Goal: Task Accomplishment & Management: Complete application form

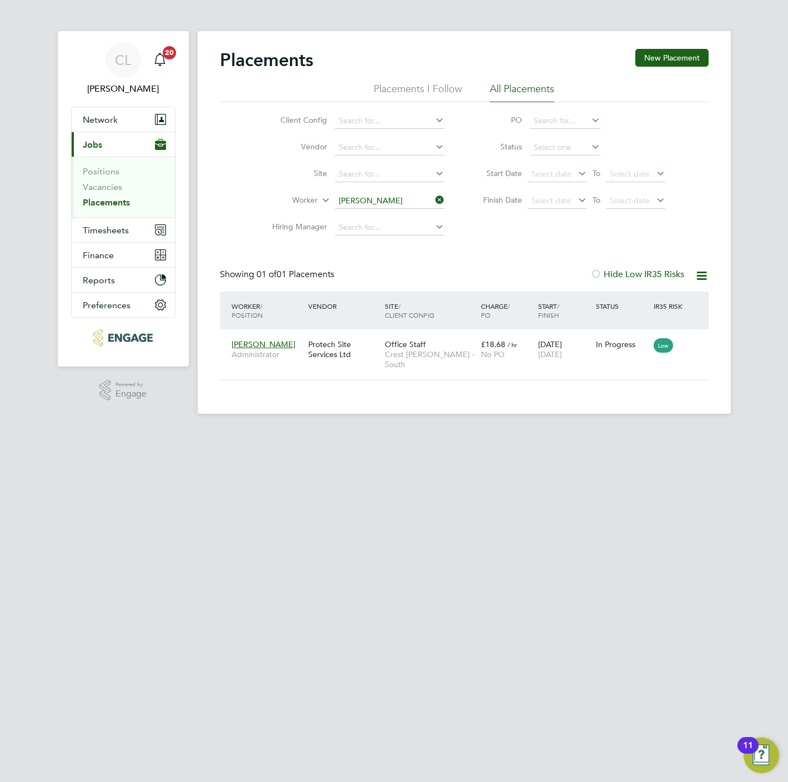
scroll to position [32, 97]
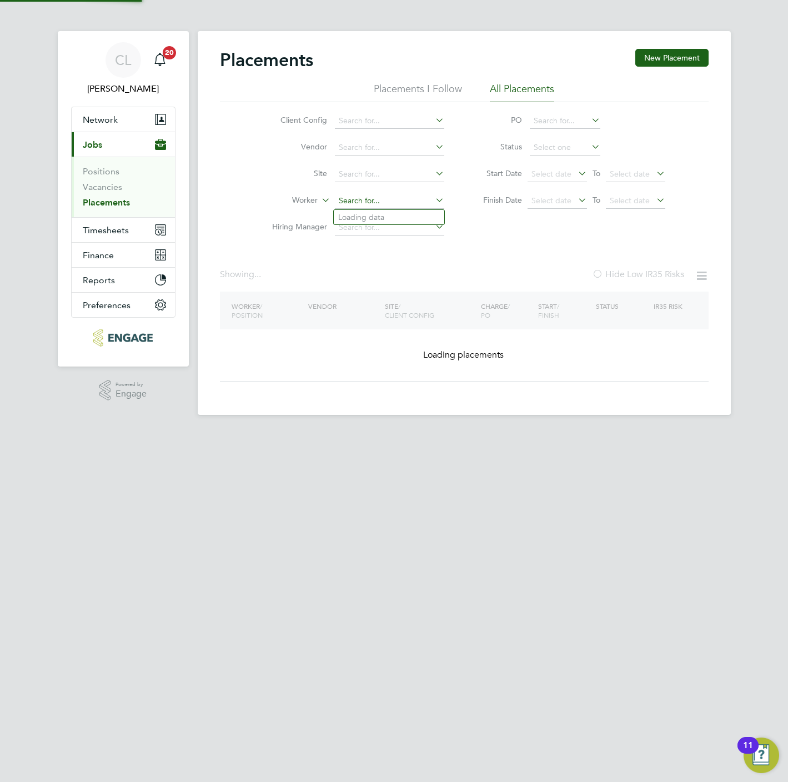
click at [387, 202] on input at bounding box center [389, 201] width 109 height 16
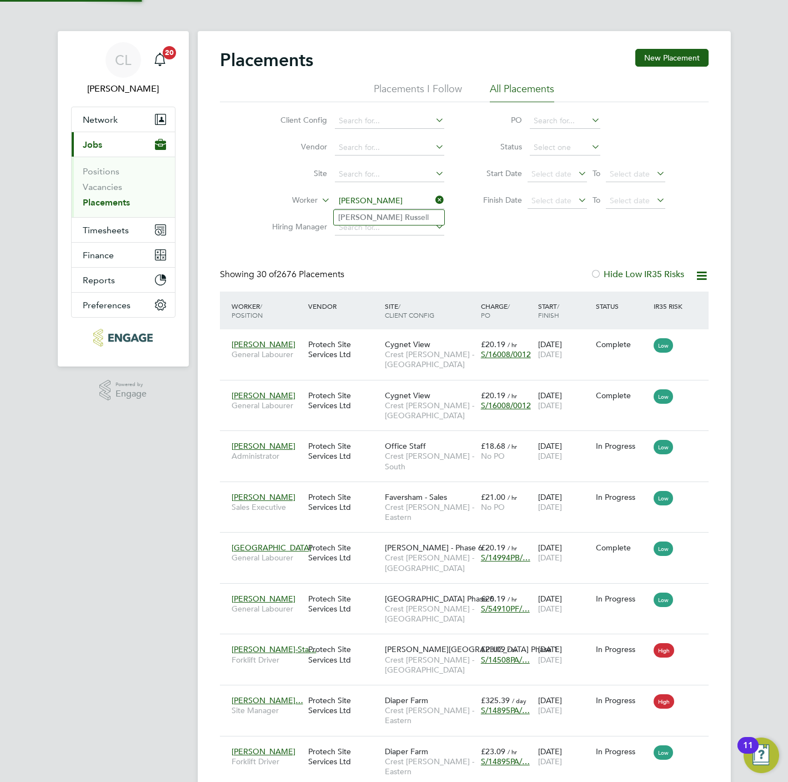
click at [374, 220] on li "Dale Rus sell" at bounding box center [389, 217] width 110 height 15
type input "[PERSON_NAME]"
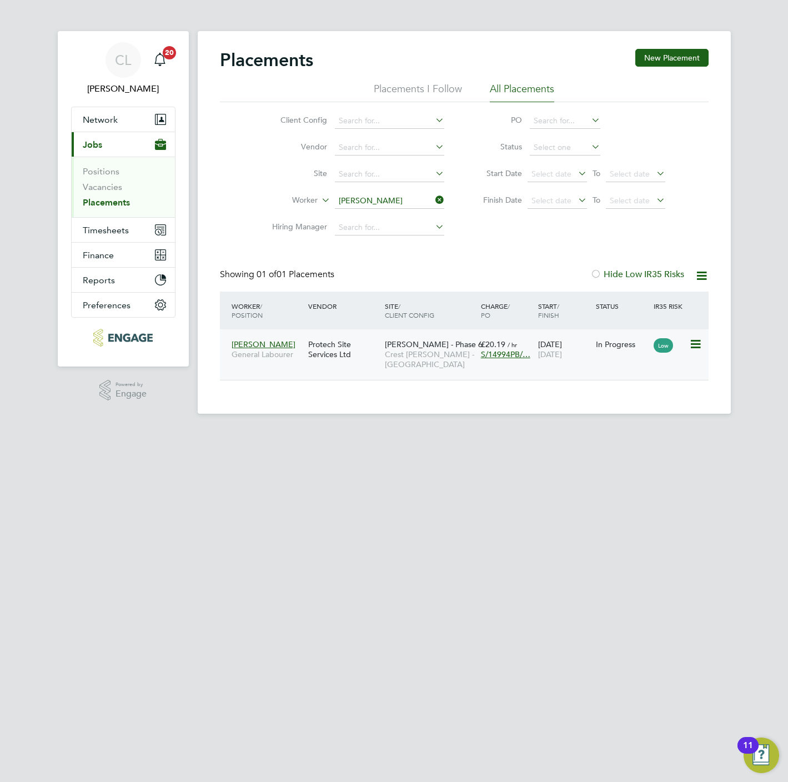
click at [395, 355] on span "Crest [PERSON_NAME] - [GEOGRAPHIC_DATA]" at bounding box center [430, 359] width 91 height 20
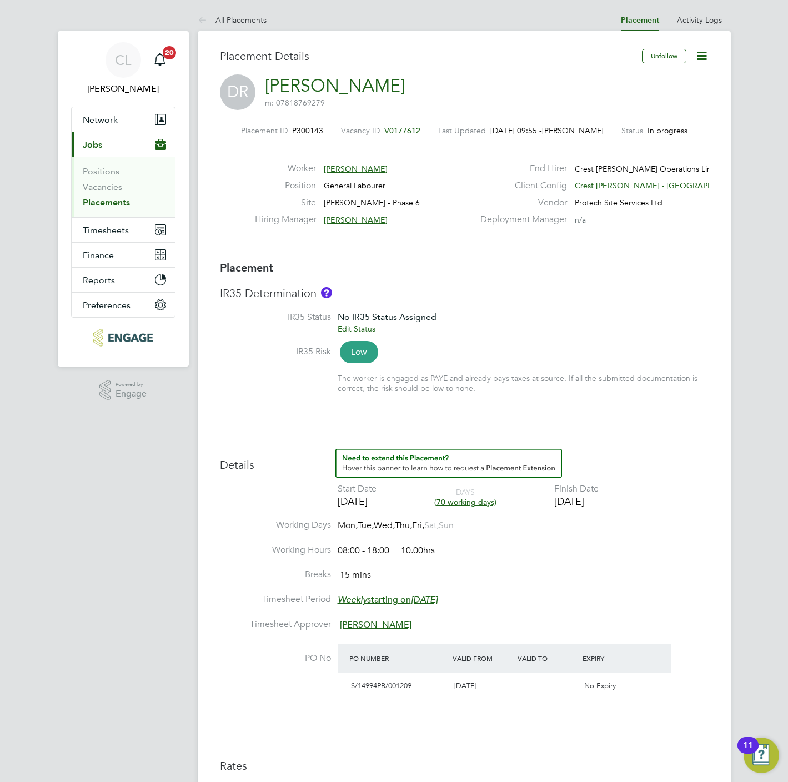
click at [129, 202] on link "Placements" at bounding box center [106, 202] width 47 height 11
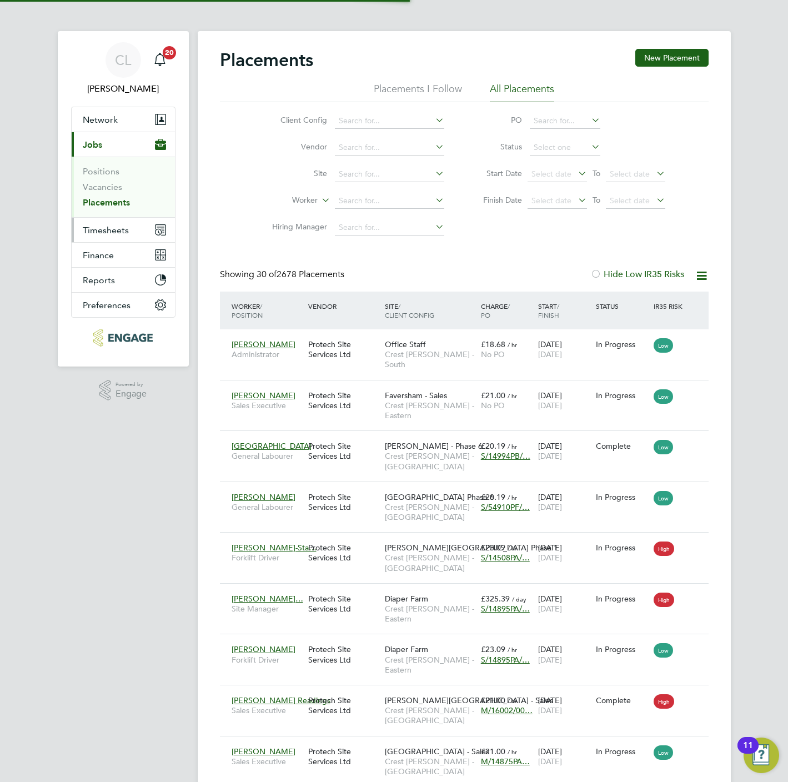
scroll to position [32, 77]
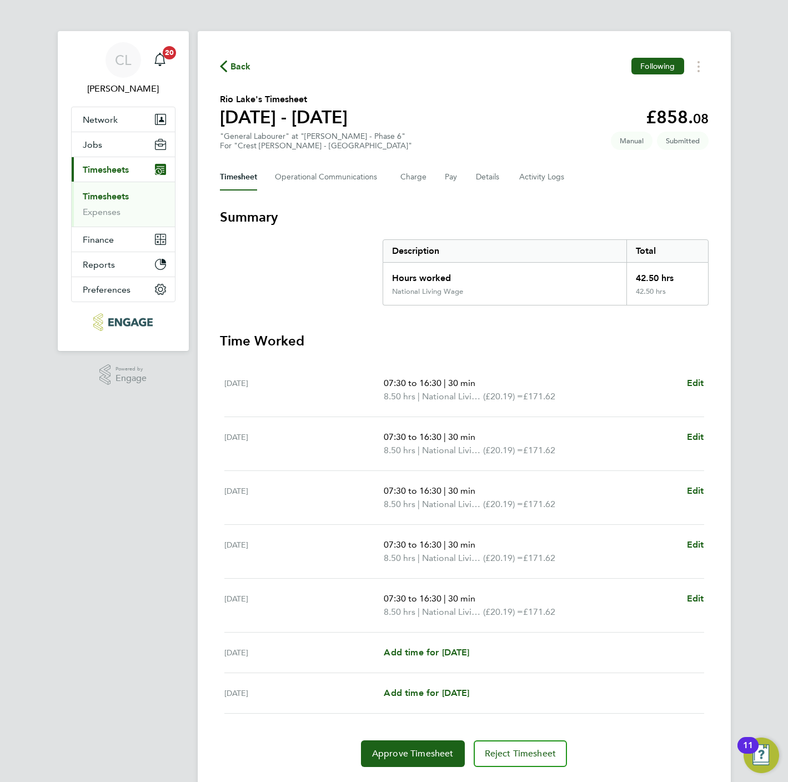
click at [233, 72] on span "Back" at bounding box center [240, 66] width 21 height 13
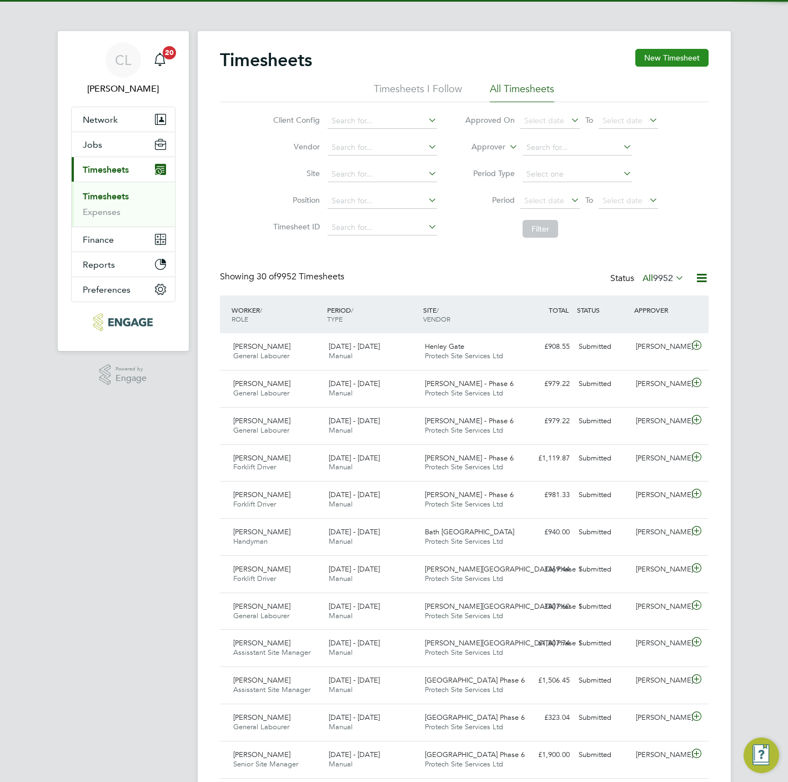
click at [653, 60] on button "New Timesheet" at bounding box center [671, 58] width 73 height 18
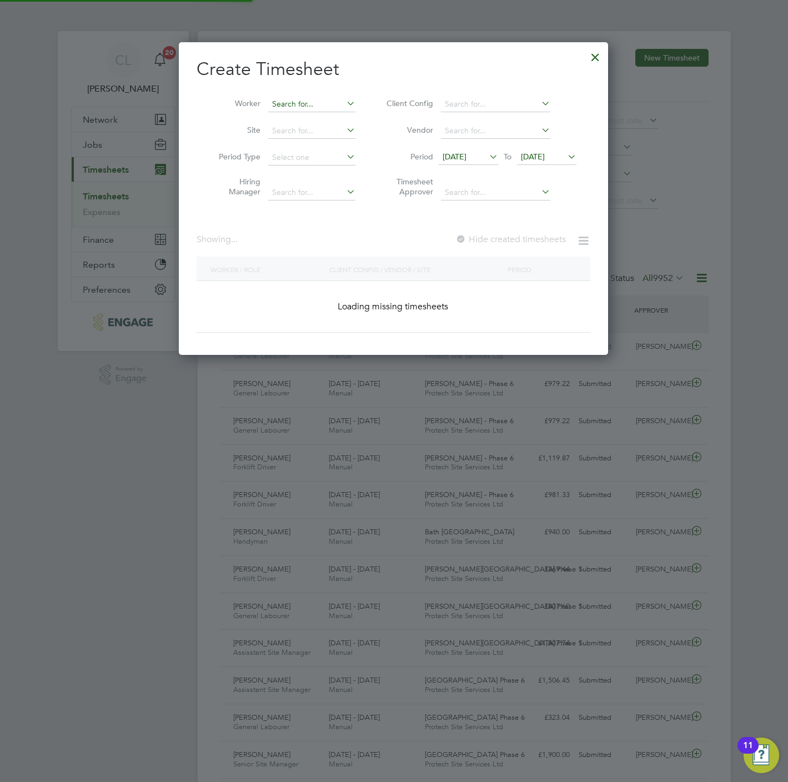
click at [310, 103] on input at bounding box center [311, 105] width 87 height 16
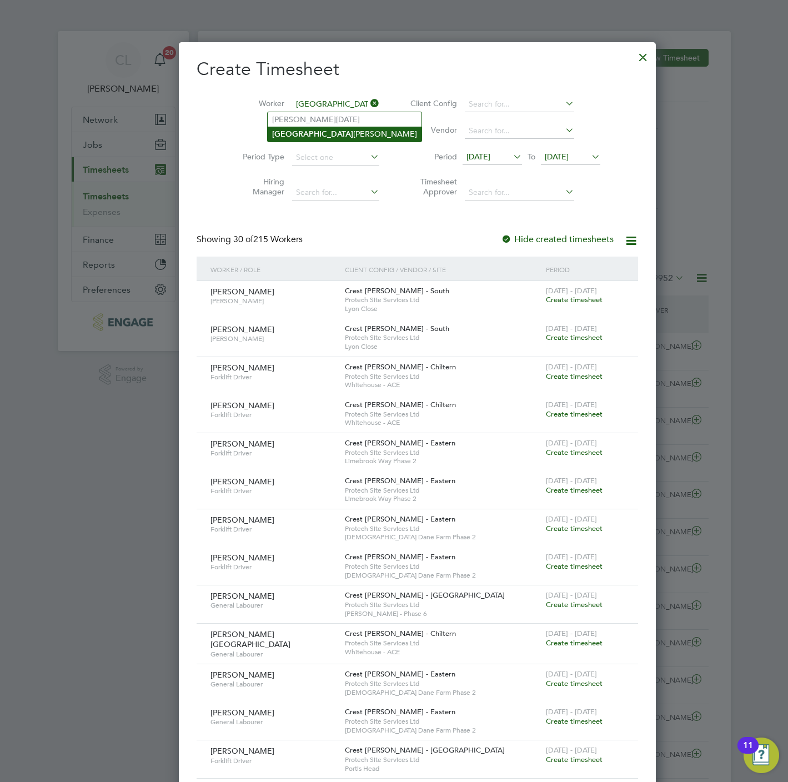
click at [320, 135] on li "Rome ro Arevalo" at bounding box center [345, 134] width 154 height 15
type input "Romero Arevalo"
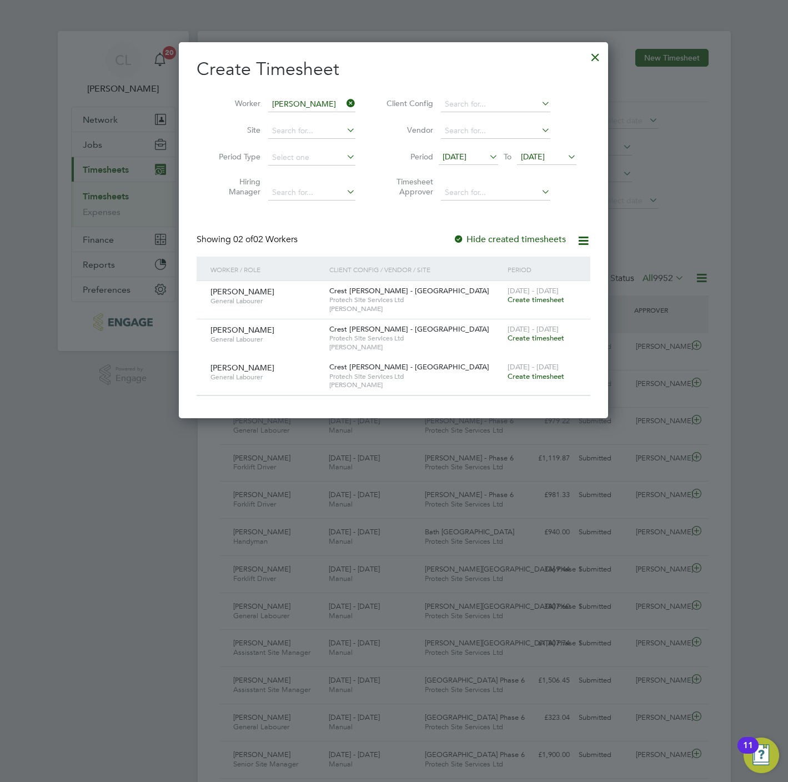
click at [529, 305] on div "15 - 21 Sep 2025 Create timesheet" at bounding box center [542, 296] width 74 height 30
click at [530, 304] on span "Create timesheet" at bounding box center [535, 299] width 57 height 9
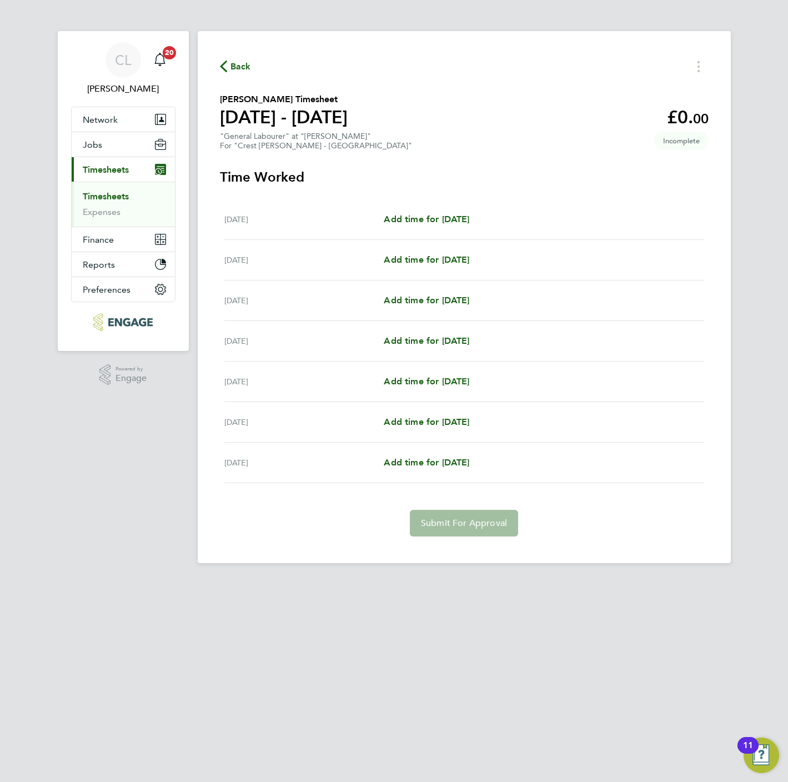
click at [440, 212] on div "[DATE] Add time for [DATE] Add time for [DATE]" at bounding box center [464, 219] width 480 height 41
click at [443, 217] on span "Add time for [DATE]" at bounding box center [427, 219] width 86 height 11
select select "60"
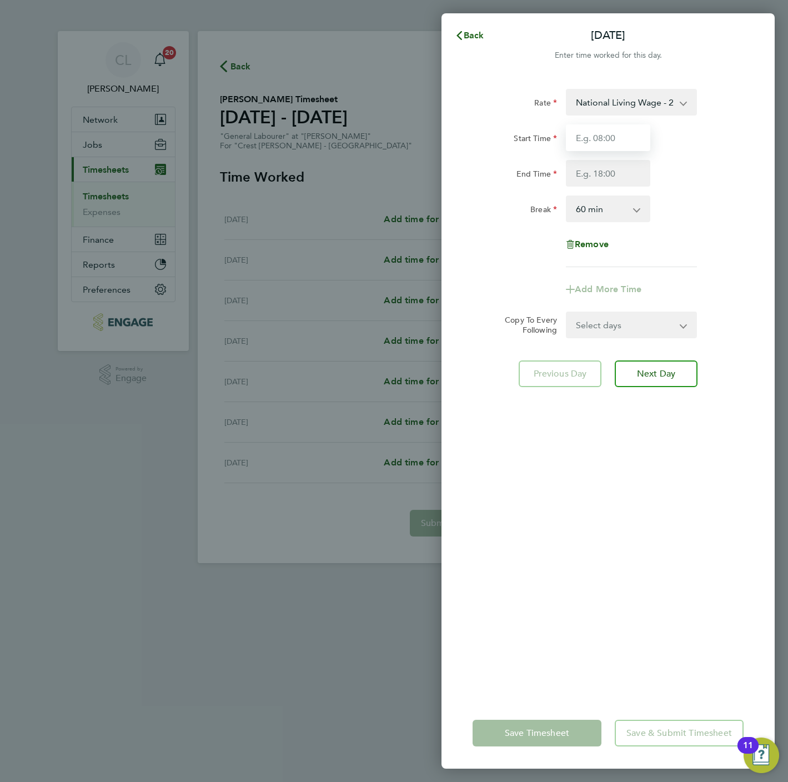
drag, startPoint x: 620, startPoint y: 138, endPoint x: 614, endPoint y: 145, distance: 9.0
click at [620, 138] on input "Start Time" at bounding box center [608, 137] width 84 height 27
type input "07:30"
type input "16:30"
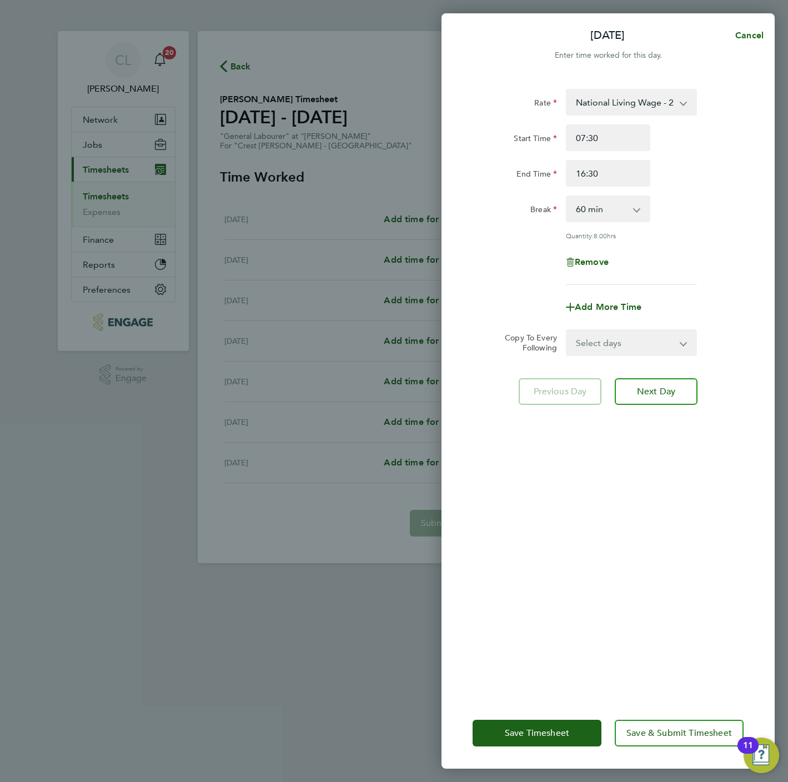
click at [601, 340] on select "Select days Day Weekday (Mon-Fri) Weekend (Sat-Sun) [DATE] [DATE] [DATE] [DATE]…" at bounding box center [625, 342] width 117 height 24
select select "WEEKDAY"
click at [567, 330] on select "Select days Day Weekday (Mon-Fri) Weekend (Sat-Sun) [DATE] [DATE] [DATE] [DATE]…" at bounding box center [625, 342] width 117 height 24
select select "[DATE]"
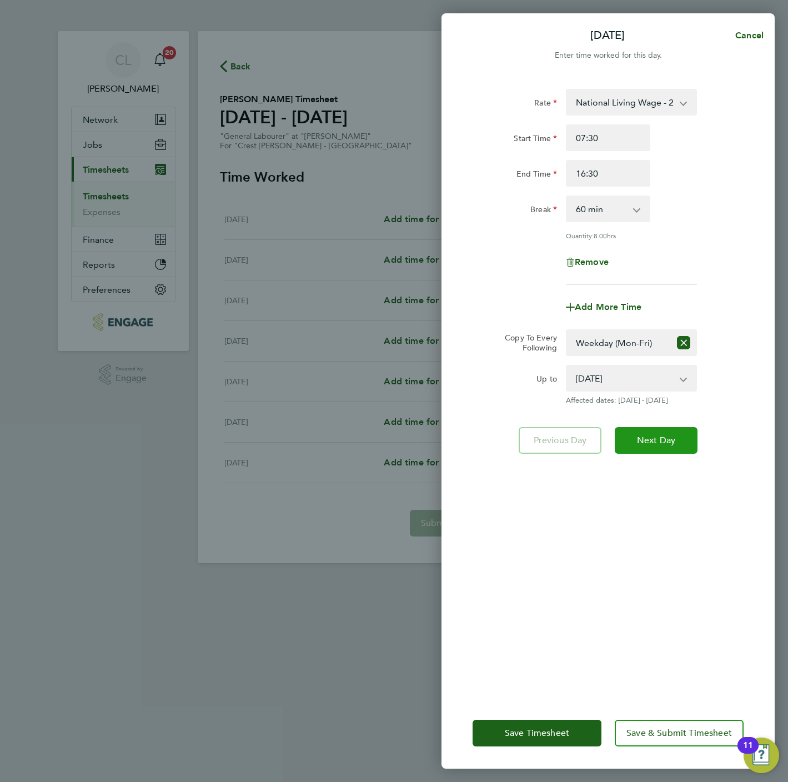
click at [668, 437] on span "Next Day" at bounding box center [656, 440] width 38 height 11
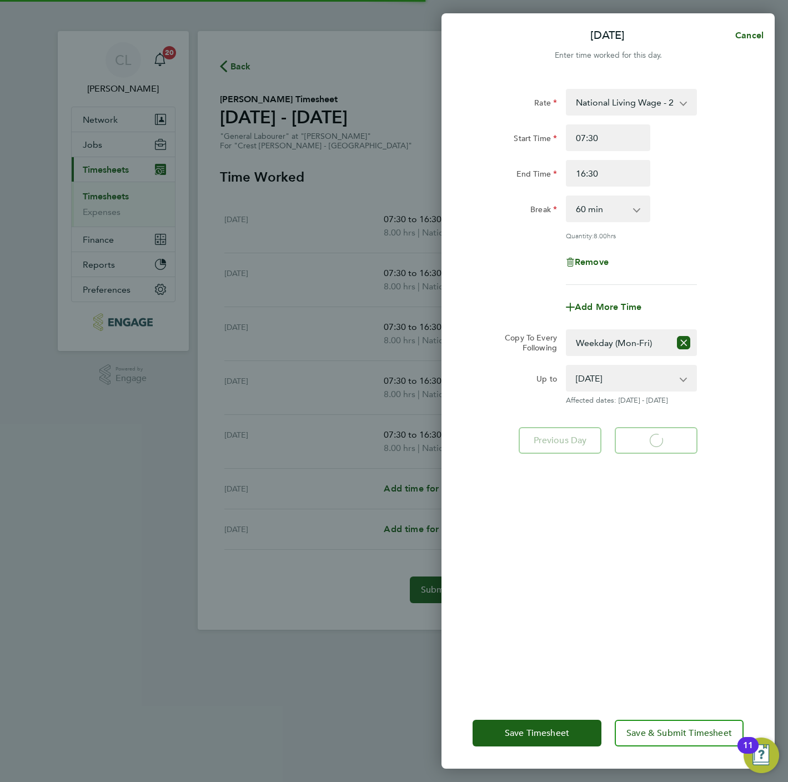
select select "60"
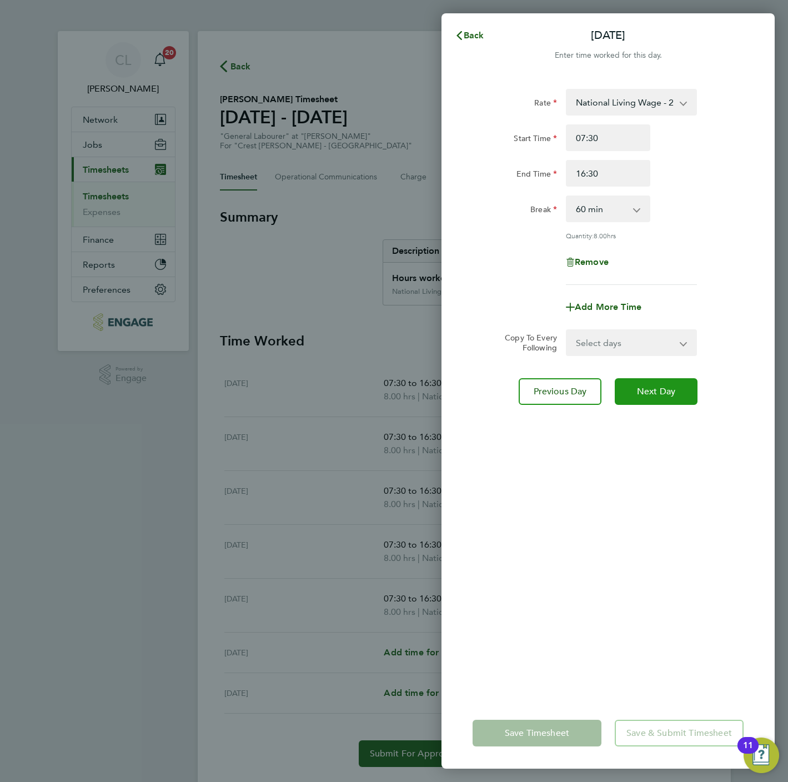
click at [657, 389] on span "Next Day" at bounding box center [656, 391] width 38 height 11
select select "60"
click at [640, 339] on select "Select days Day Weekend (Sat-Sun) Saturday Sunday" at bounding box center [625, 342] width 117 height 24
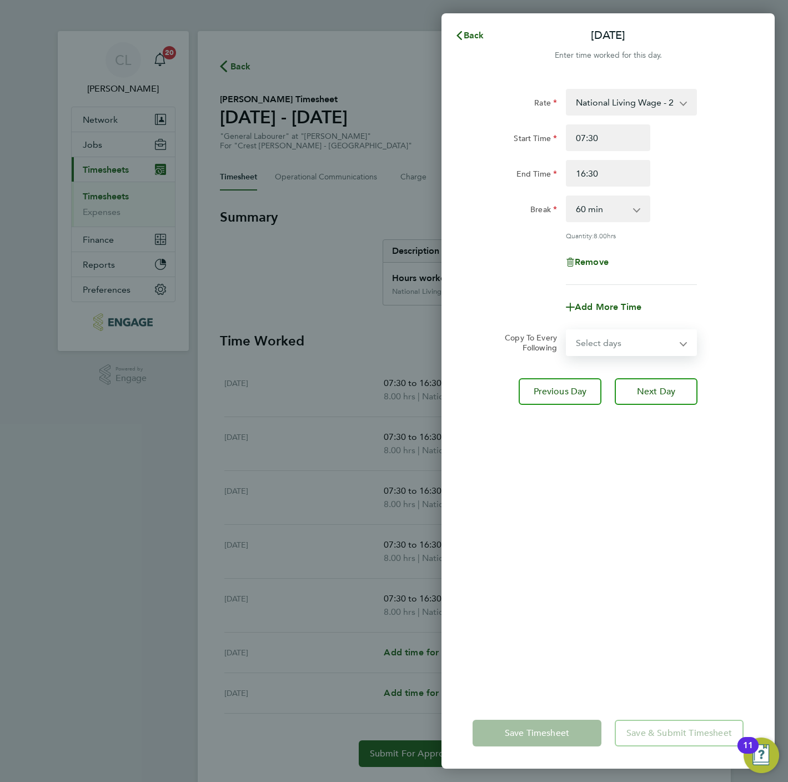
select select "SAT"
click at [567, 330] on select "Select days Day Weekend (Sat-Sun) Saturday Sunday" at bounding box center [625, 342] width 117 height 24
select select "[DATE]"
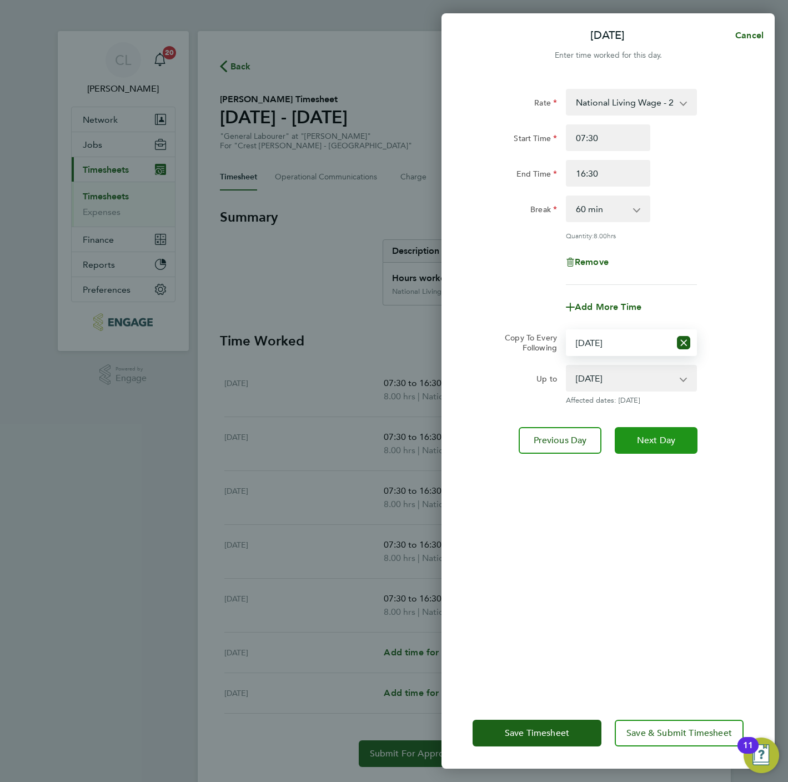
click at [656, 436] on span "Next Day" at bounding box center [656, 440] width 38 height 11
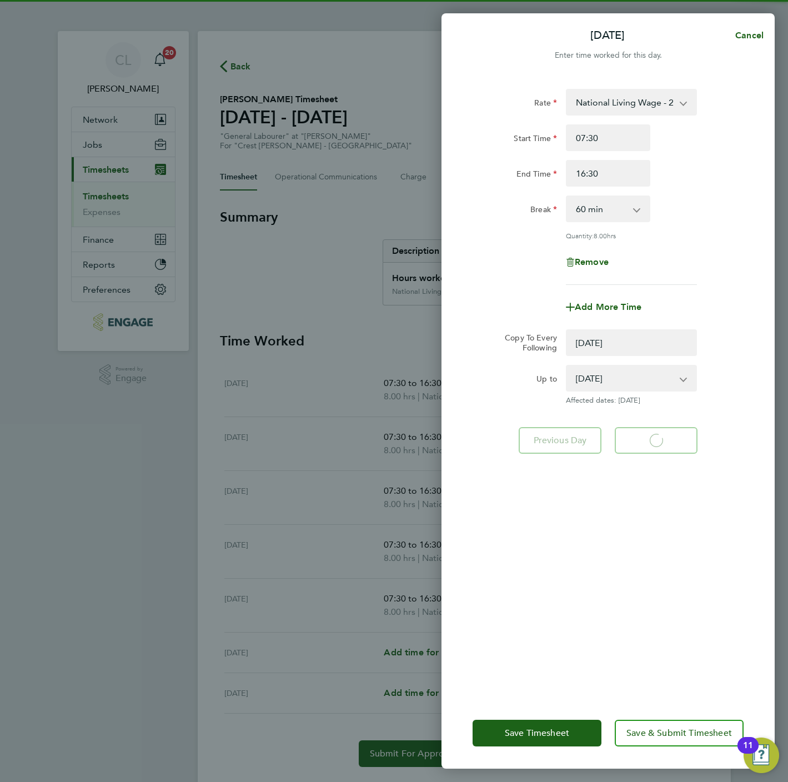
select select "0: null"
select select "60"
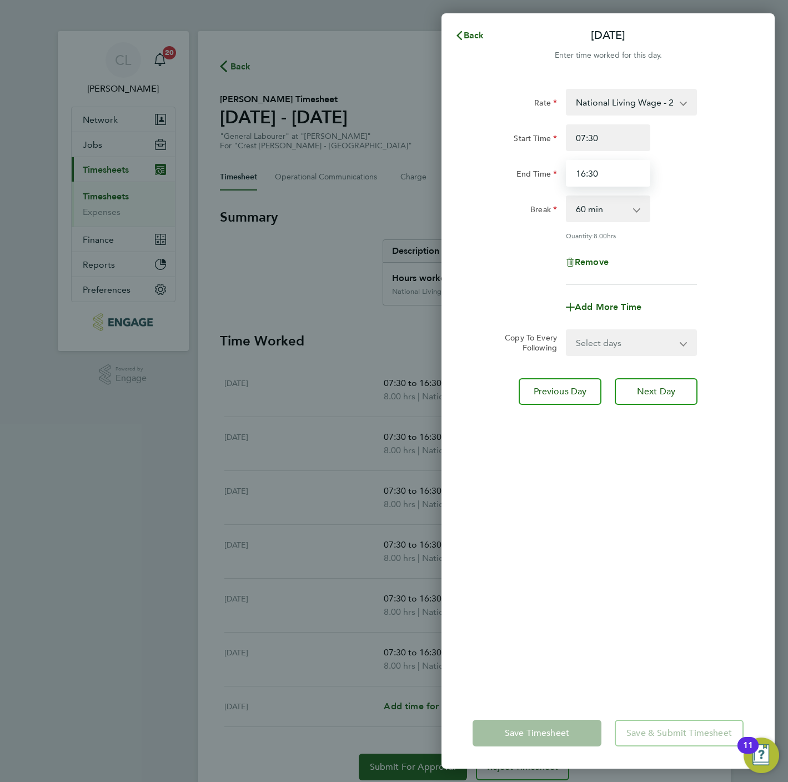
click at [614, 172] on input "16:30" at bounding box center [608, 173] width 84 height 27
type input "14:30"
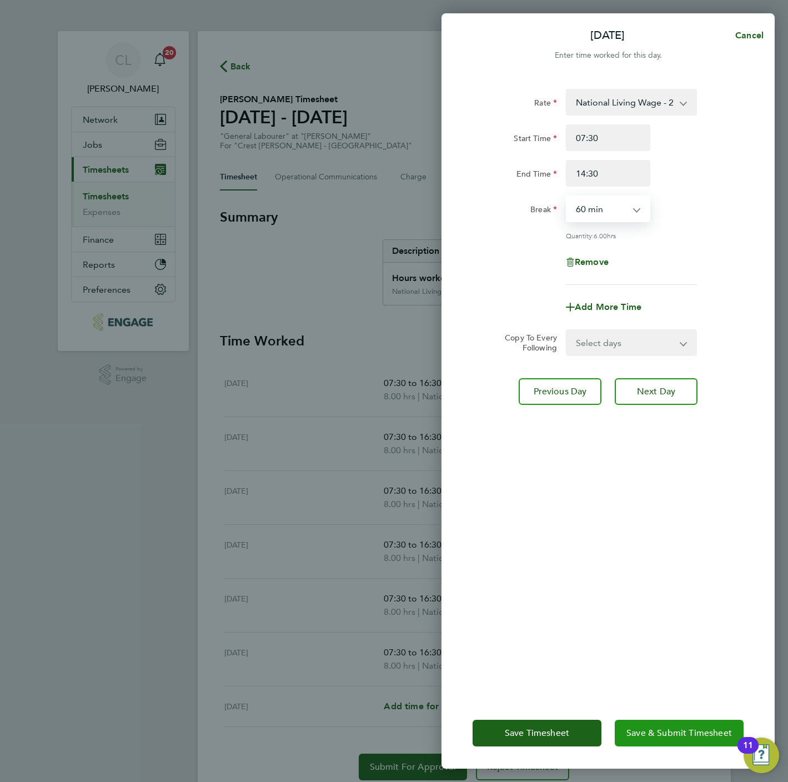
click at [658, 736] on span "Save & Submit Timesheet" at bounding box center [678, 732] width 105 height 11
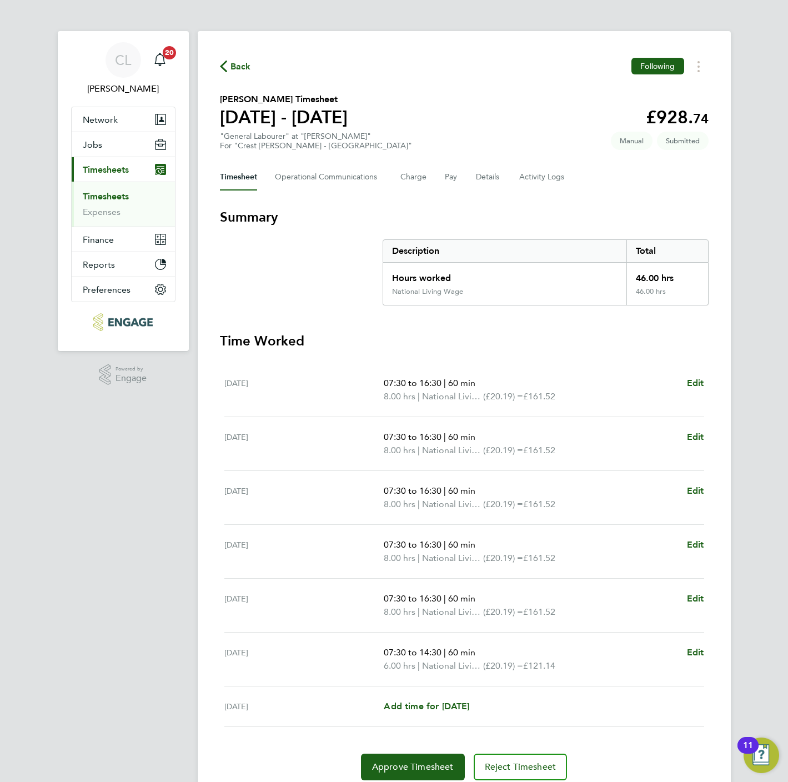
click at [235, 62] on span "Back" at bounding box center [240, 66] width 21 height 13
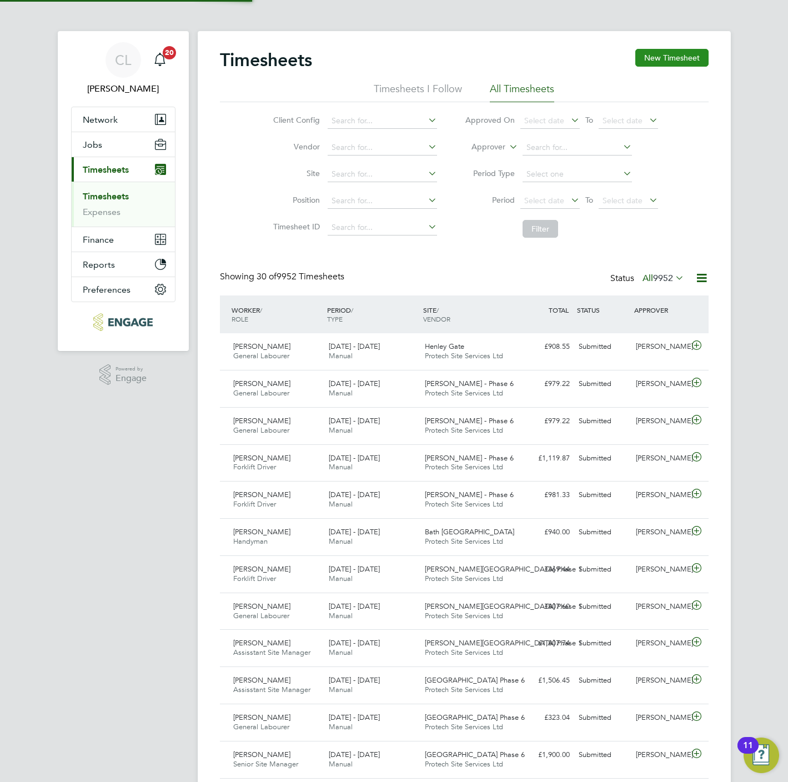
scroll to position [28, 97]
click at [660, 57] on button "New Timesheet" at bounding box center [671, 58] width 73 height 18
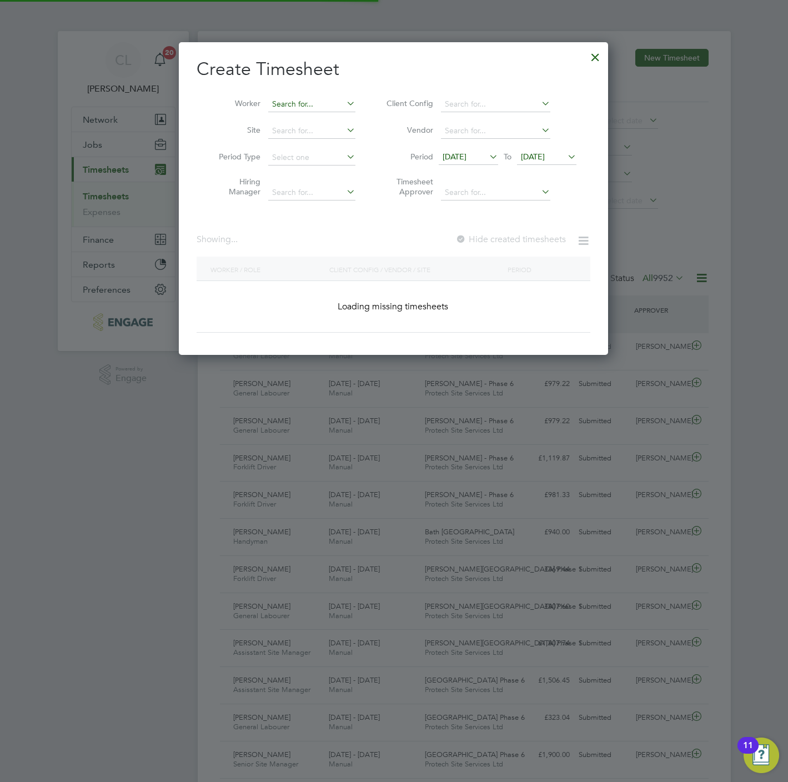
click at [279, 102] on input at bounding box center [311, 105] width 87 height 16
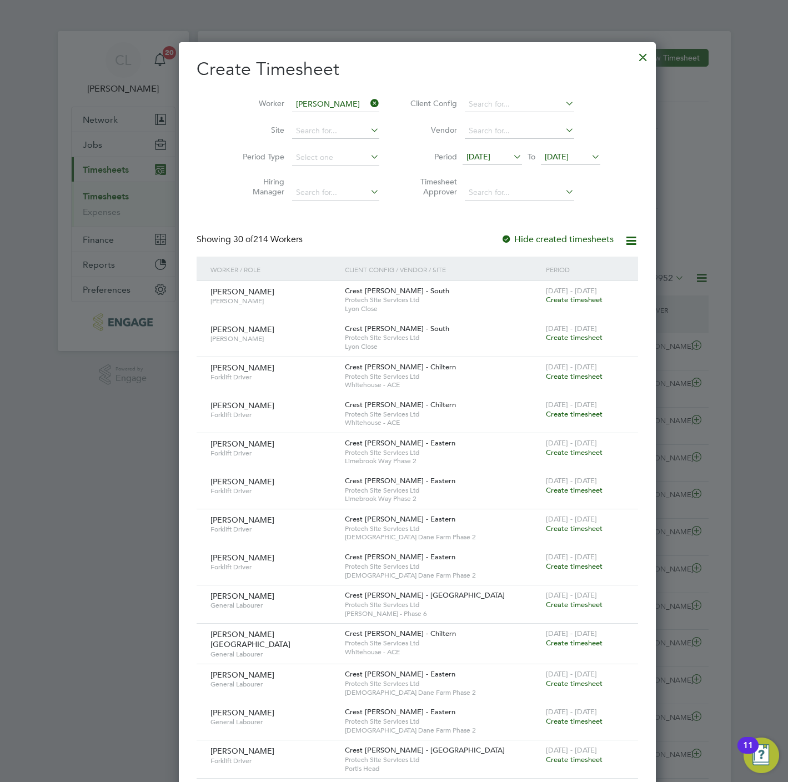
click at [320, 174] on li "Shane Marsden" at bounding box center [336, 180] width 137 height 15
type input "[PERSON_NAME]"
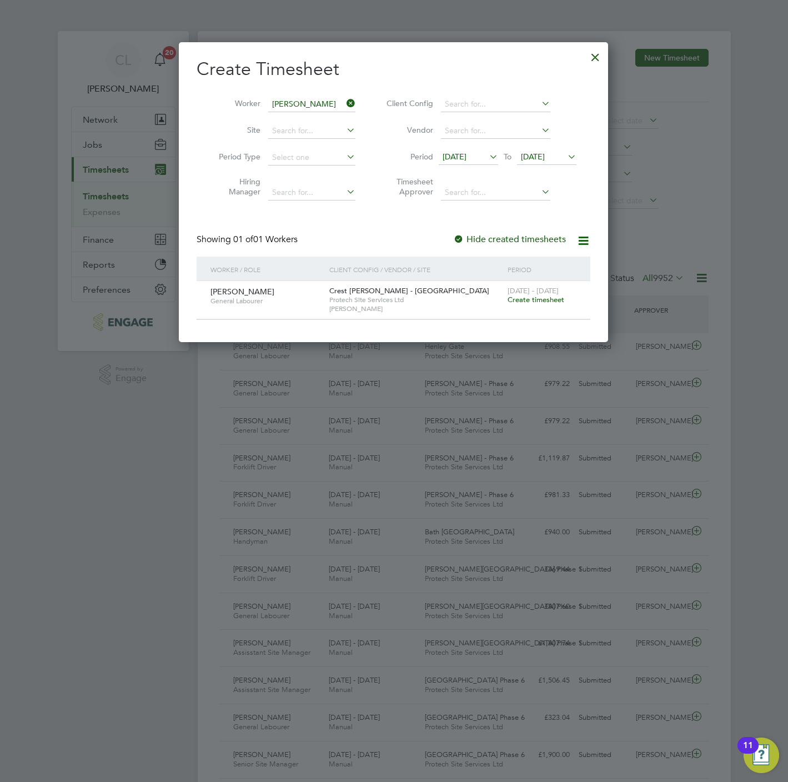
click at [551, 300] on span "Create timesheet" at bounding box center [535, 299] width 57 height 9
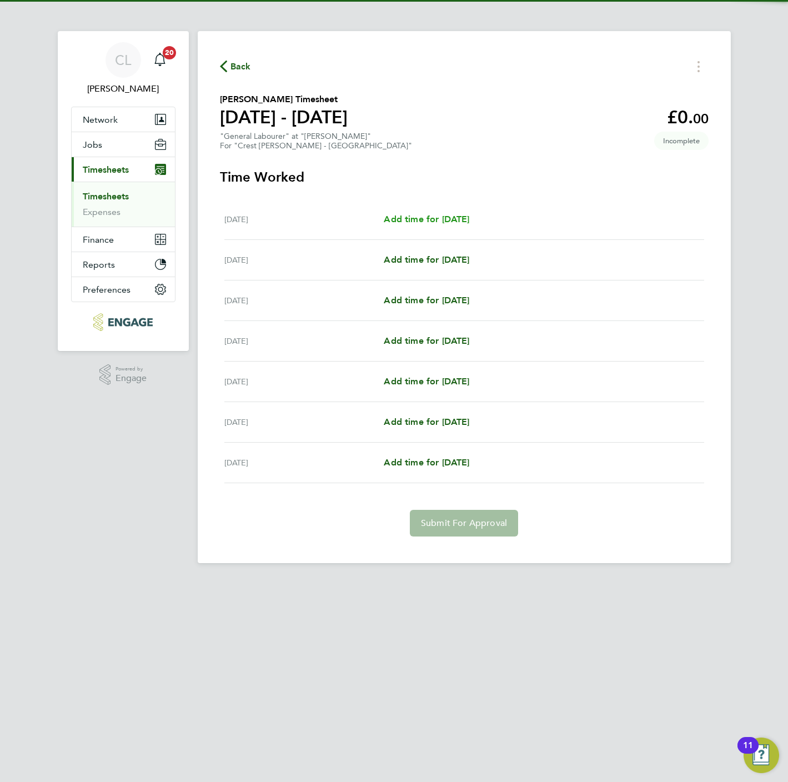
click at [411, 214] on span "Add time for [DATE]" at bounding box center [427, 219] width 86 height 11
select select "60"
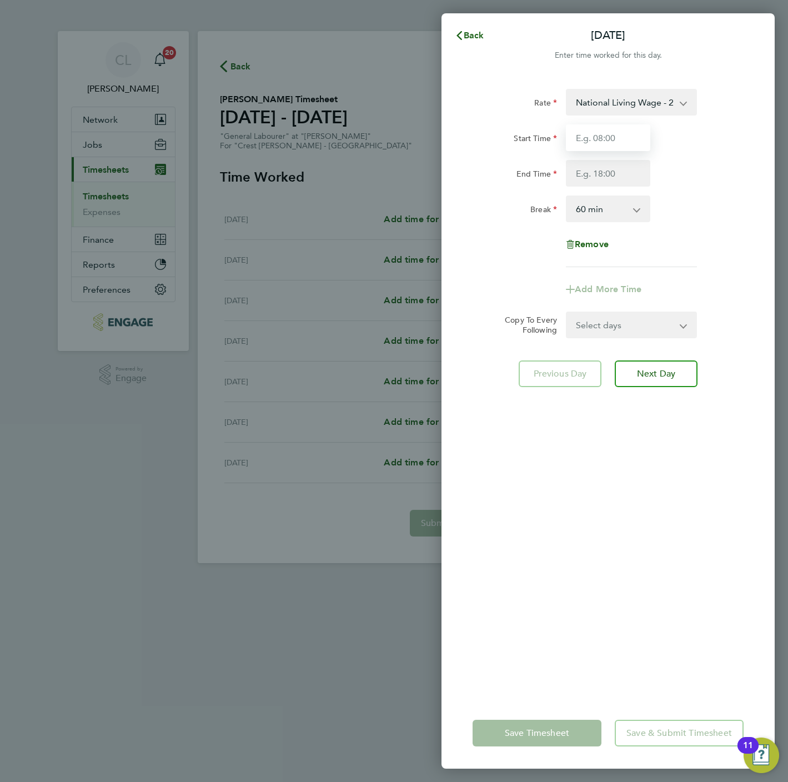
click at [597, 145] on input "Start Time" at bounding box center [608, 137] width 84 height 27
type input "07:30"
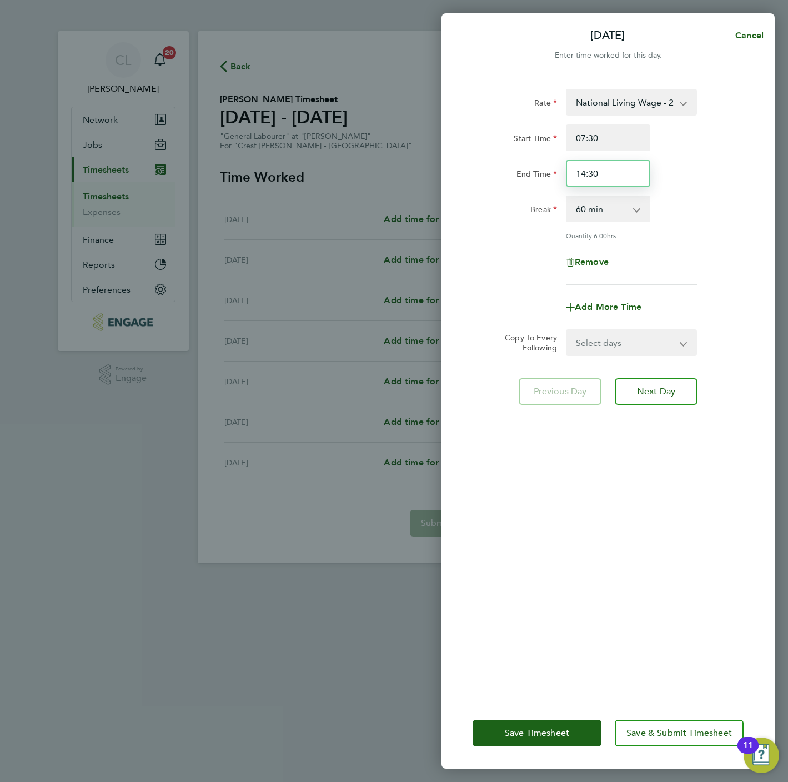
click at [610, 162] on input "14:30" at bounding box center [608, 173] width 84 height 27
type input "16:30"
click at [625, 331] on select "Select days Day Weekday (Mon-Fri) Weekend (Sat-Sun) [DATE] [DATE] [DATE] [DATE]…" at bounding box center [625, 342] width 117 height 24
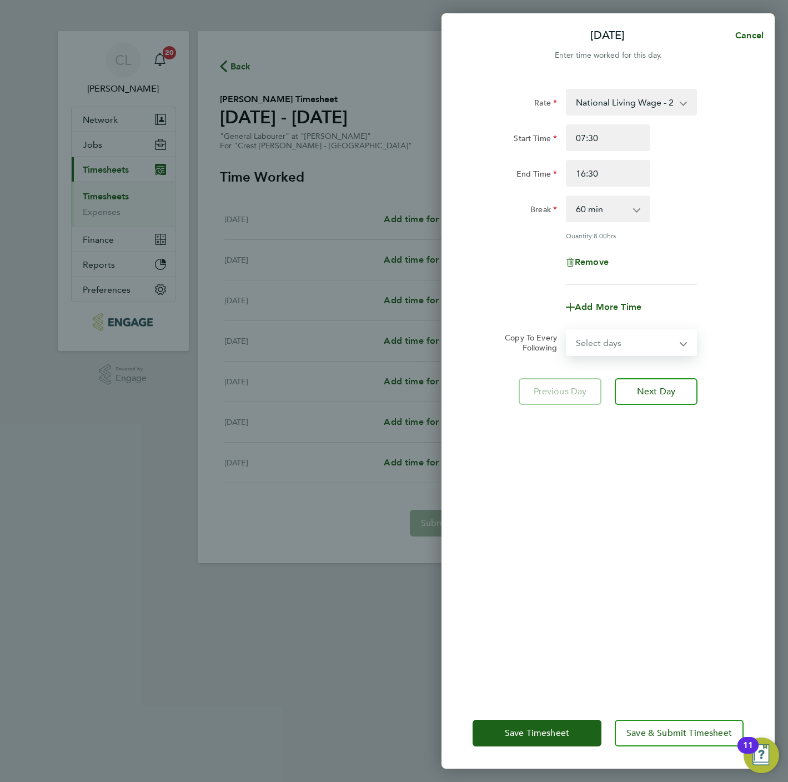
select select "WEEKDAY"
click at [567, 330] on select "Select days Day Weekday (Mon-Fri) Weekend (Sat-Sun) [DATE] [DATE] [DATE] [DATE]…" at bounding box center [625, 342] width 117 height 24
select select "[DATE]"
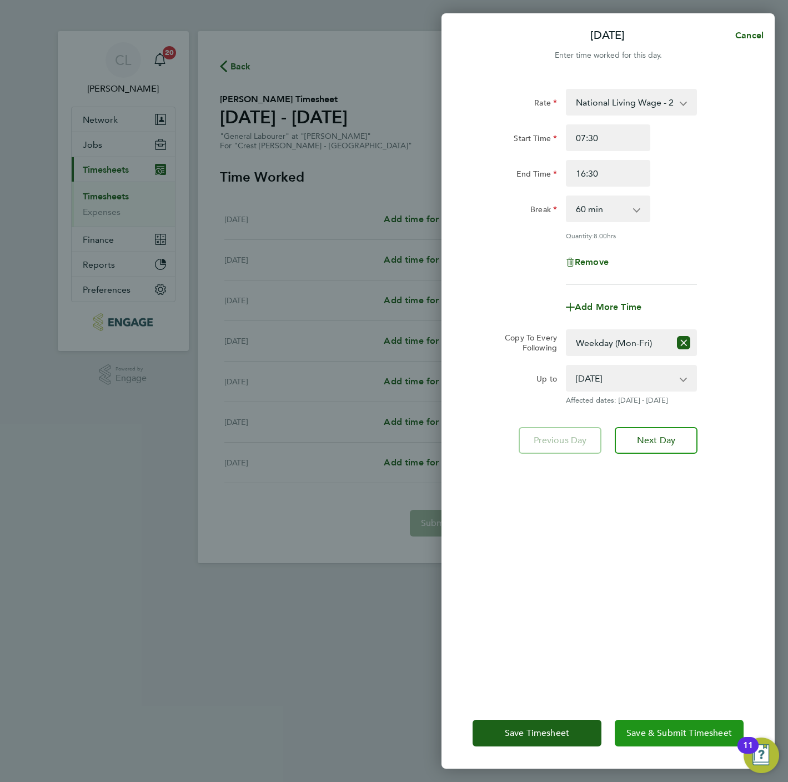
click at [680, 733] on span "Save & Submit Timesheet" at bounding box center [678, 732] width 105 height 11
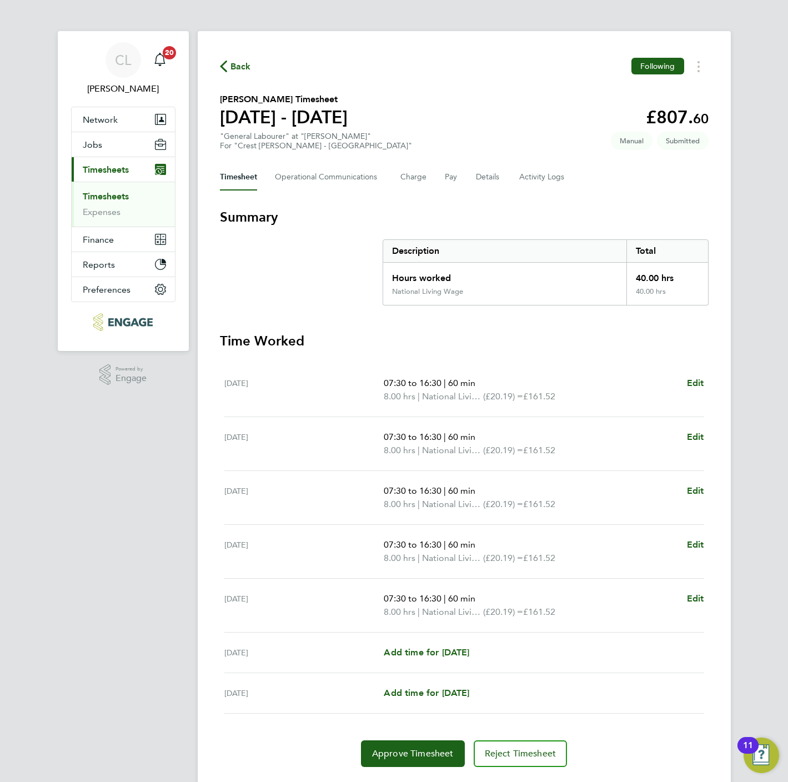
click at [235, 62] on span "Back" at bounding box center [240, 66] width 21 height 13
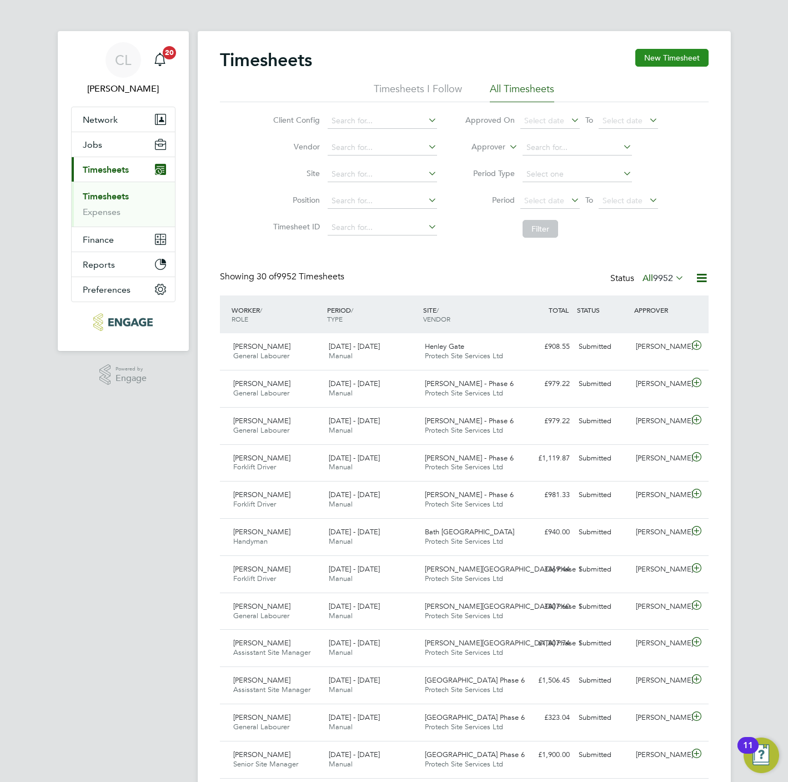
click at [690, 57] on button "New Timesheet" at bounding box center [671, 58] width 73 height 18
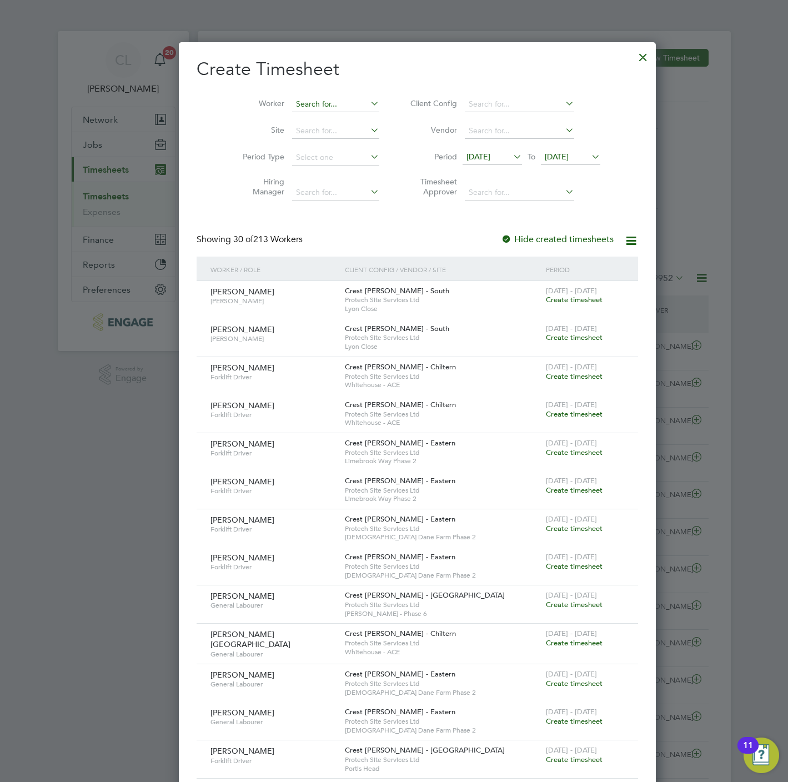
click at [312, 102] on input at bounding box center [335, 105] width 87 height 16
click at [315, 122] on li "Carol ine Nikatha" at bounding box center [336, 119] width 137 height 15
type input "[PERSON_NAME]"
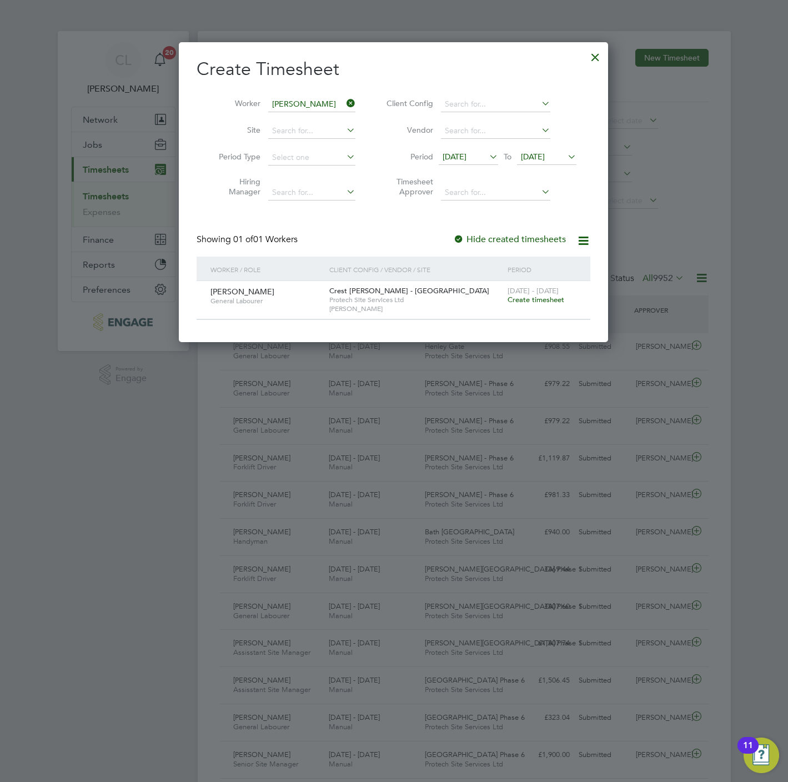
click at [526, 300] on span "Create timesheet" at bounding box center [535, 299] width 57 height 9
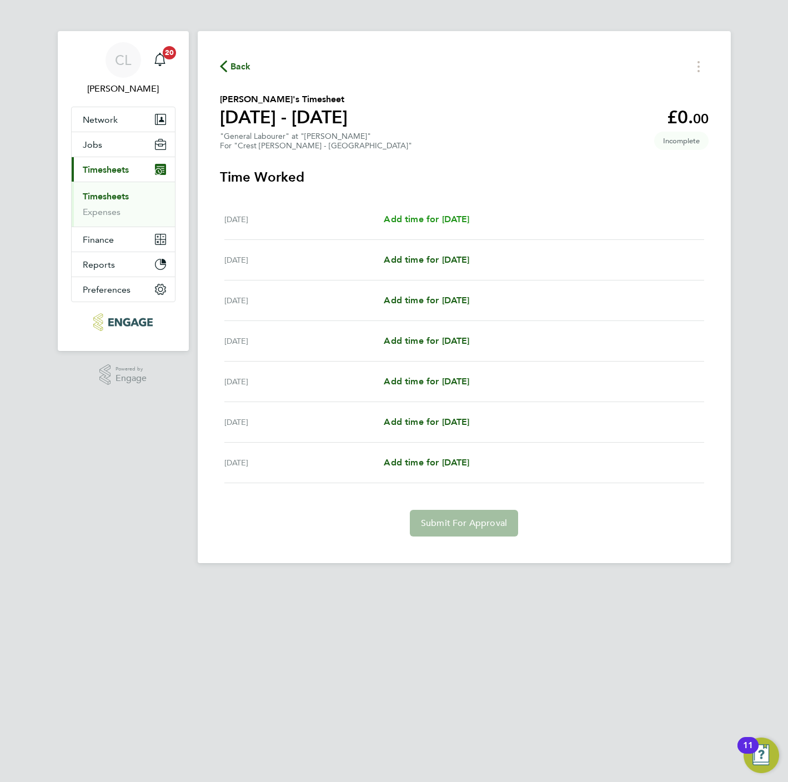
click at [426, 214] on span "Add time for [DATE]" at bounding box center [427, 219] width 86 height 11
select select "60"
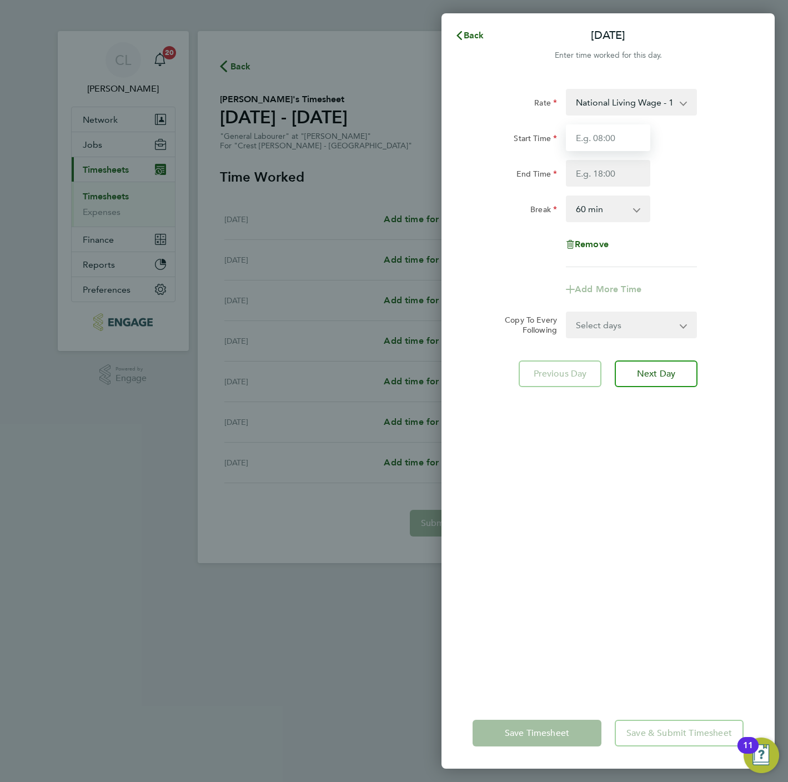
drag, startPoint x: 616, startPoint y: 140, endPoint x: 609, endPoint y: 137, distance: 8.5
click at [616, 140] on input "Start Time" at bounding box center [608, 137] width 84 height 27
type input "07:30"
type input "16:30"
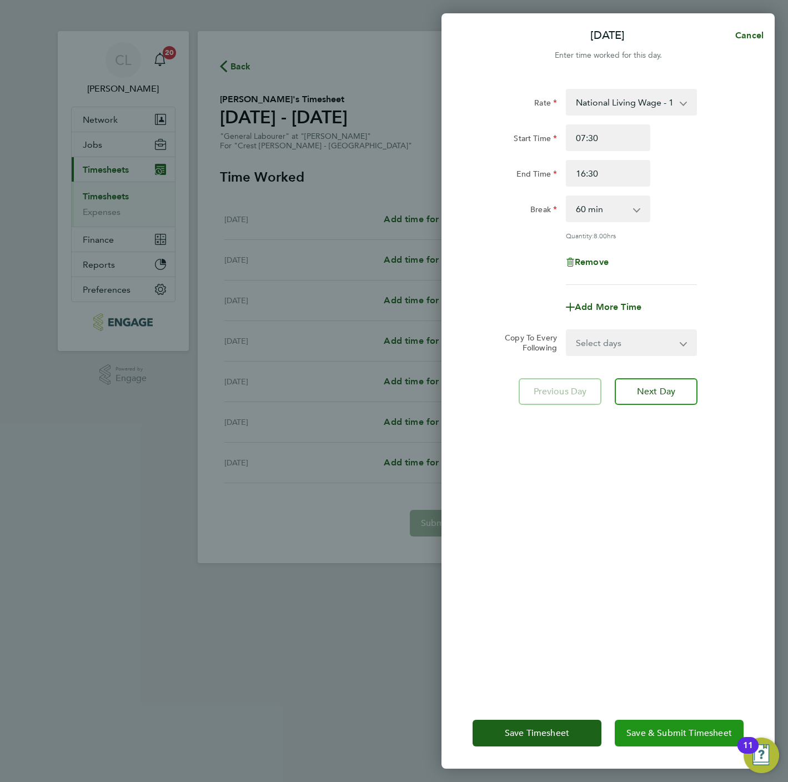
click at [673, 735] on span "Save & Submit Timesheet" at bounding box center [678, 732] width 105 height 11
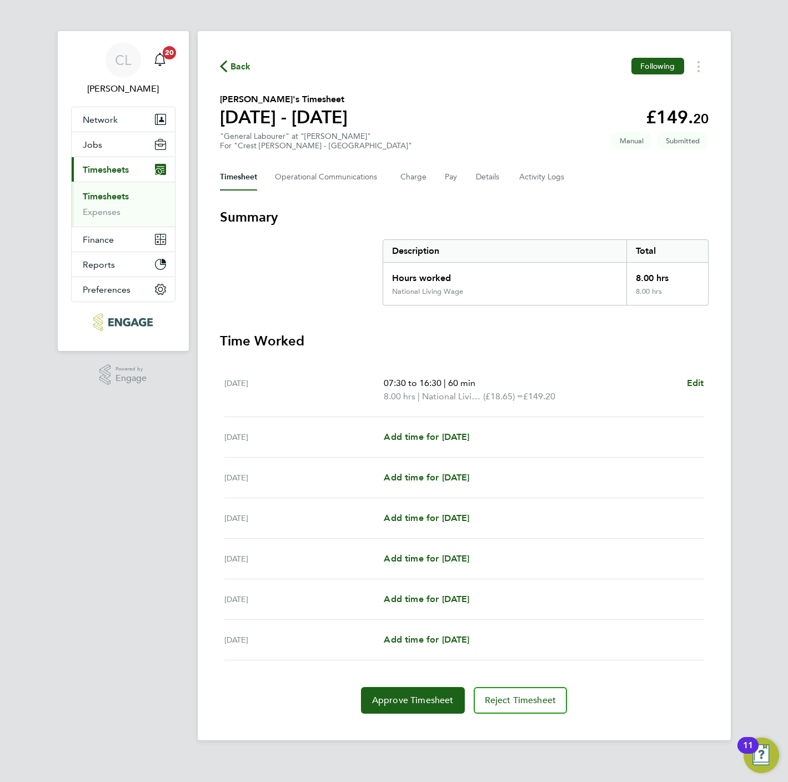
click at [249, 58] on div "Back Following" at bounding box center [464, 66] width 489 height 17
click at [249, 65] on span "Back" at bounding box center [240, 66] width 21 height 13
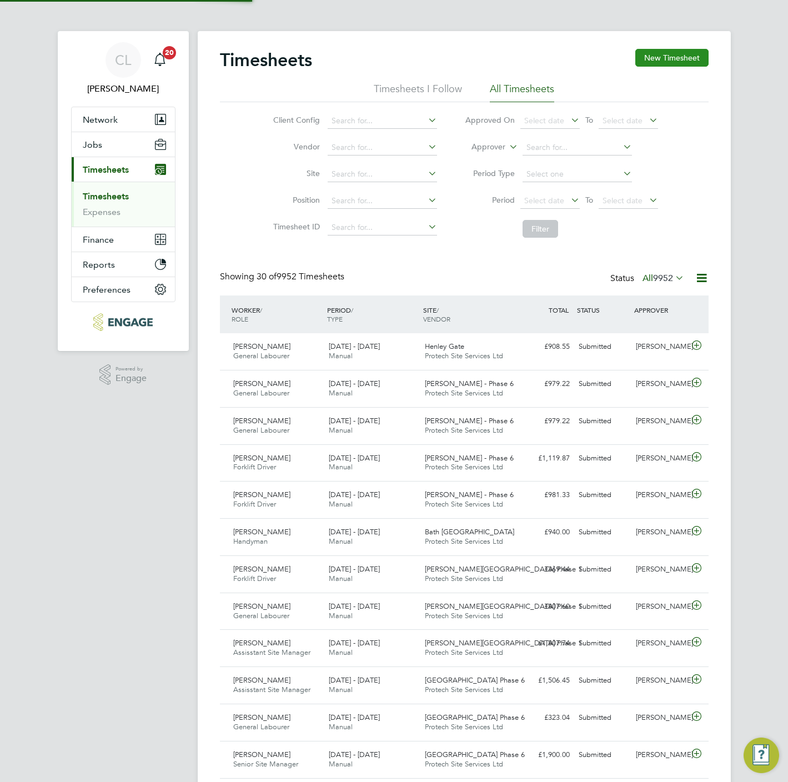
click at [651, 62] on button "New Timesheet" at bounding box center [671, 58] width 73 height 18
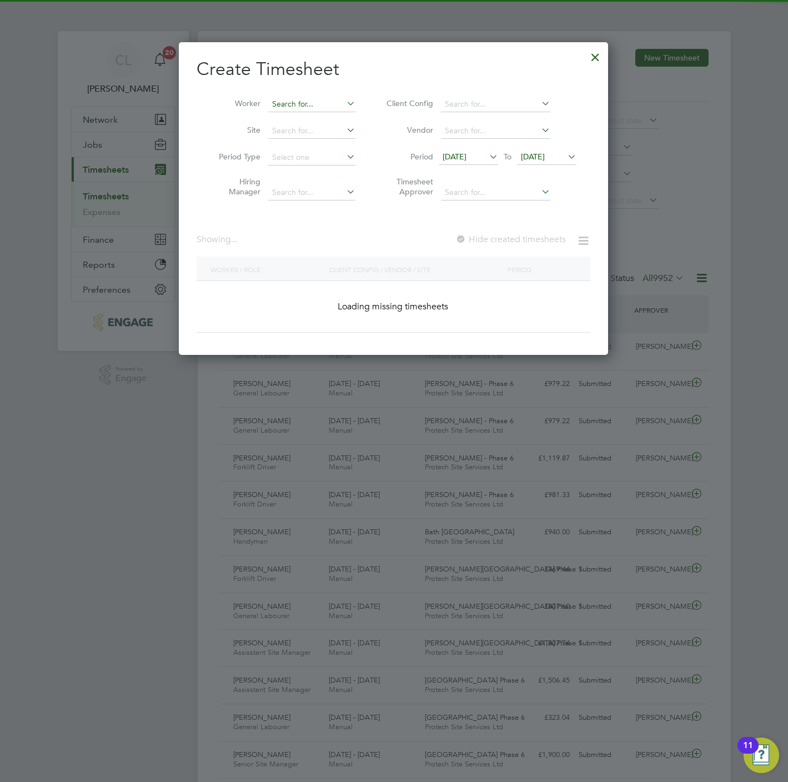
click at [325, 102] on input at bounding box center [311, 105] width 87 height 16
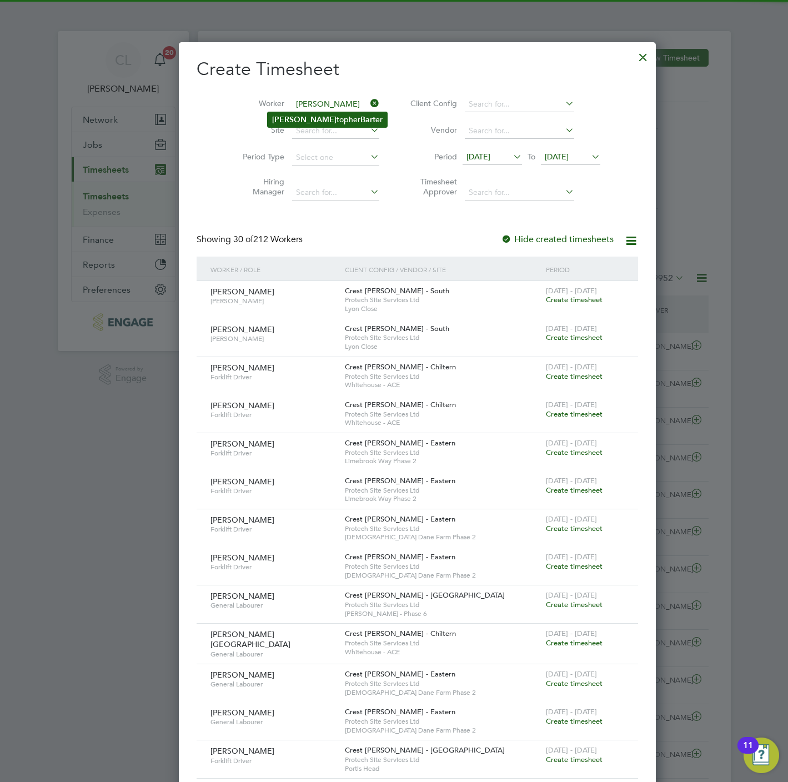
click at [360, 115] on b "Bart" at bounding box center [367, 119] width 15 height 9
type input "[PERSON_NAME]"
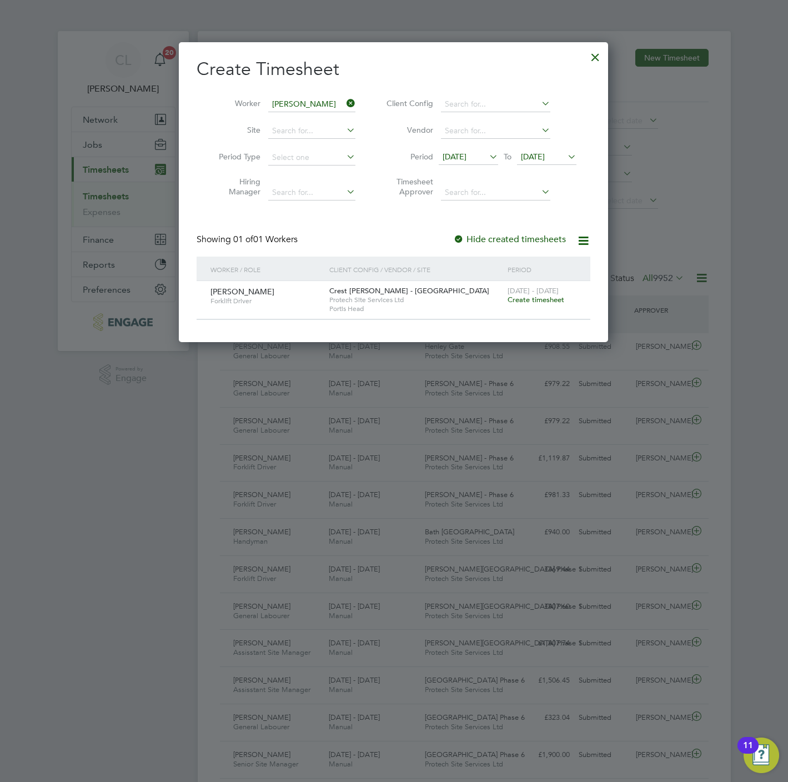
click at [545, 300] on span "Create timesheet" at bounding box center [535, 299] width 57 height 9
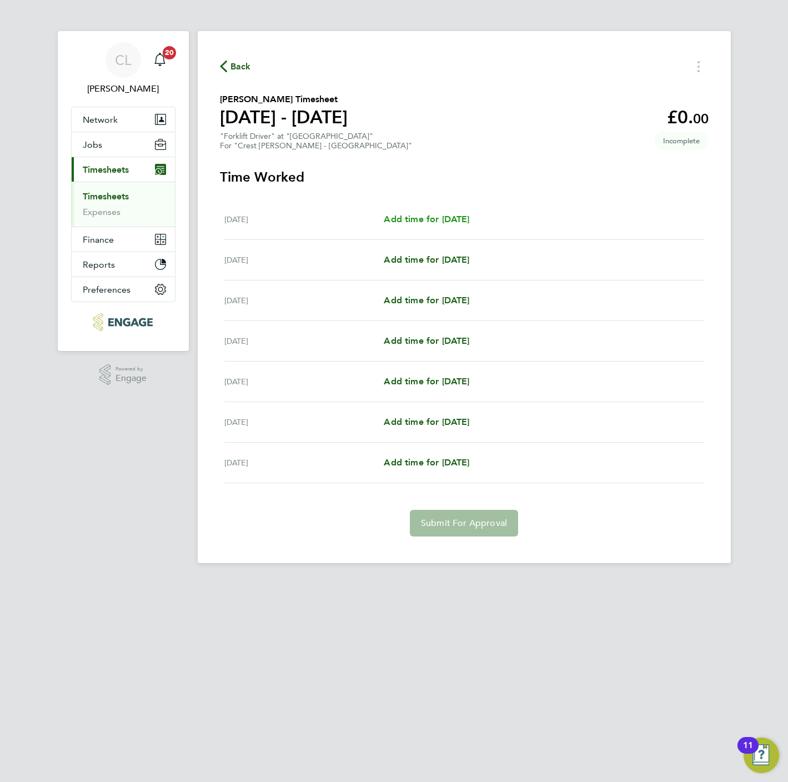
click at [435, 215] on span "Add time for [DATE]" at bounding box center [427, 219] width 86 height 11
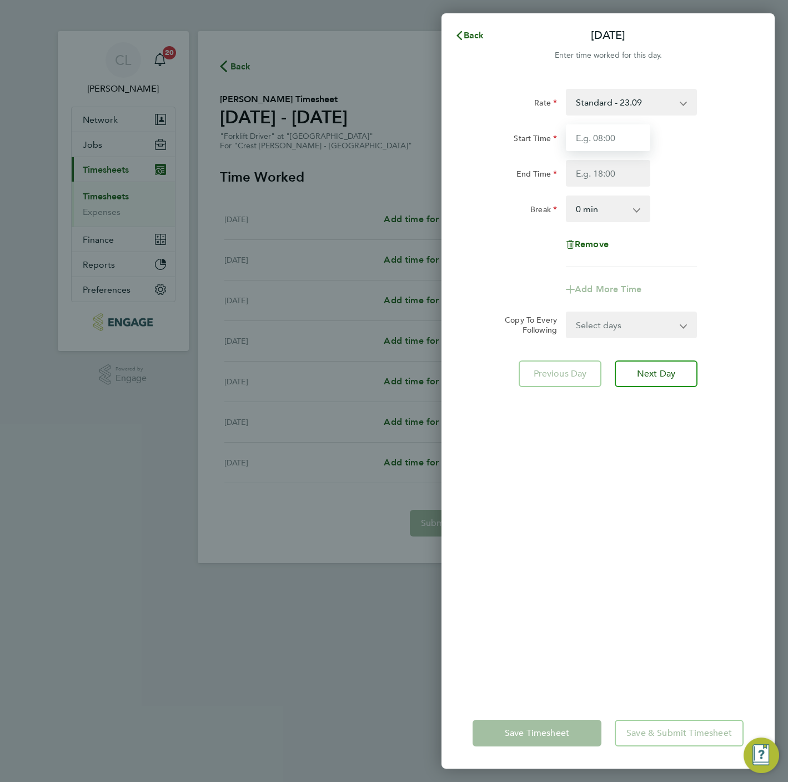
click at [617, 132] on input "Start Time" at bounding box center [608, 137] width 84 height 27
type input "07:30"
type input "16:30"
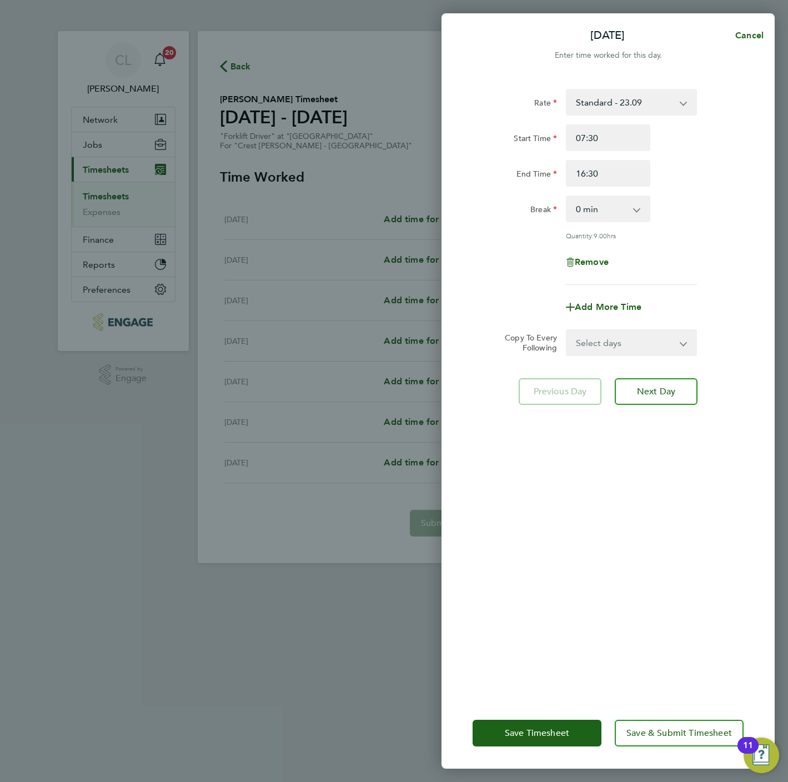
click at [610, 207] on select "0 min 15 min 30 min 45 min 60 min 75 min 90 min" at bounding box center [601, 209] width 69 height 24
drag, startPoint x: 693, startPoint y: 215, endPoint x: 688, endPoint y: 233, distance: 18.6
click at [693, 215] on div "Break 0 min 15 min 30 min 45 min 60 min 75 min 90 min" at bounding box center [608, 208] width 280 height 27
click at [622, 335] on select "Select days Day Weekday (Mon-Fri) Weekend (Sat-Sun) [DATE] [DATE] [DATE] [DATE]…" at bounding box center [625, 342] width 117 height 24
select select "WEEKDAY"
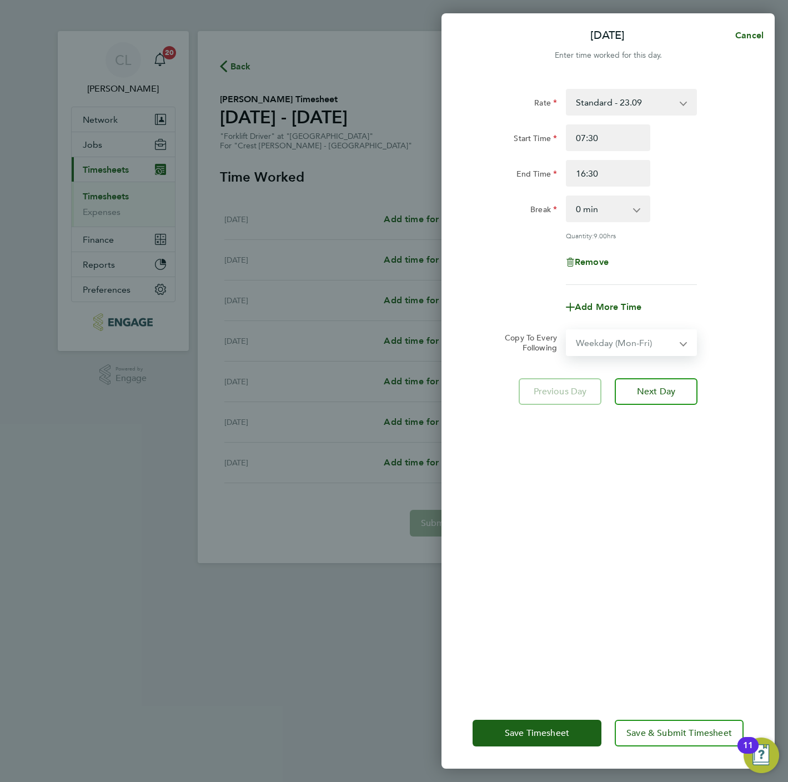
click at [567, 330] on select "Select days Day Weekday (Mon-Fri) Weekend (Sat-Sun) [DATE] [DATE] [DATE] [DATE]…" at bounding box center [625, 342] width 117 height 24
select select "[DATE]"
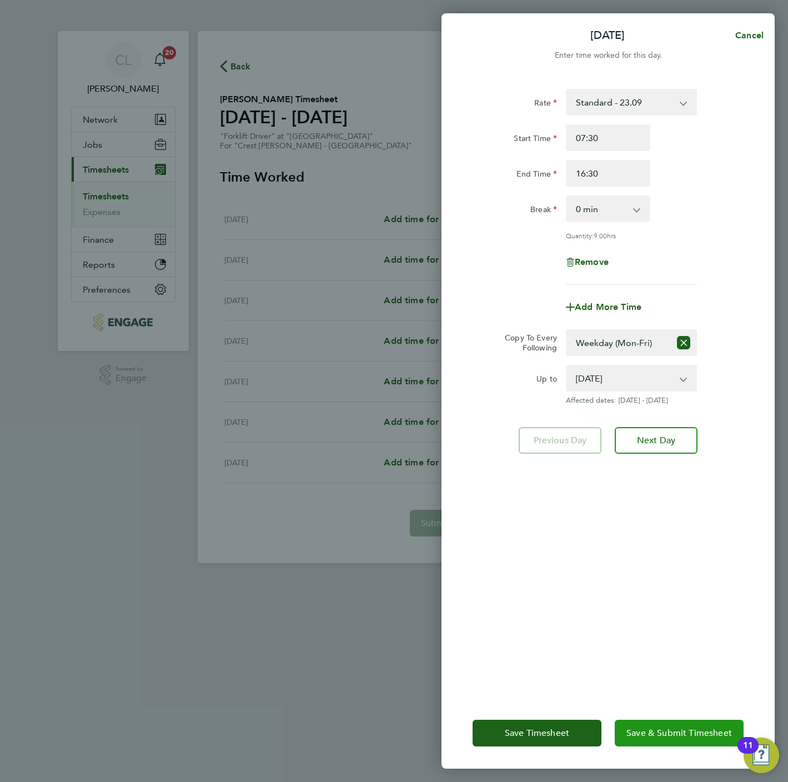
click at [673, 737] on span "Save & Submit Timesheet" at bounding box center [678, 732] width 105 height 11
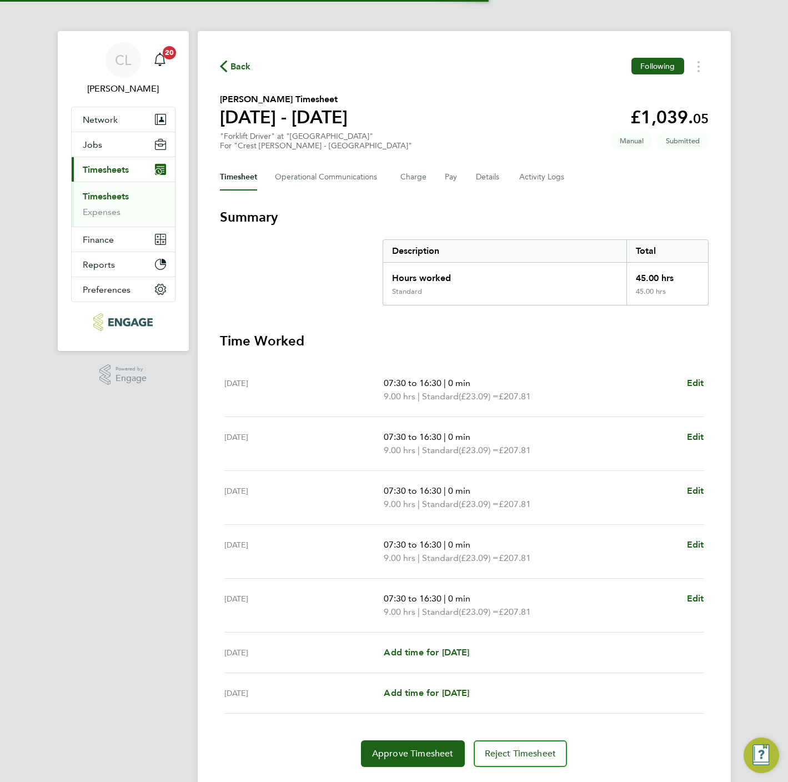
click at [239, 71] on span "Back" at bounding box center [240, 66] width 21 height 13
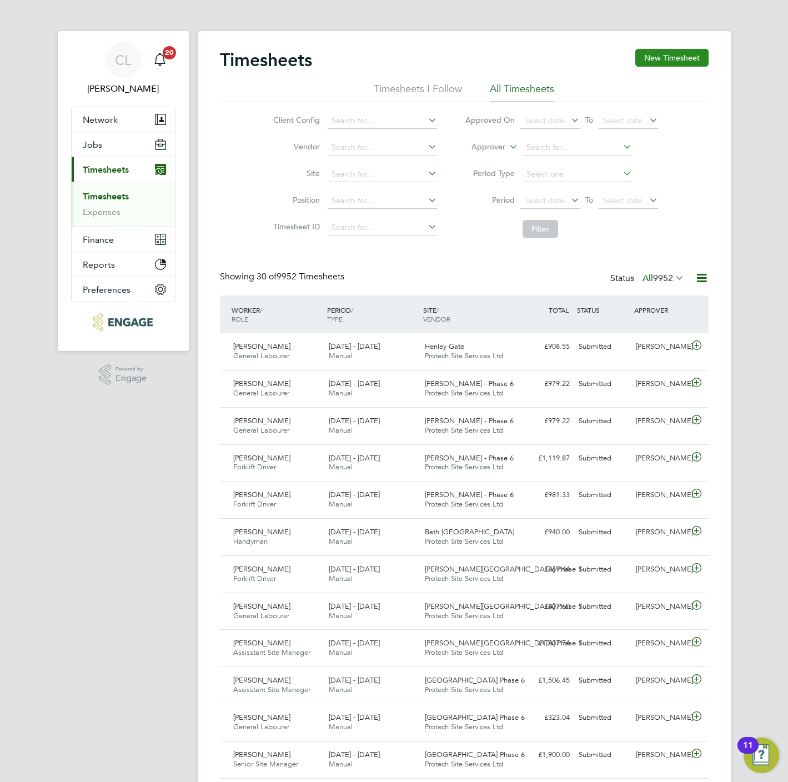
click at [680, 57] on button "New Timesheet" at bounding box center [671, 58] width 73 height 18
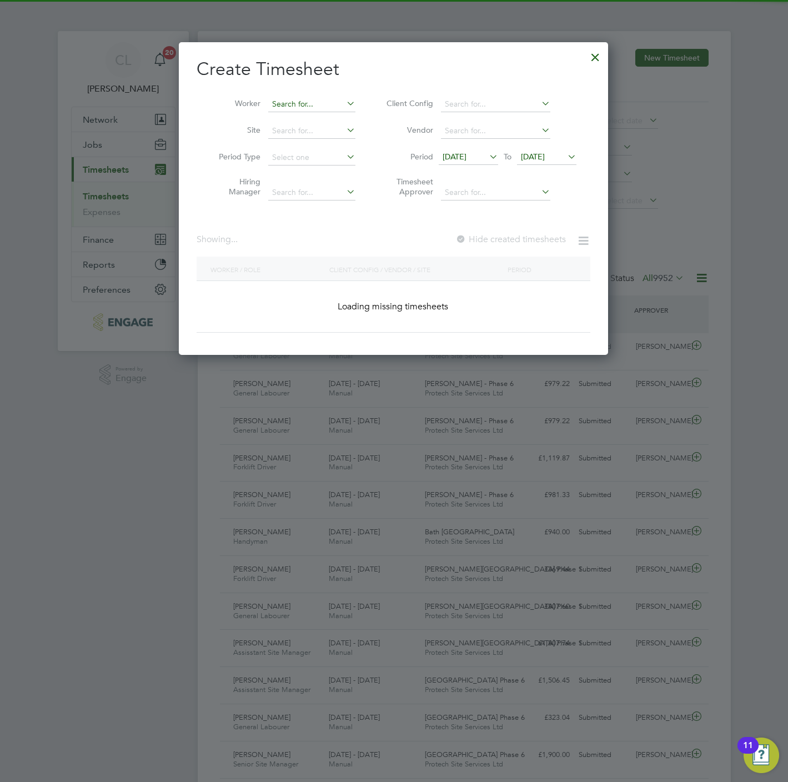
click at [332, 103] on input at bounding box center [311, 105] width 87 height 16
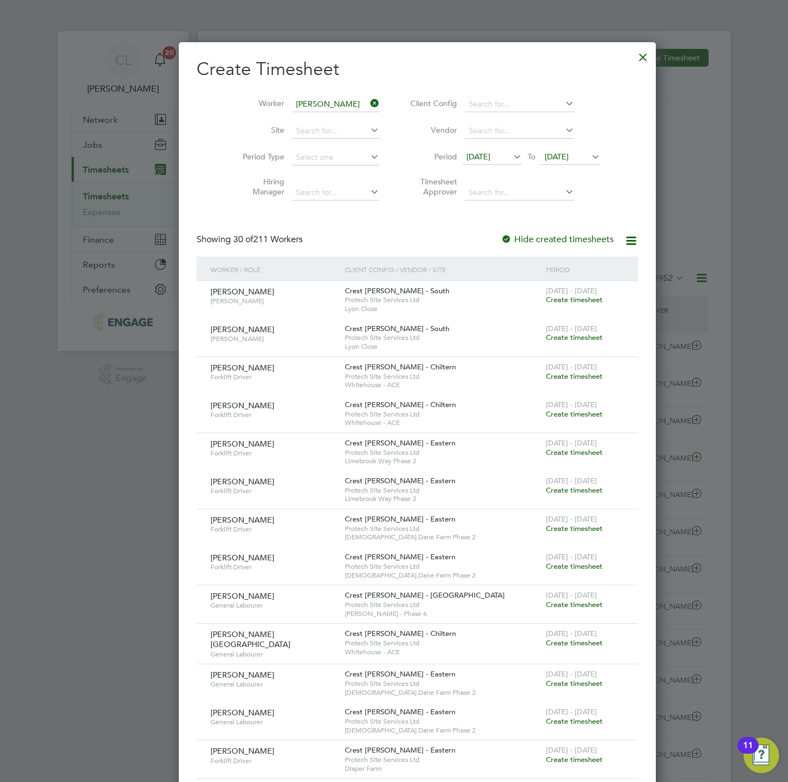
click at [339, 120] on b "Owe" at bounding box center [347, 119] width 17 height 9
type input "[PERSON_NAME]"
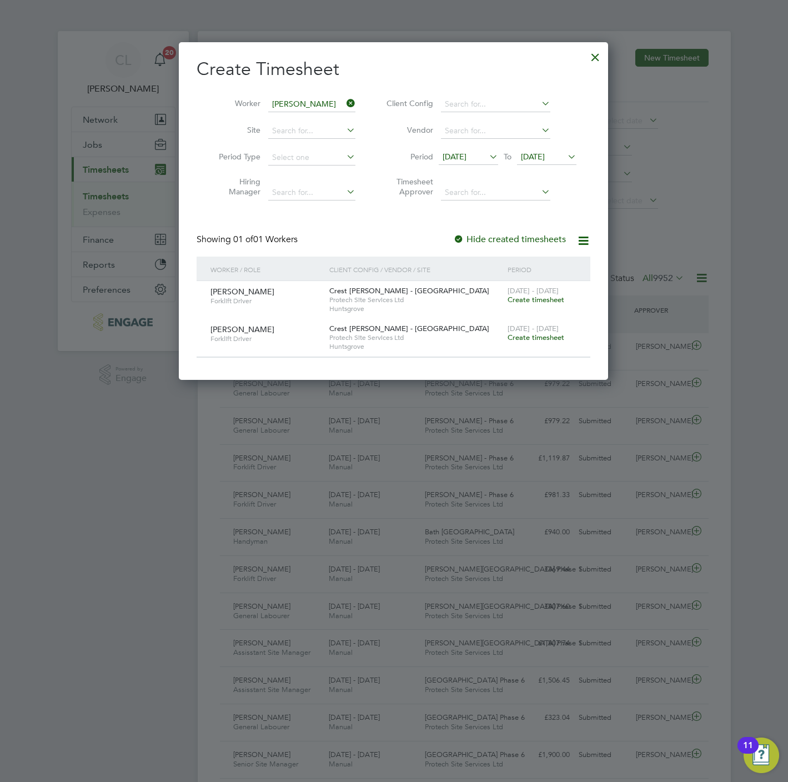
click at [545, 335] on span "Create timesheet" at bounding box center [535, 337] width 57 height 9
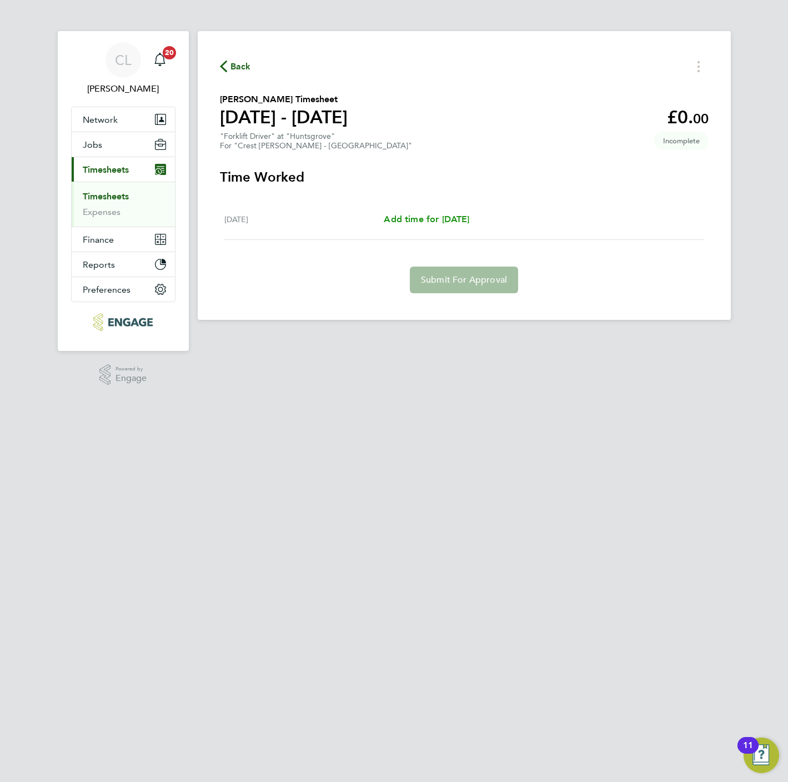
click at [436, 218] on span "Add time for [DATE]" at bounding box center [427, 219] width 86 height 11
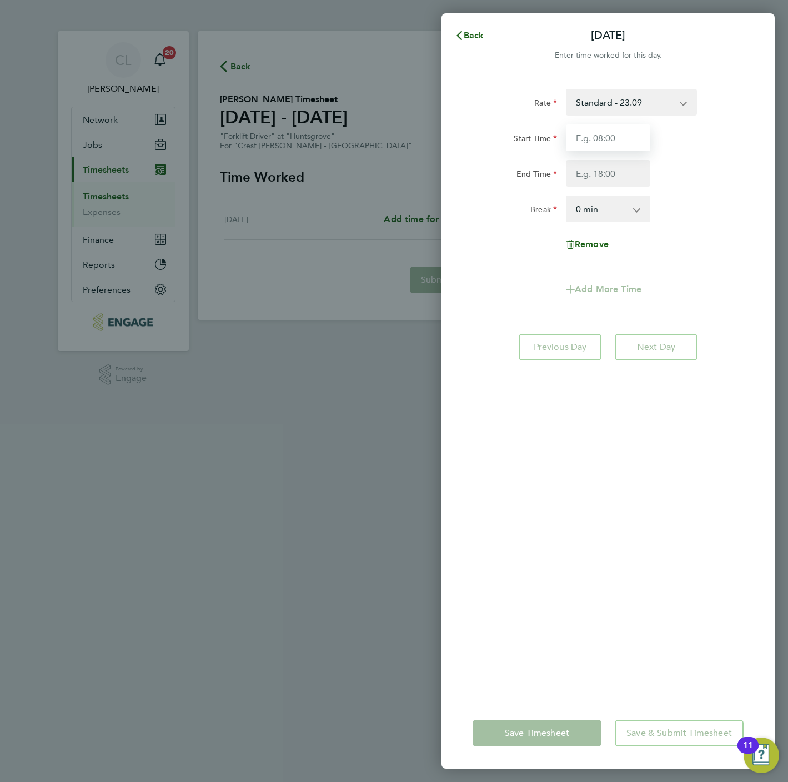
click at [606, 147] on input "Start Time" at bounding box center [608, 137] width 84 height 27
type input "07:30"
drag, startPoint x: 606, startPoint y: 165, endPoint x: 608, endPoint y: 172, distance: 6.9
click at [606, 165] on input "End Time" at bounding box center [608, 173] width 84 height 27
type input "16:30"
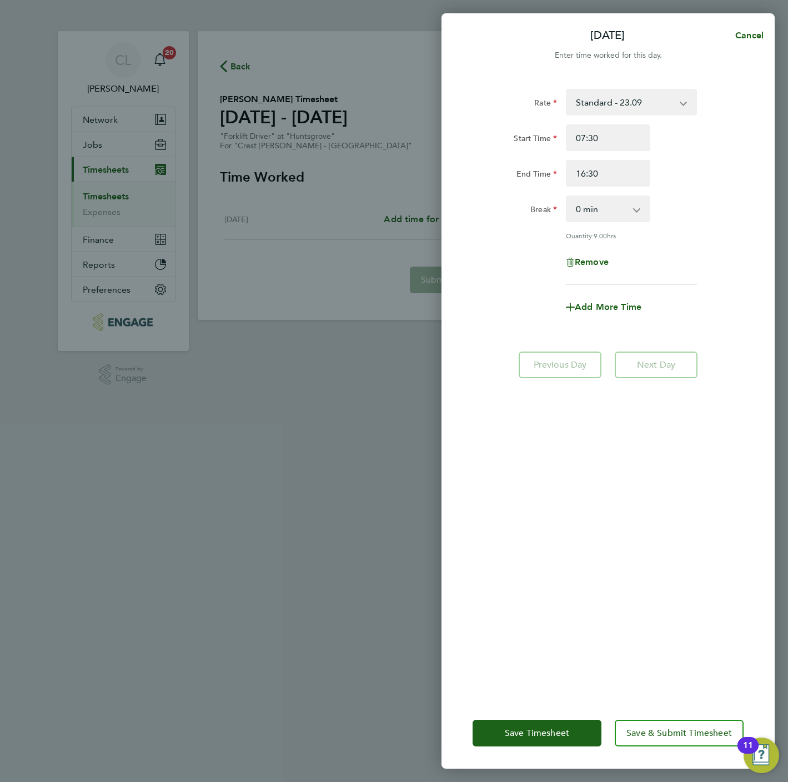
click at [672, 625] on div "Rate Standard - 23.09 Start Time 07:30 End Time 16:30 Break 0 min 15 min 30 min…" at bounding box center [607, 387] width 333 height 622
click at [600, 204] on select "0 min 15 min 30 min 45 min 60 min 75 min 90 min" at bounding box center [601, 209] width 69 height 24
select select "60"
click at [567, 197] on select "0 min 15 min 30 min 45 min 60 min 75 min 90 min" at bounding box center [601, 209] width 69 height 24
click at [600, 315] on div "Add More Time" at bounding box center [607, 307] width 93 height 27
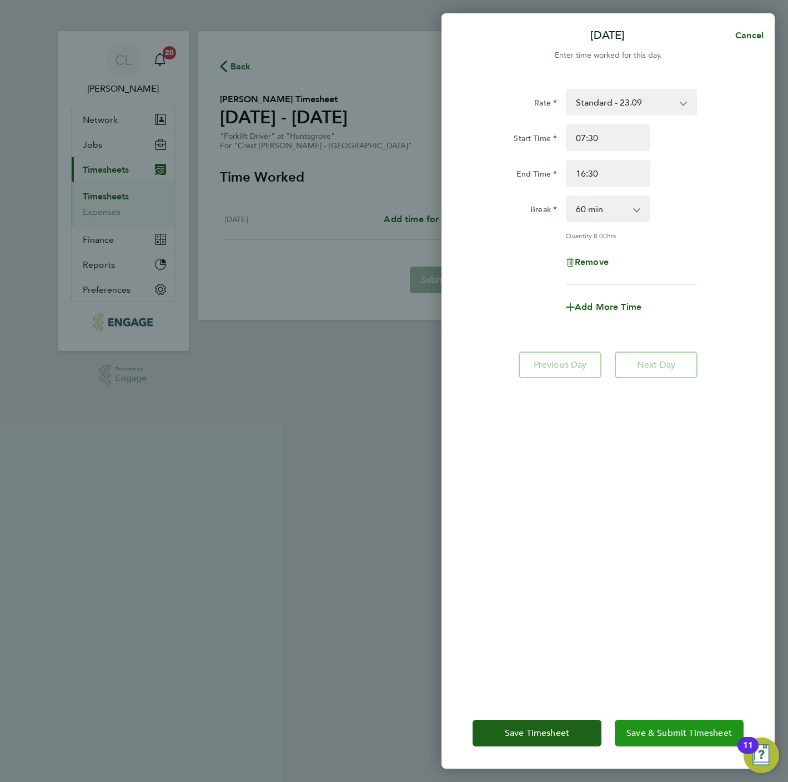
click at [698, 723] on button "Save & Submit Timesheet" at bounding box center [679, 733] width 129 height 27
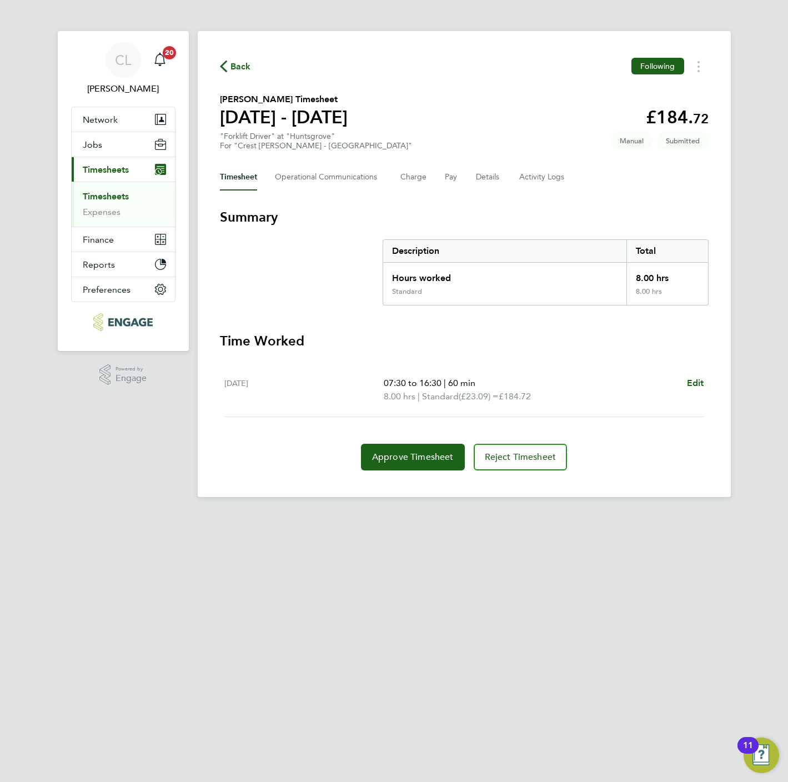
click at [232, 65] on span "Back" at bounding box center [240, 66] width 21 height 13
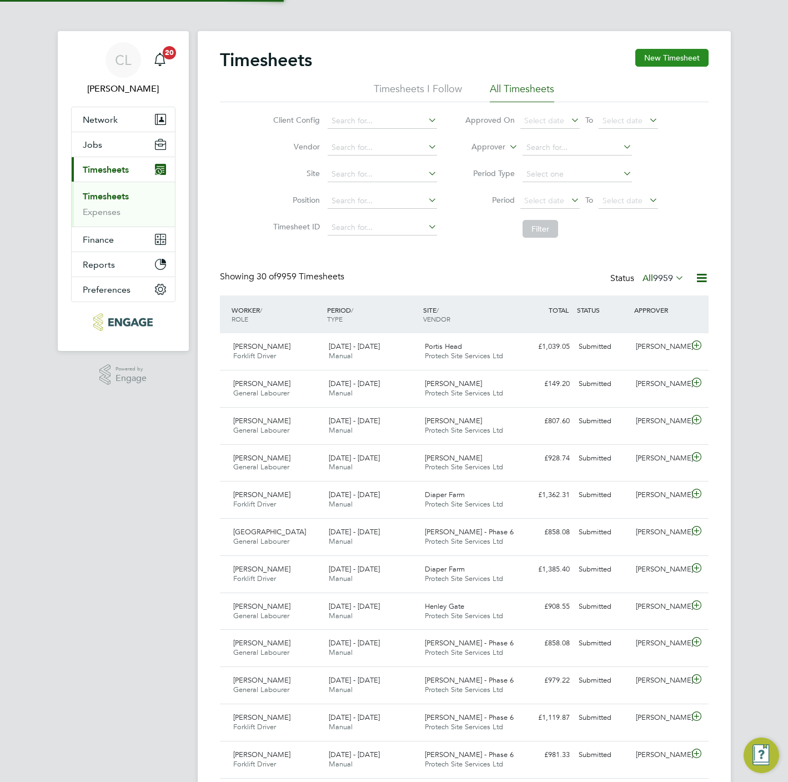
click at [645, 49] on button "New Timesheet" at bounding box center [671, 58] width 73 height 18
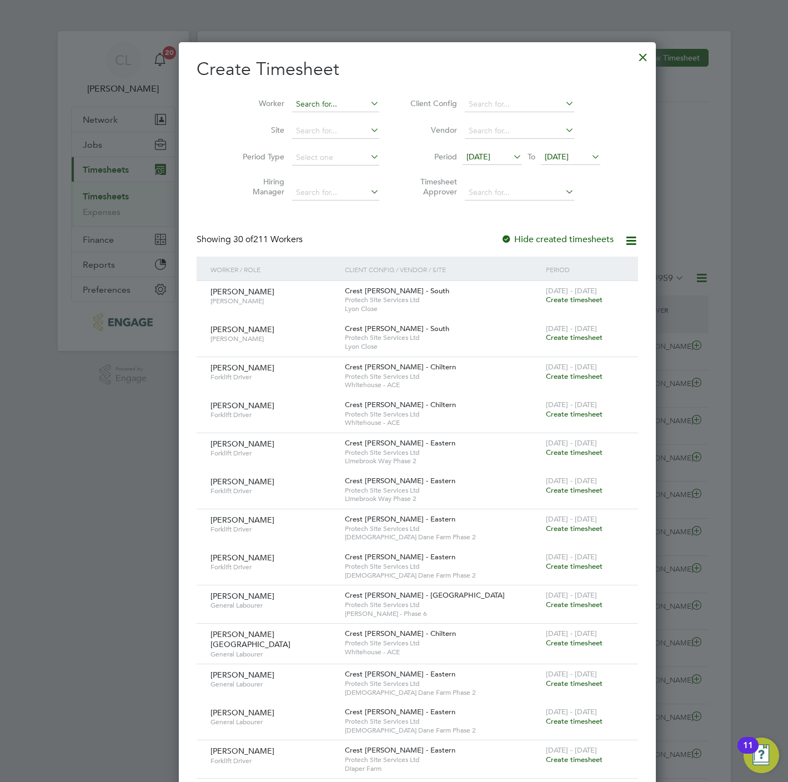
click at [292, 105] on input at bounding box center [335, 105] width 87 height 16
click at [301, 112] on li "Marli B urke" at bounding box center [317, 119] width 99 height 15
type input "[PERSON_NAME]"
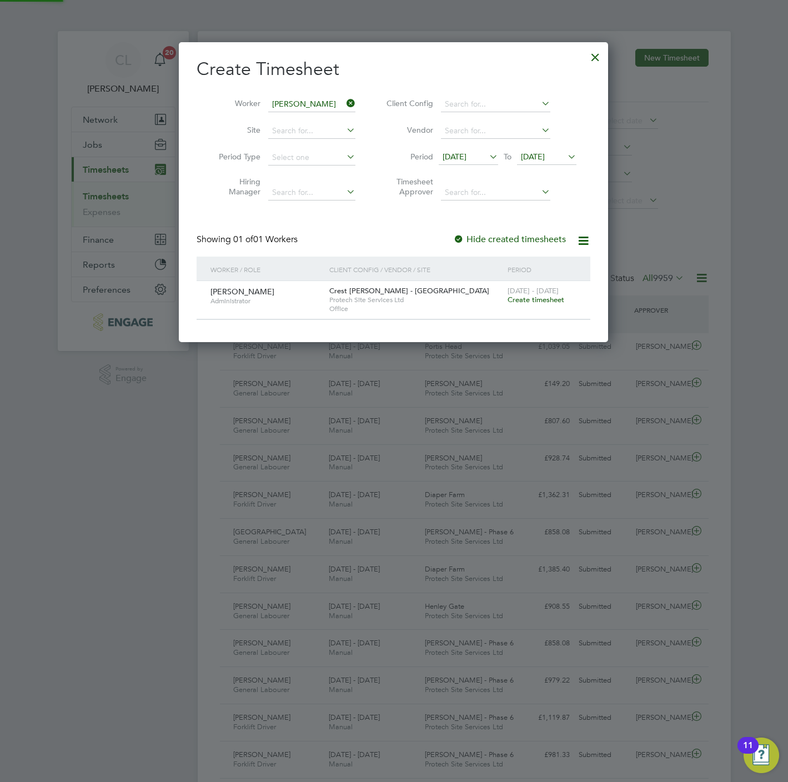
click at [541, 301] on span "Create timesheet" at bounding box center [535, 299] width 57 height 9
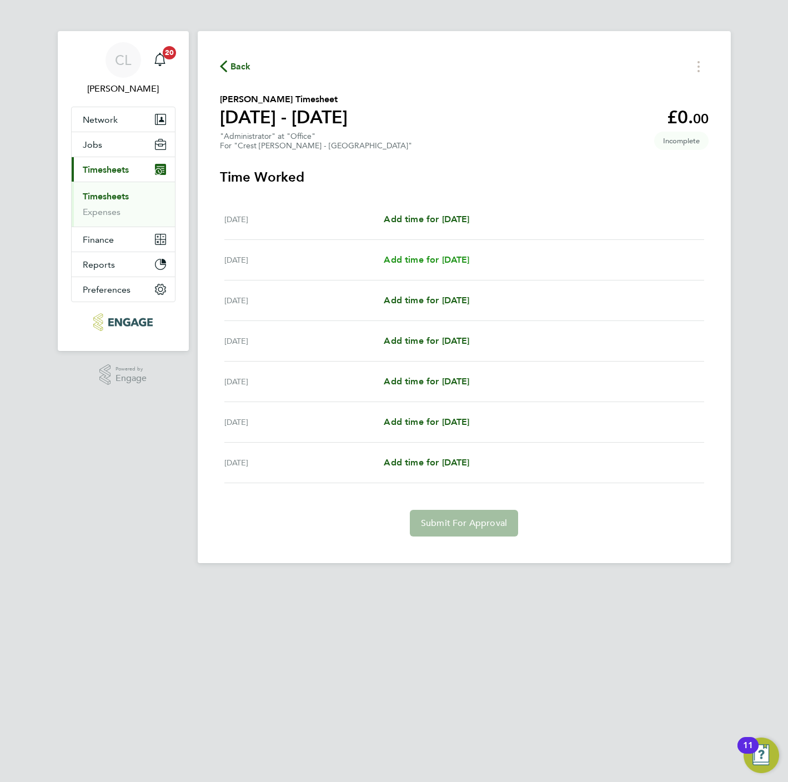
click at [437, 260] on span "Add time for [DATE]" at bounding box center [427, 259] width 86 height 11
select select "60"
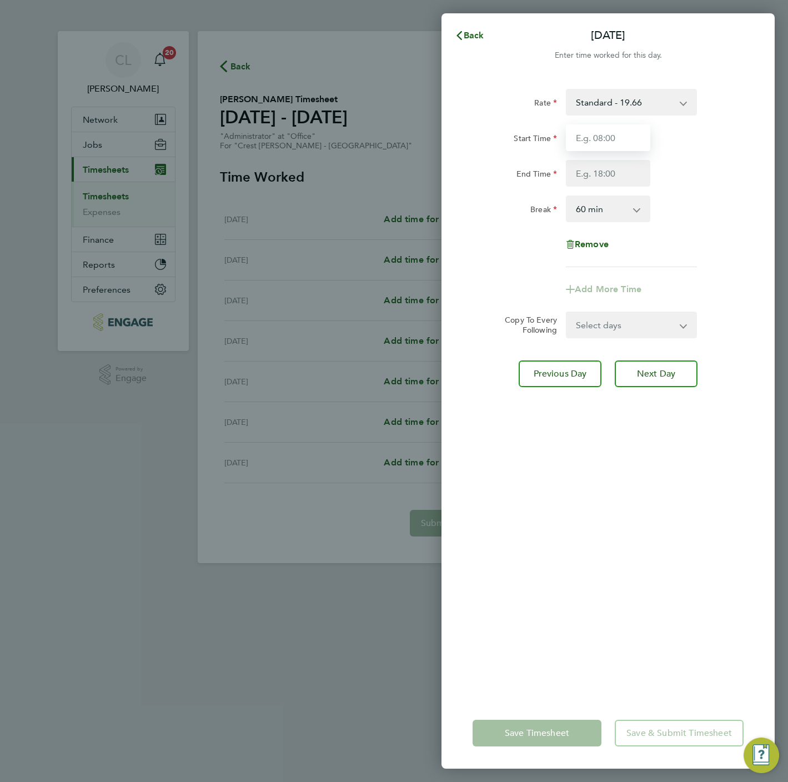
click at [610, 147] on input "Start Time" at bounding box center [608, 137] width 84 height 27
type input "12:00"
click at [591, 200] on select "0 min 15 min 30 min 45 min 60 min 75 min 90 min" at bounding box center [601, 209] width 69 height 24
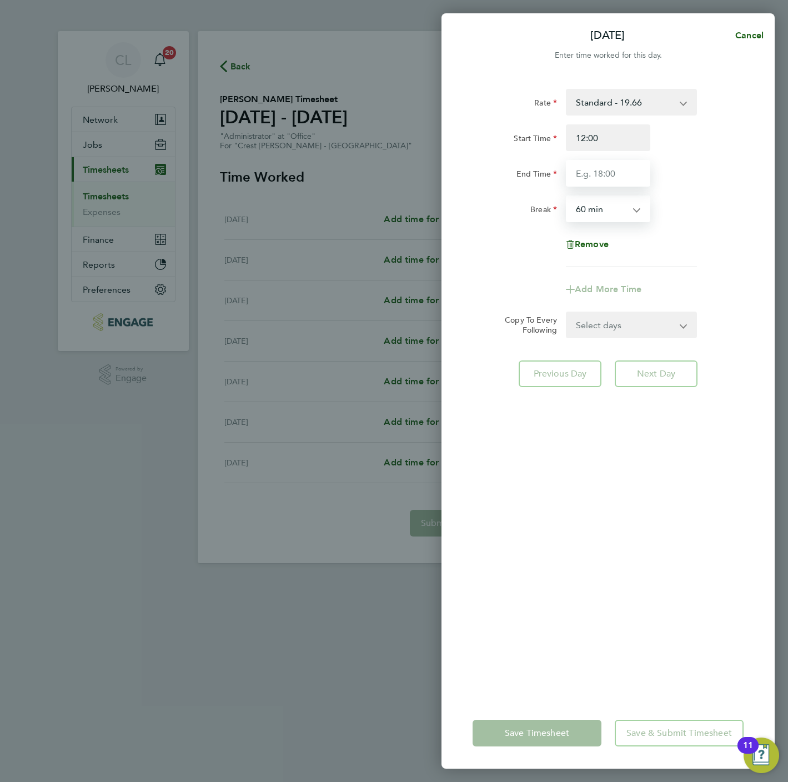
click at [593, 178] on input "End Time" at bounding box center [608, 173] width 84 height 27
type input "15:00"
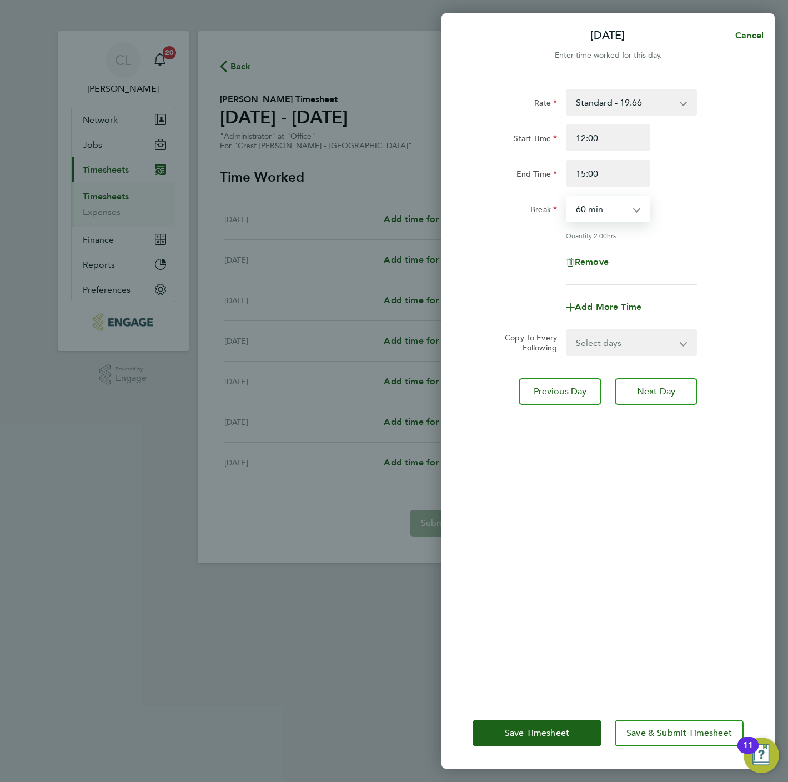
click at [625, 204] on select "0 min 15 min 30 min 45 min 60 min 75 min 90 min" at bounding box center [601, 209] width 69 height 24
select select "0"
click at [567, 197] on select "0 min 15 min 30 min 45 min 60 min 75 min 90 min" at bounding box center [601, 209] width 69 height 24
click at [620, 350] on select "Select days Day Weekday (Mon-Fri) Weekend (Sat-Sun) Wednesday Thursday Friday S…" at bounding box center [625, 342] width 117 height 24
select select "WEEKDAY"
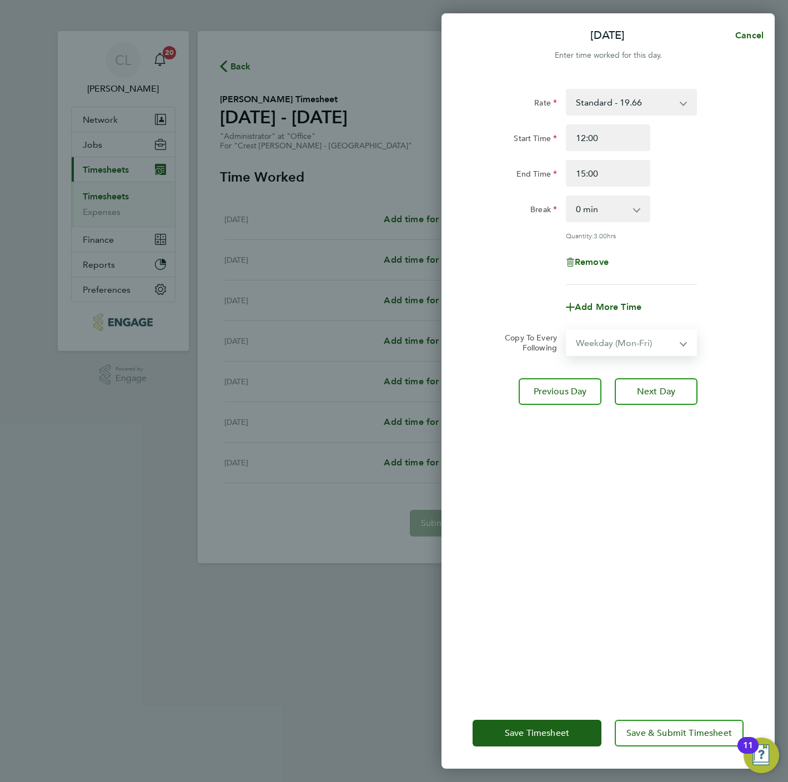
click at [567, 330] on select "Select days Day Weekday (Mon-Fri) Weekend (Sat-Sun) Wednesday Thursday Friday S…" at bounding box center [625, 342] width 117 height 24
select select "[DATE]"
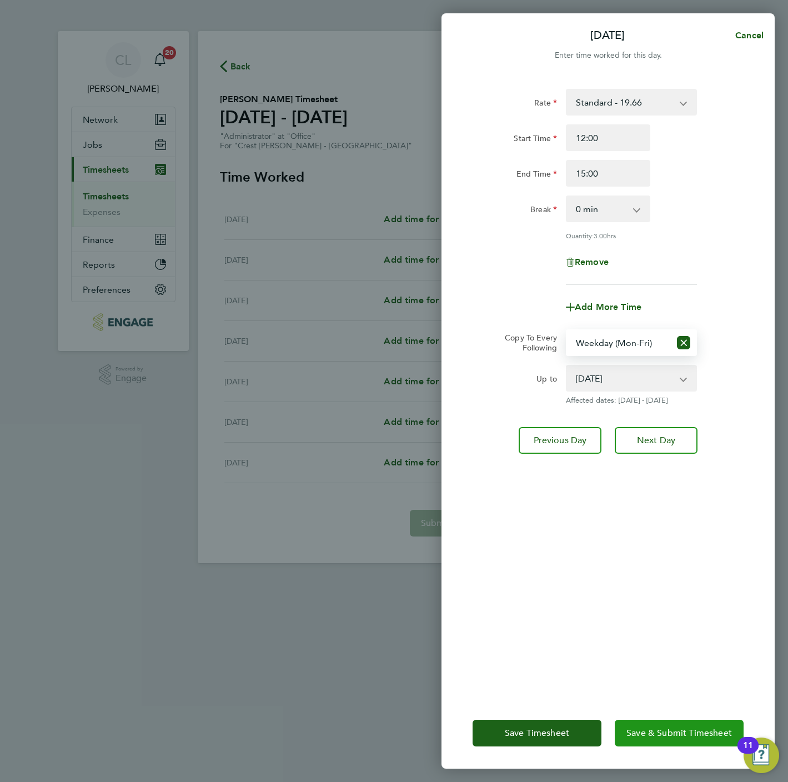
click at [683, 737] on span "Save & Submit Timesheet" at bounding box center [678, 732] width 105 height 11
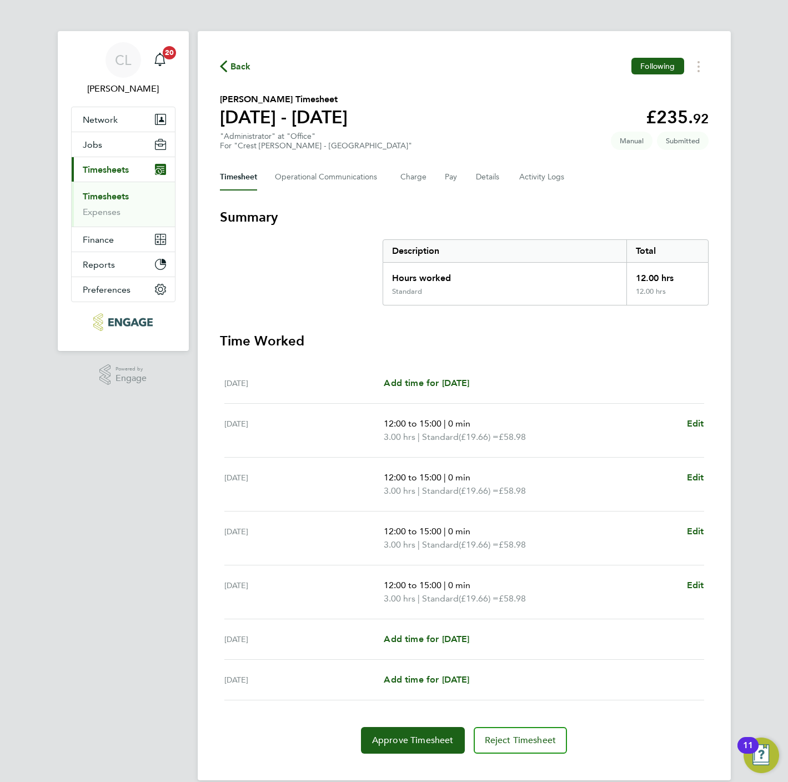
click at [220, 64] on icon "button" at bounding box center [223, 67] width 7 height 12
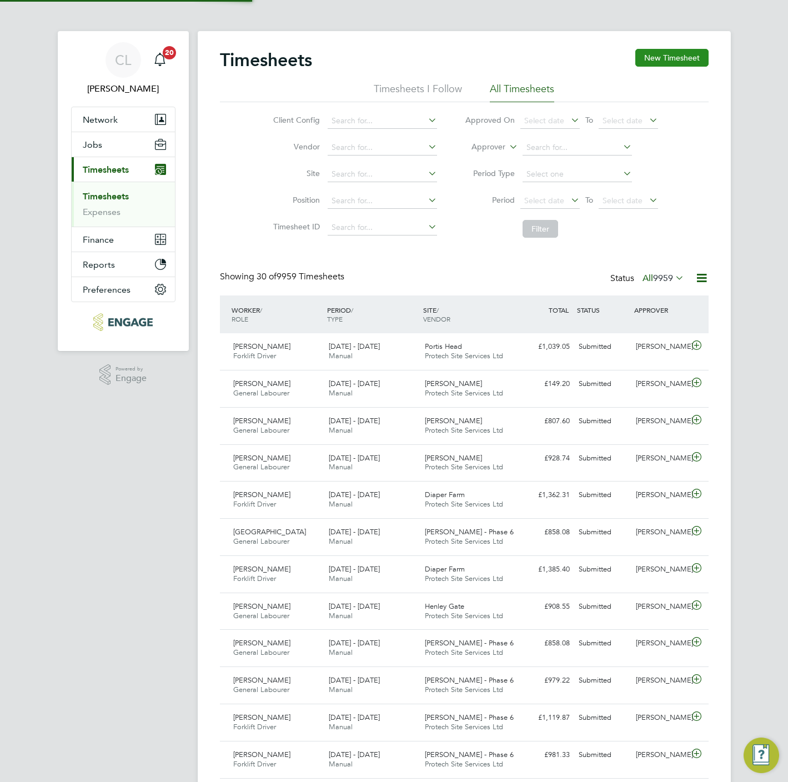
click at [672, 55] on button "New Timesheet" at bounding box center [671, 58] width 73 height 18
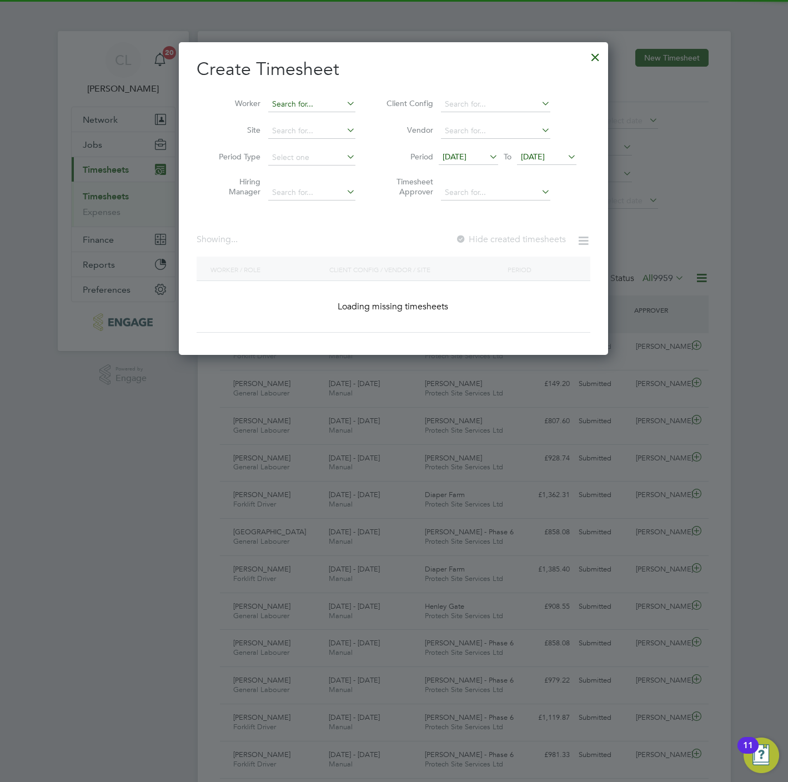
click at [316, 104] on input at bounding box center [311, 105] width 87 height 16
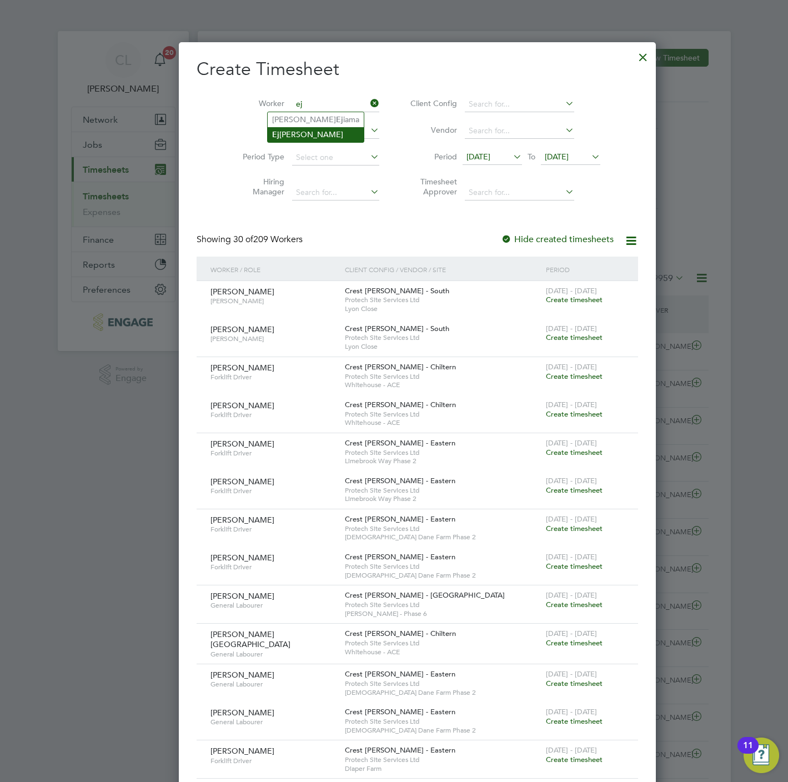
click at [314, 135] on li "Ej iro Omuero" at bounding box center [316, 134] width 96 height 15
type input "[PERSON_NAME]"
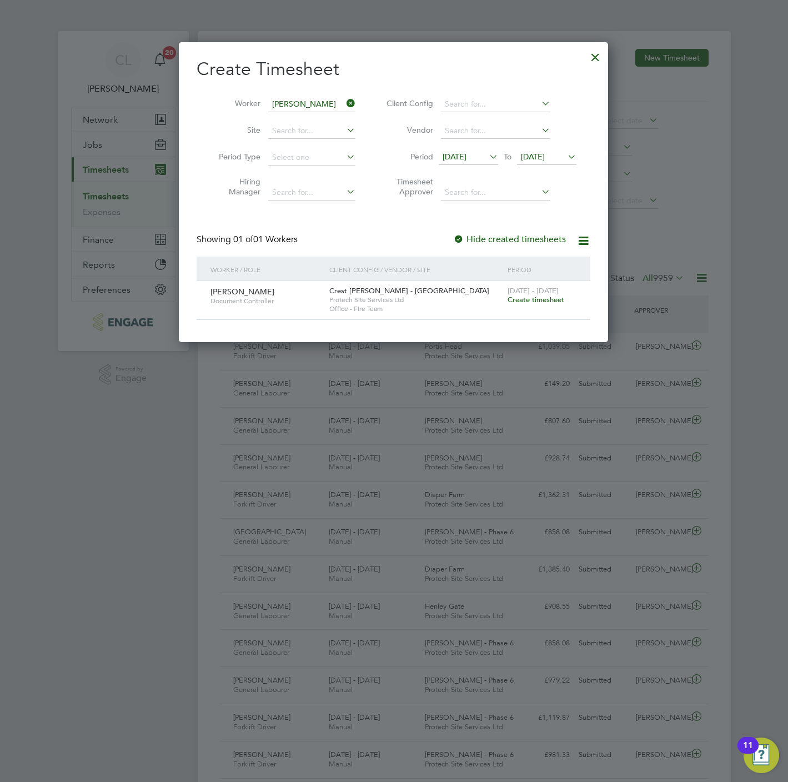
click at [537, 299] on span "Create timesheet" at bounding box center [535, 299] width 57 height 9
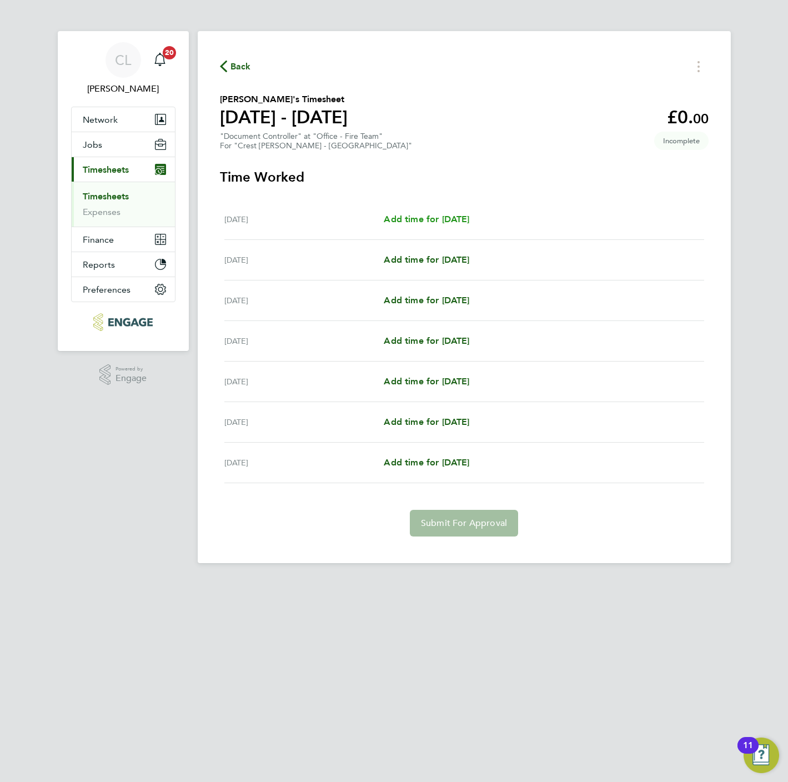
click at [397, 214] on span "Add time for [DATE]" at bounding box center [427, 219] width 86 height 11
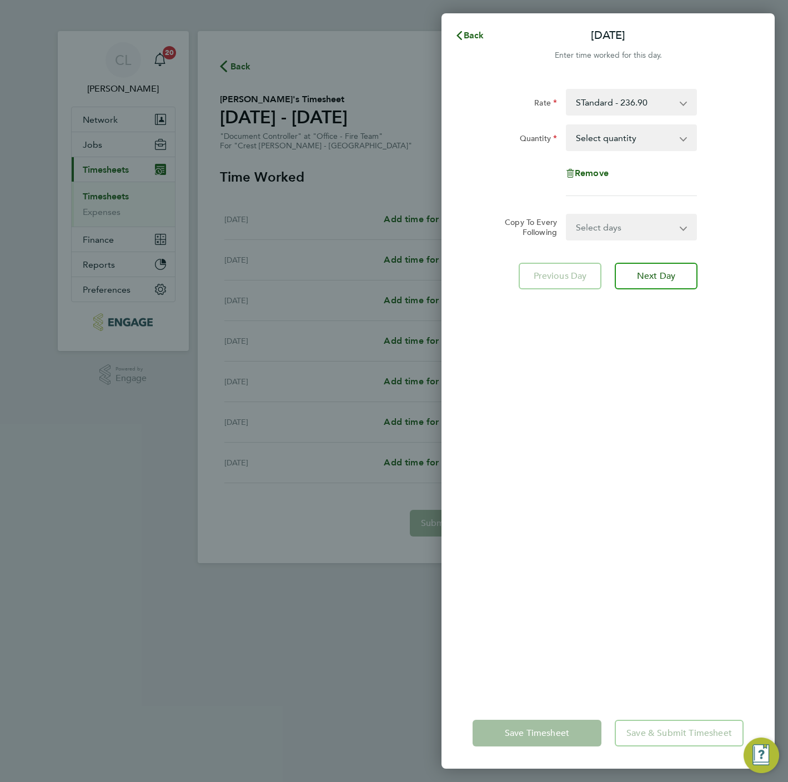
click at [663, 138] on select "Select quantity 0.5 1" at bounding box center [624, 137] width 115 height 24
select select "1"
click at [567, 125] on select "Select quantity 0.5 1" at bounding box center [624, 137] width 115 height 24
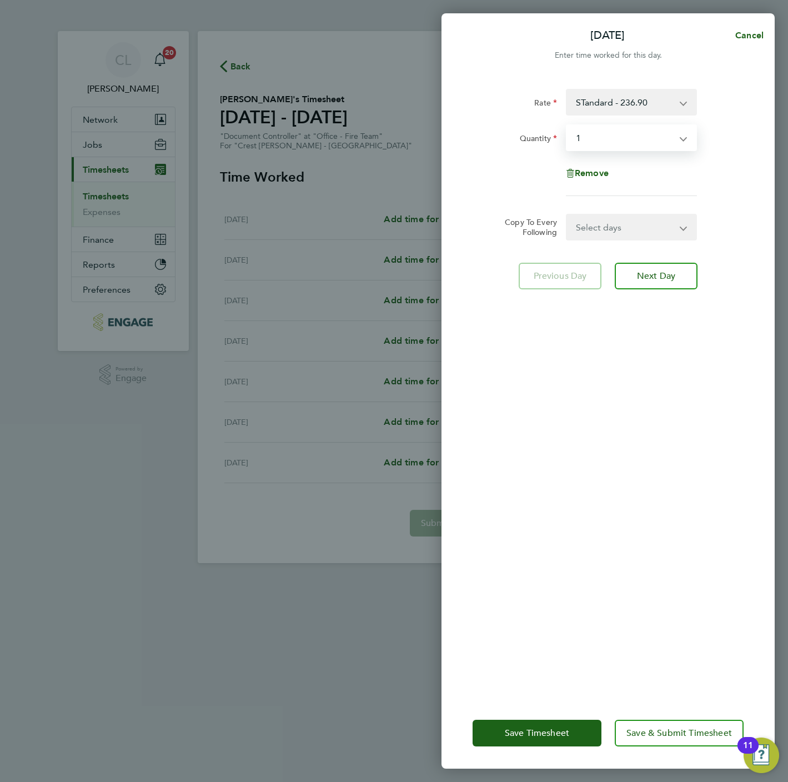
click at [595, 227] on select "Select days Day Weekday (Mon-Fri) Weekend (Sat-Sun) [DATE] [DATE] [DATE] [DATE]…" at bounding box center [625, 227] width 117 height 24
select select "WEEKDAY"
click at [567, 215] on select "Select days Day Weekday (Mon-Fri) Weekend (Sat-Sun) [DATE] [DATE] [DATE] [DATE]…" at bounding box center [625, 227] width 117 height 24
select select "[DATE]"
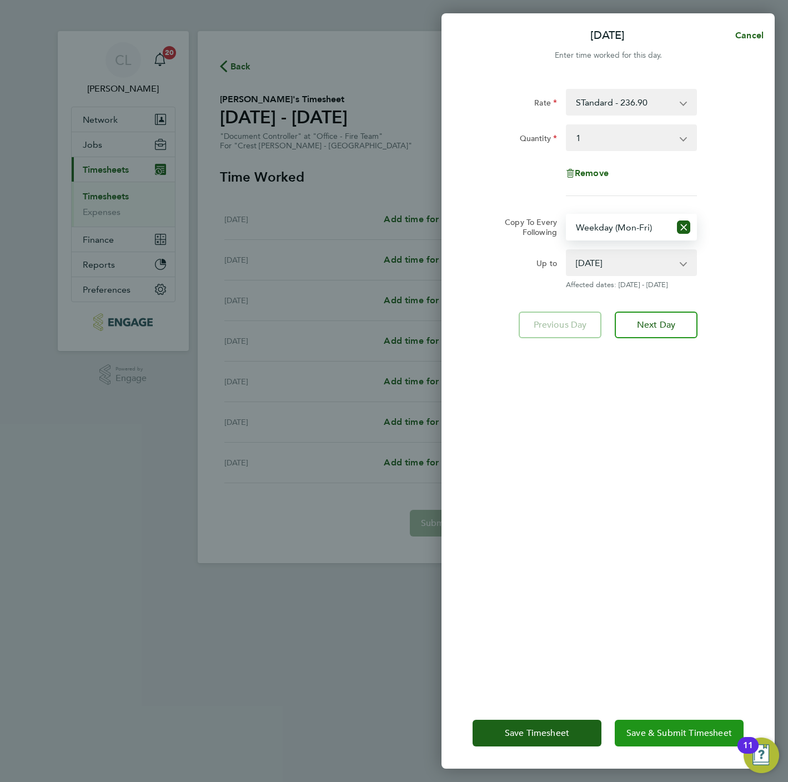
click at [683, 726] on button "Save & Submit Timesheet" at bounding box center [679, 733] width 129 height 27
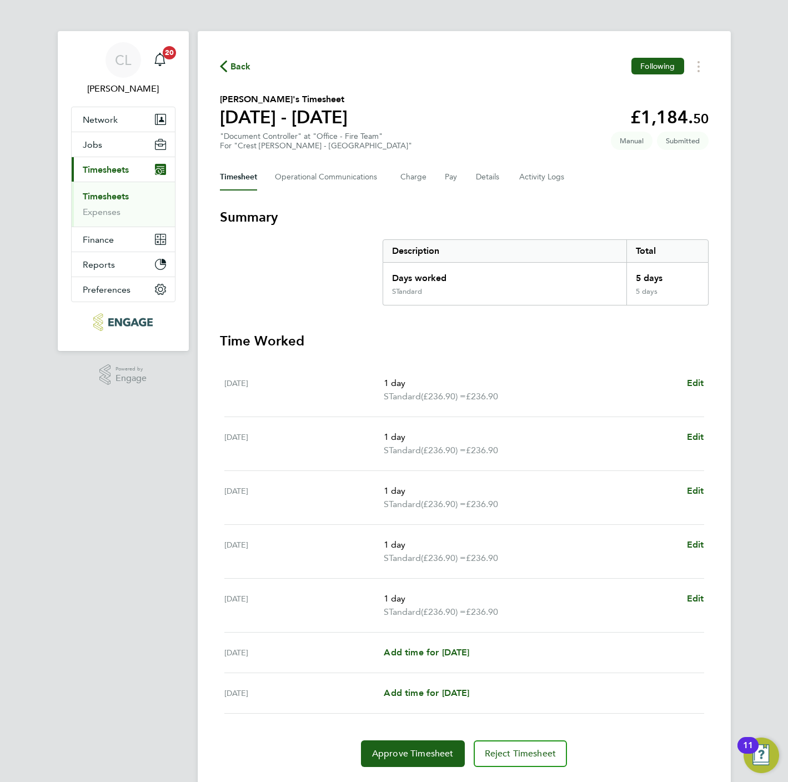
click at [237, 63] on span "Back" at bounding box center [240, 66] width 21 height 13
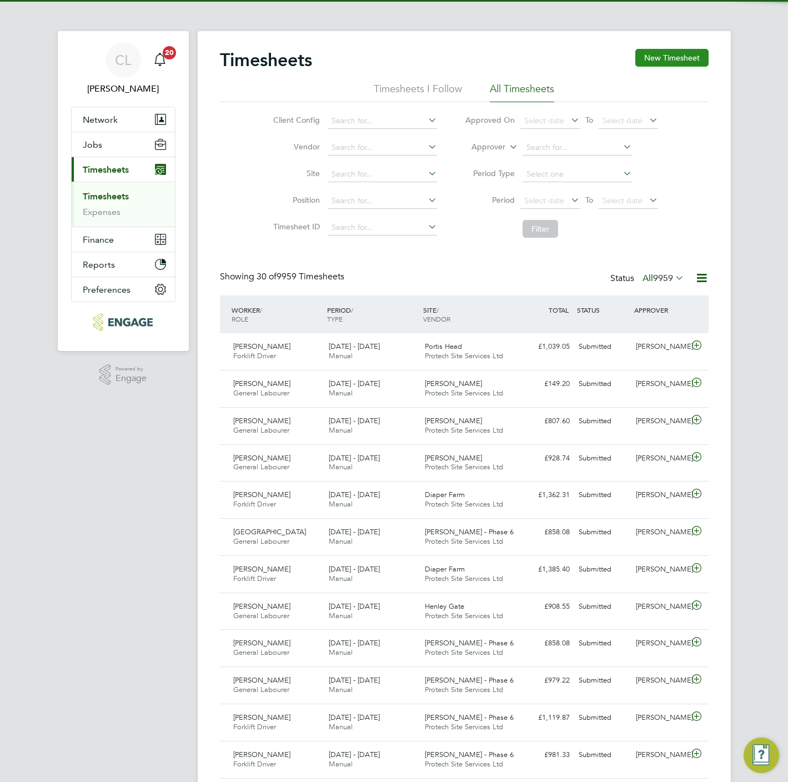
click at [658, 49] on button "New Timesheet" at bounding box center [671, 58] width 73 height 18
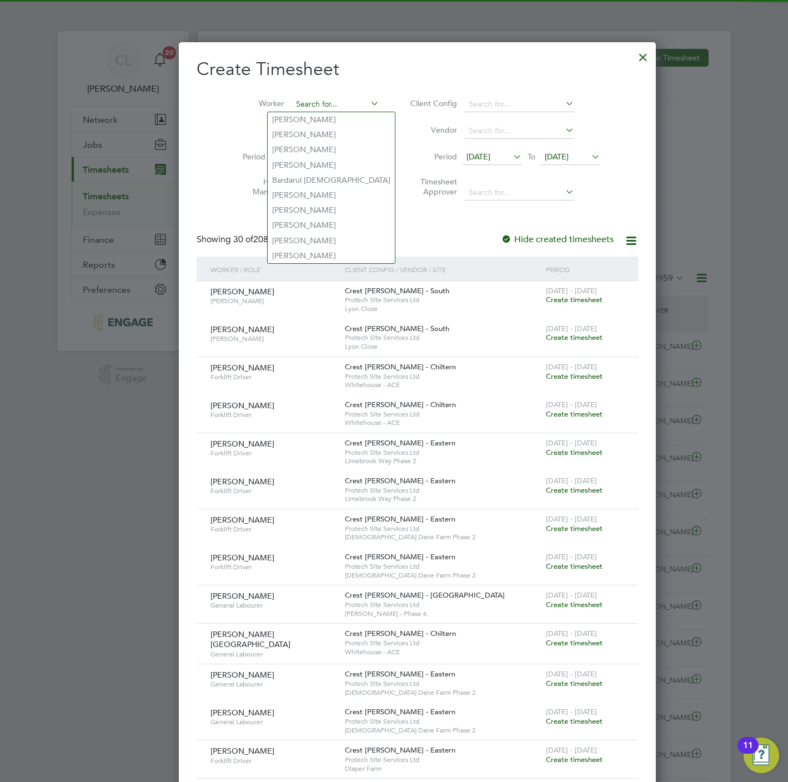
click at [325, 108] on input at bounding box center [335, 105] width 87 height 16
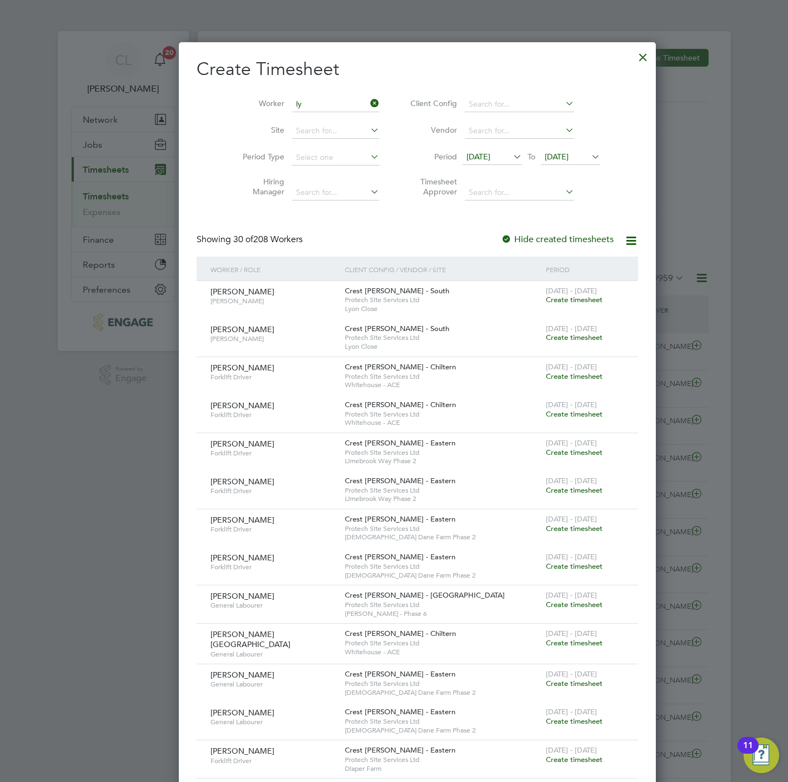
click at [313, 150] on li "Ly nda Chetram" at bounding box center [316, 149] width 96 height 15
type input "[PERSON_NAME]"
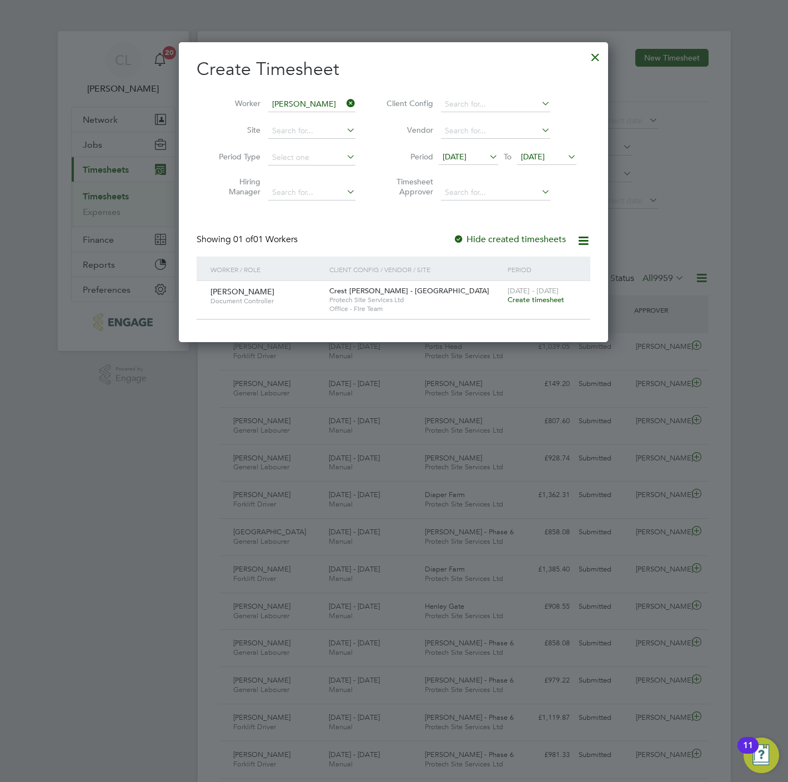
click at [530, 301] on span "Create timesheet" at bounding box center [535, 299] width 57 height 9
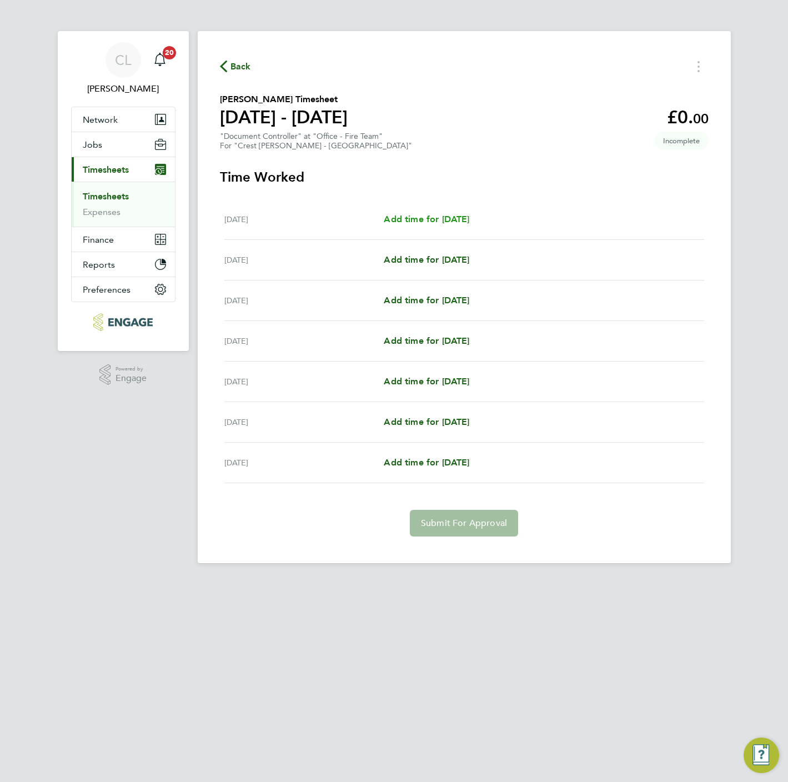
click at [423, 224] on span "Add time for [DATE]" at bounding box center [427, 219] width 86 height 11
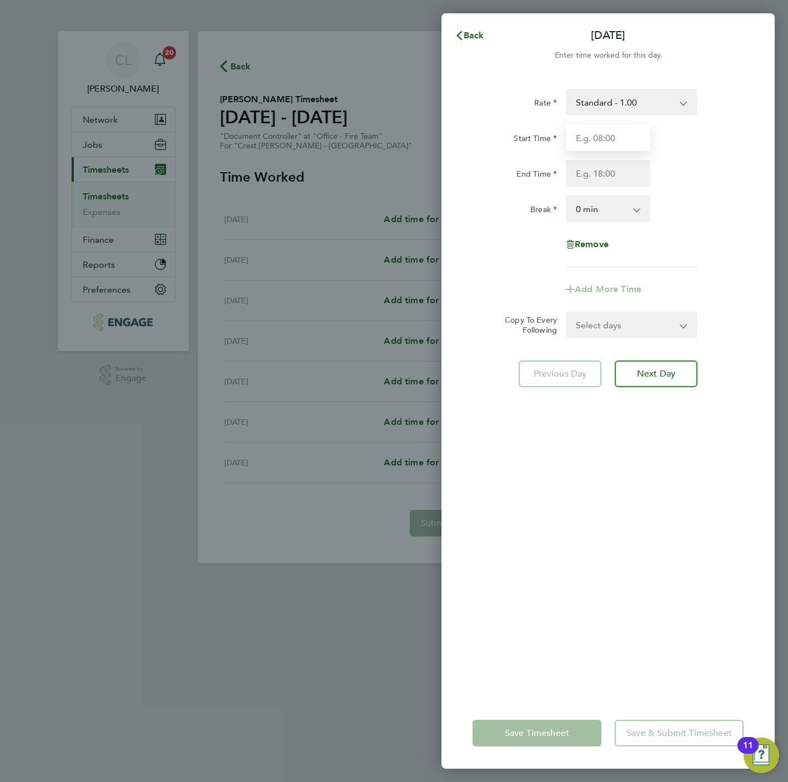
click at [605, 135] on input "Start Time" at bounding box center [608, 137] width 84 height 27
click at [586, 100] on select "Standard - 1.00 STandard - 210.45" at bounding box center [624, 102] width 115 height 24
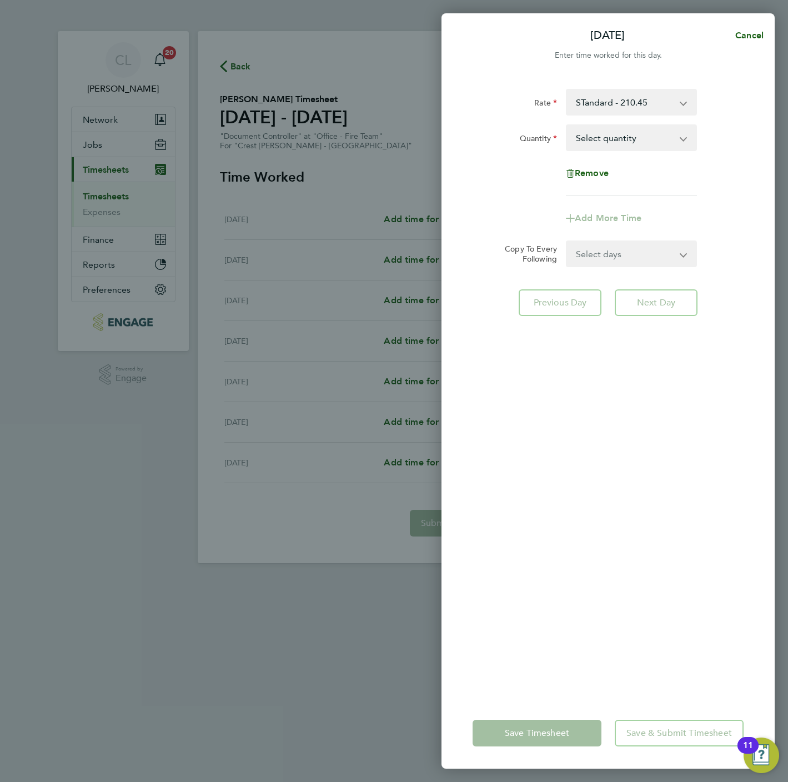
click at [599, 142] on select "Select quantity 0.5 1" at bounding box center [624, 137] width 115 height 24
select select "1"
click at [567, 125] on select "Select quantity 0.5 1" at bounding box center [624, 137] width 115 height 24
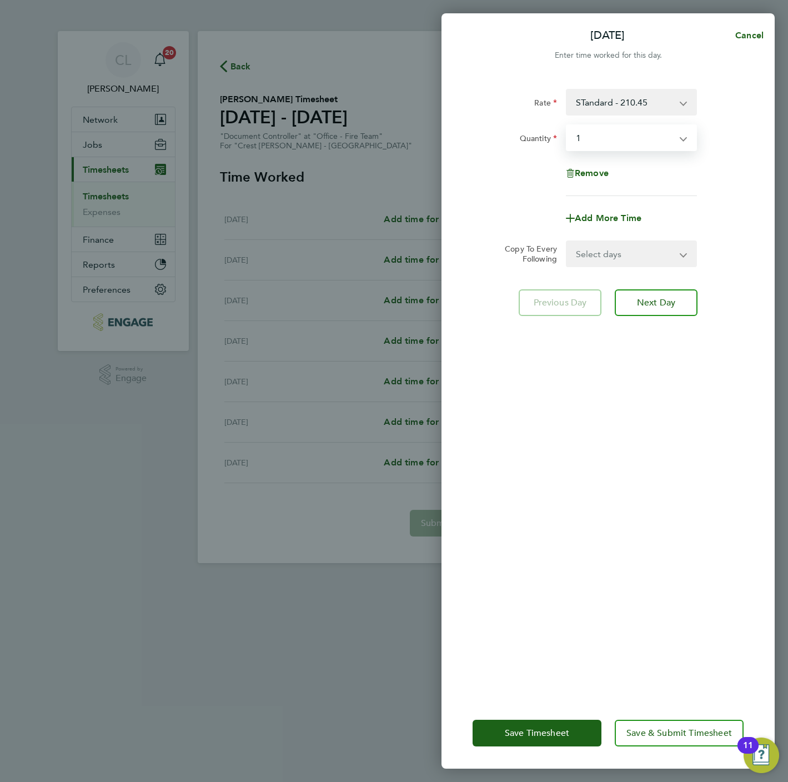
click at [610, 262] on select "Select days Day Weekday (Mon-Fri) Weekend (Sat-Sun) [DATE] [DATE] [DATE] [DATE]…" at bounding box center [625, 254] width 117 height 24
select select "WEEKDAY"
click at [567, 242] on select "Select days Day Weekday (Mon-Fri) Weekend (Sat-Sun) [DATE] [DATE] [DATE] [DATE]…" at bounding box center [625, 254] width 117 height 24
select select "[DATE]"
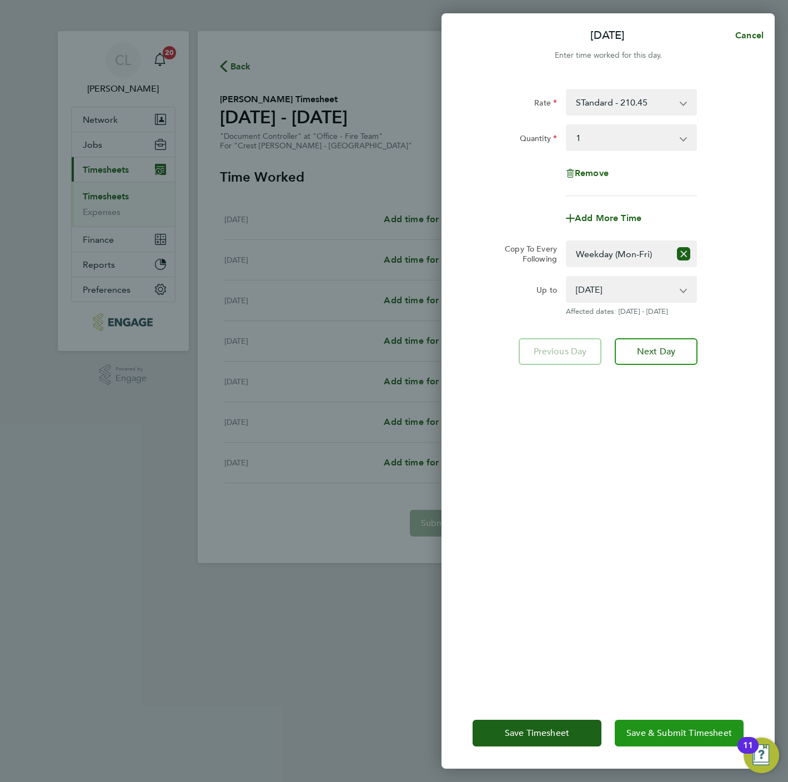
click at [690, 723] on button "Save & Submit Timesheet" at bounding box center [679, 733] width 129 height 27
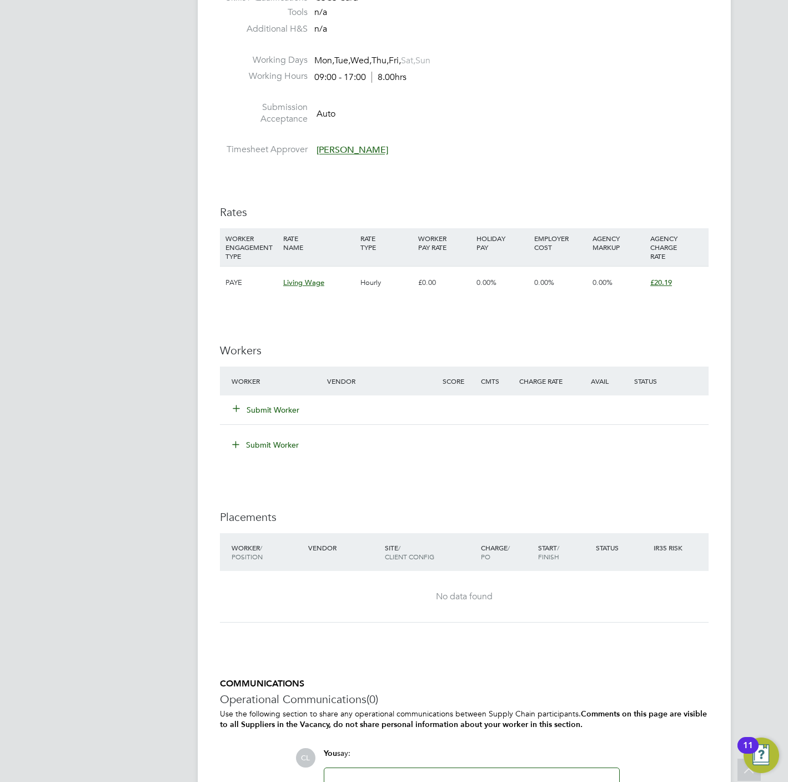
scroll to position [333, 0]
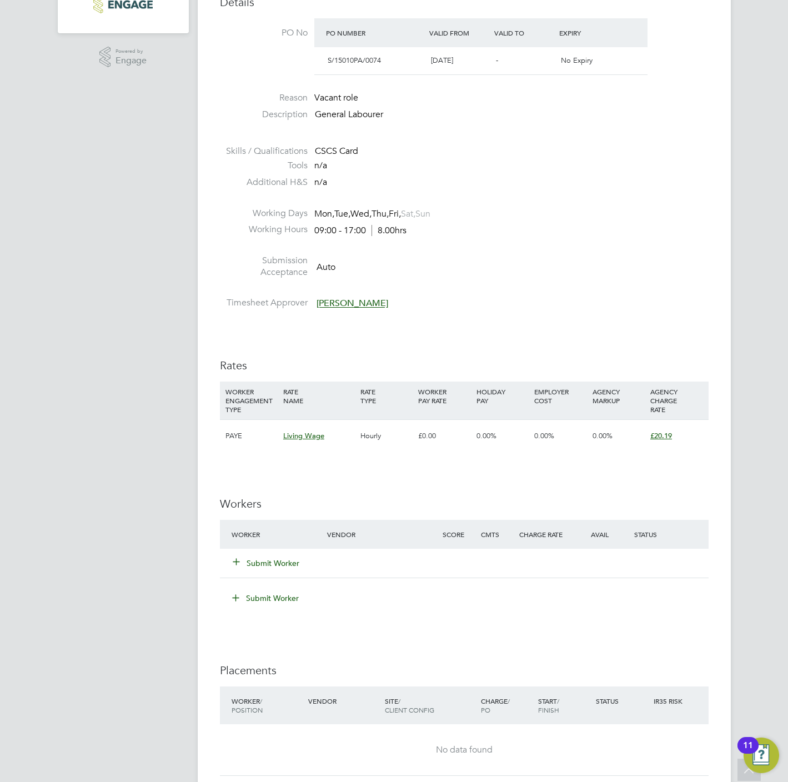
click at [273, 557] on div "Submit Worker" at bounding box center [286, 563] width 115 height 20
click at [265, 565] on button "Submit Worker" at bounding box center [266, 562] width 67 height 11
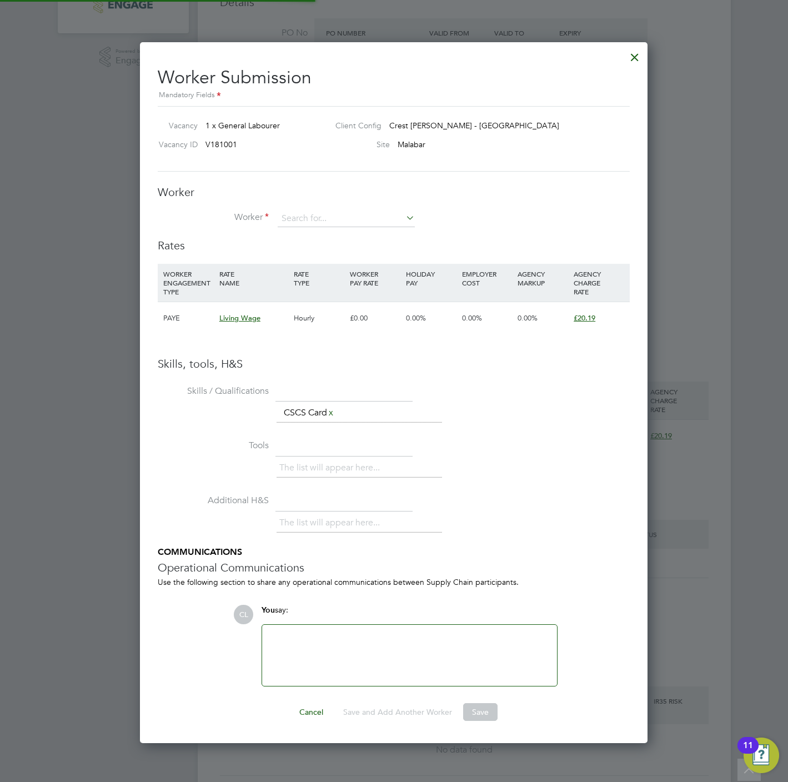
scroll to position [703, 508]
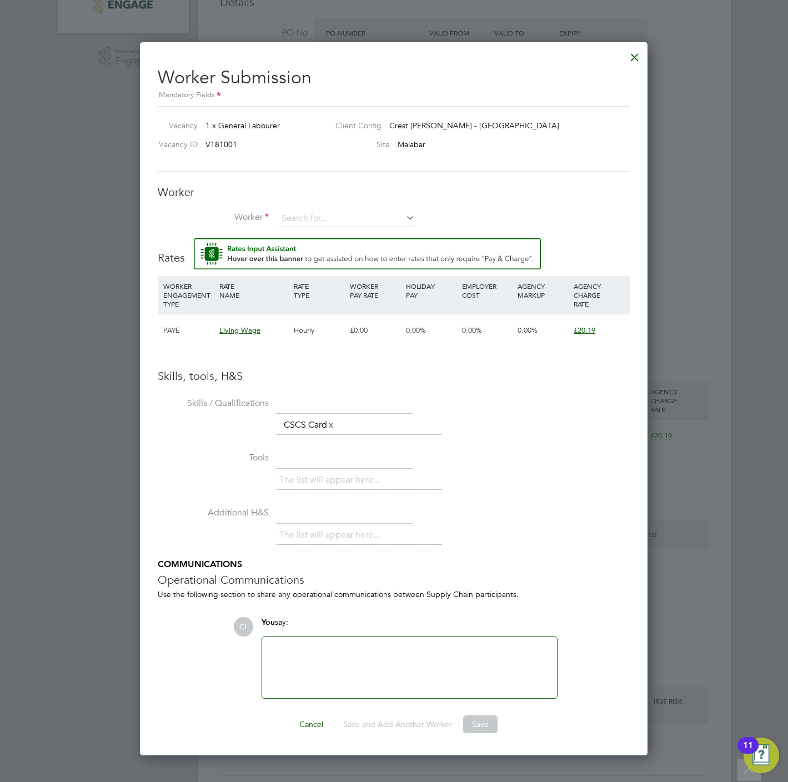
click at [580, 422] on div "The list will appear here... CSCS Card x" at bounding box center [453, 426] width 353 height 22
click at [312, 220] on input at bounding box center [346, 218] width 137 height 17
click at [319, 252] on li "Lenn in Boughton (BOU003)" at bounding box center [368, 250] width 183 height 15
type input "Lennin Boughton (BOU003)"
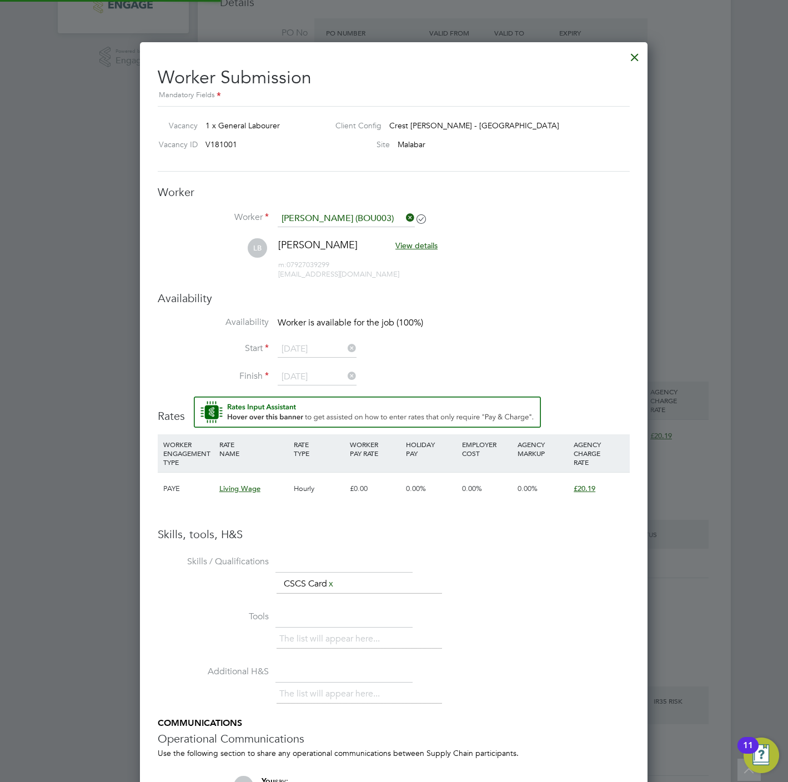
scroll to position [958, 508]
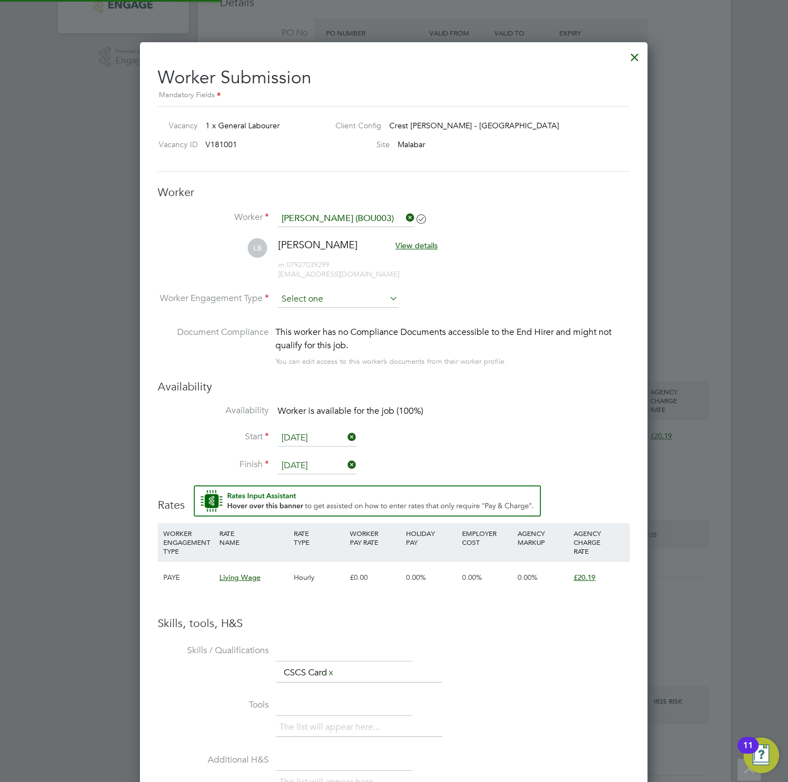
click at [303, 296] on input at bounding box center [338, 299] width 120 height 17
click at [306, 327] on li "PAYE" at bounding box center [338, 330] width 122 height 14
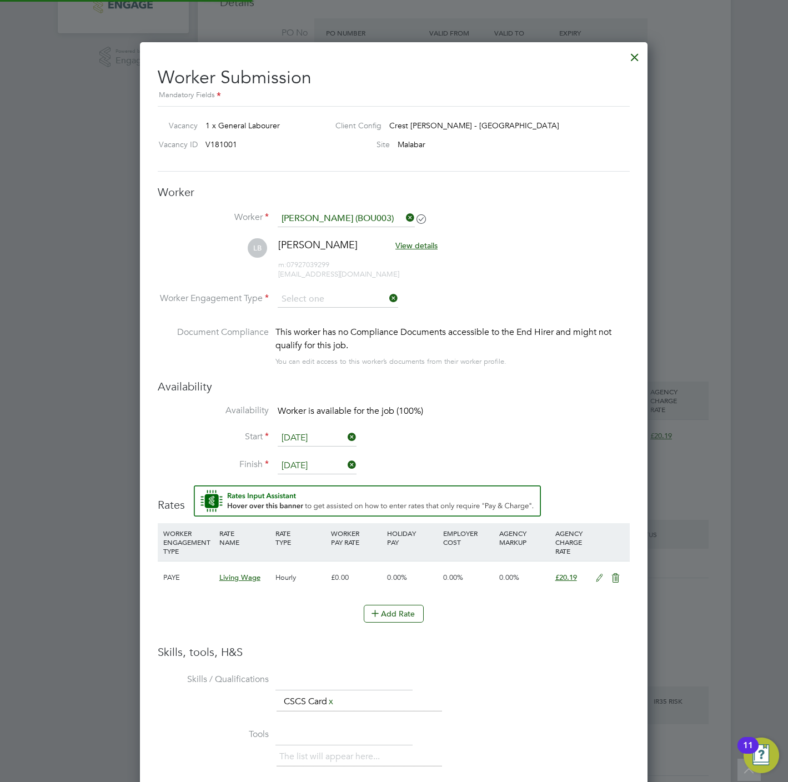
type input "PAYE"
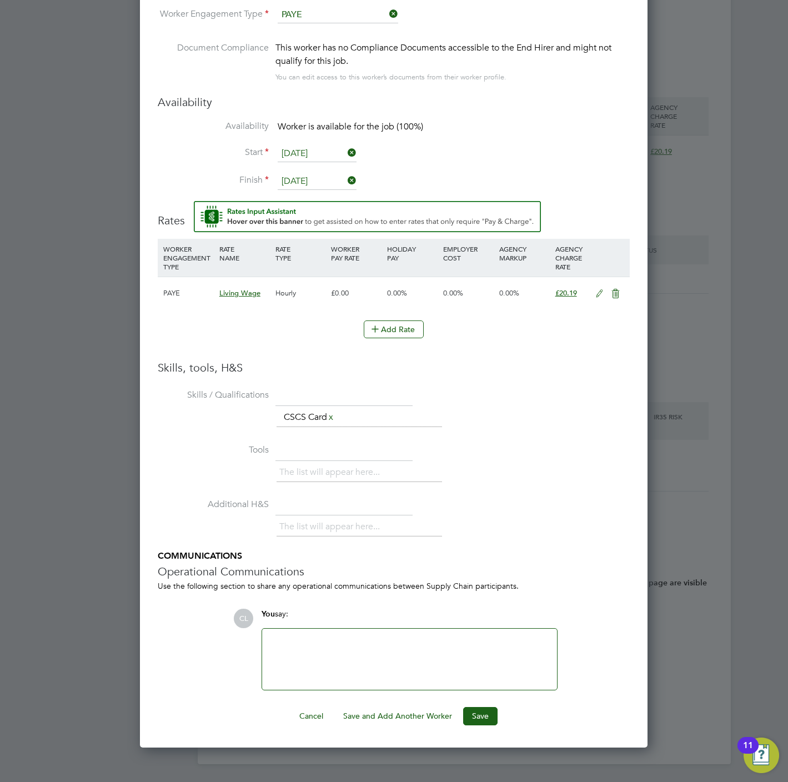
click at [480, 726] on div "Worker Submission Mandatory Fields Vacancy 1 x General Labourer Client Config C…" at bounding box center [393, 252] width 507 height 989
click at [481, 713] on button "Save" at bounding box center [480, 716] width 34 height 18
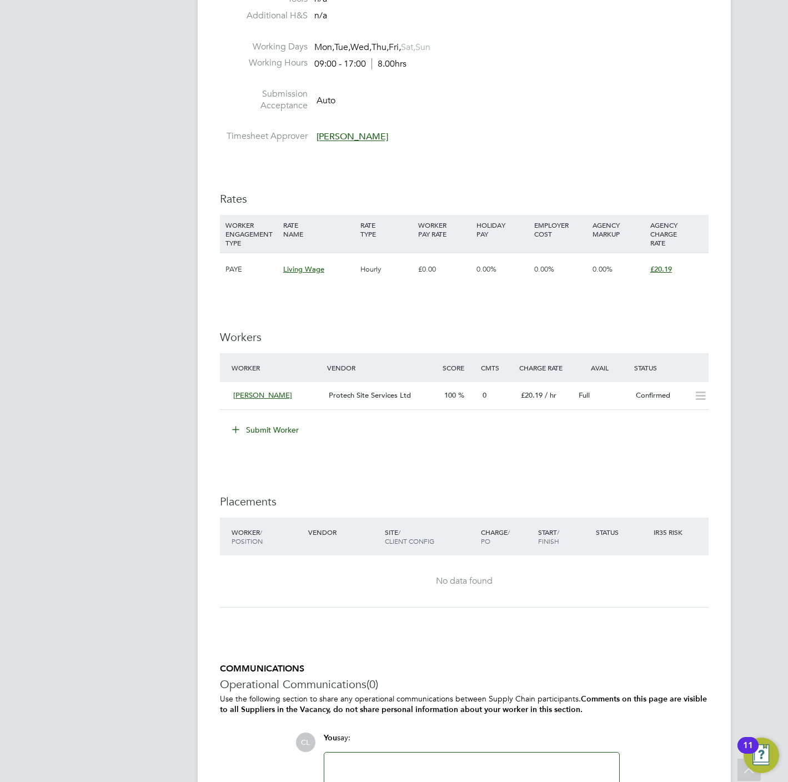
click at [277, 428] on button "Submit Worker" at bounding box center [265, 430] width 83 height 18
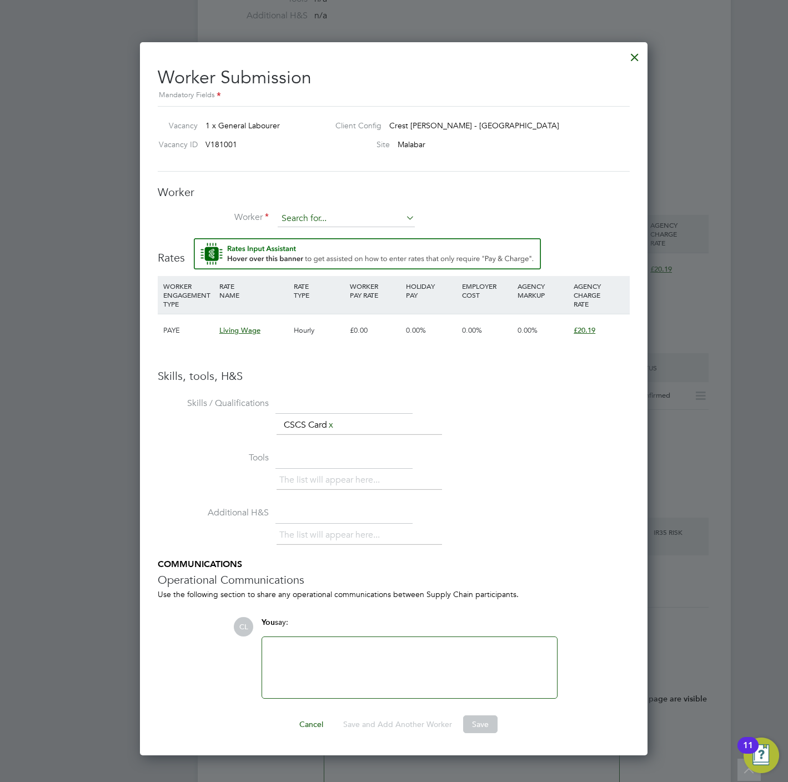
click at [304, 218] on input at bounding box center [346, 218] width 137 height 17
click at [326, 275] on li "Jake Raynor (RAY002)" at bounding box center [363, 280] width 172 height 15
type input "Jake Raynor (RAY002)"
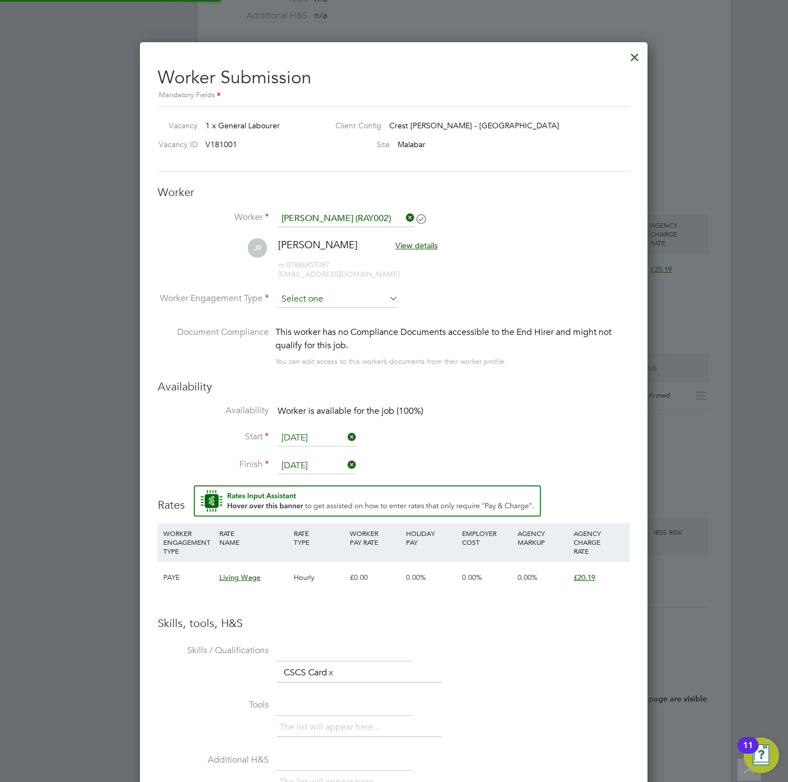
click at [339, 297] on input at bounding box center [338, 299] width 120 height 17
click at [317, 327] on li "PAYE" at bounding box center [338, 330] width 122 height 14
type input "PAYE"
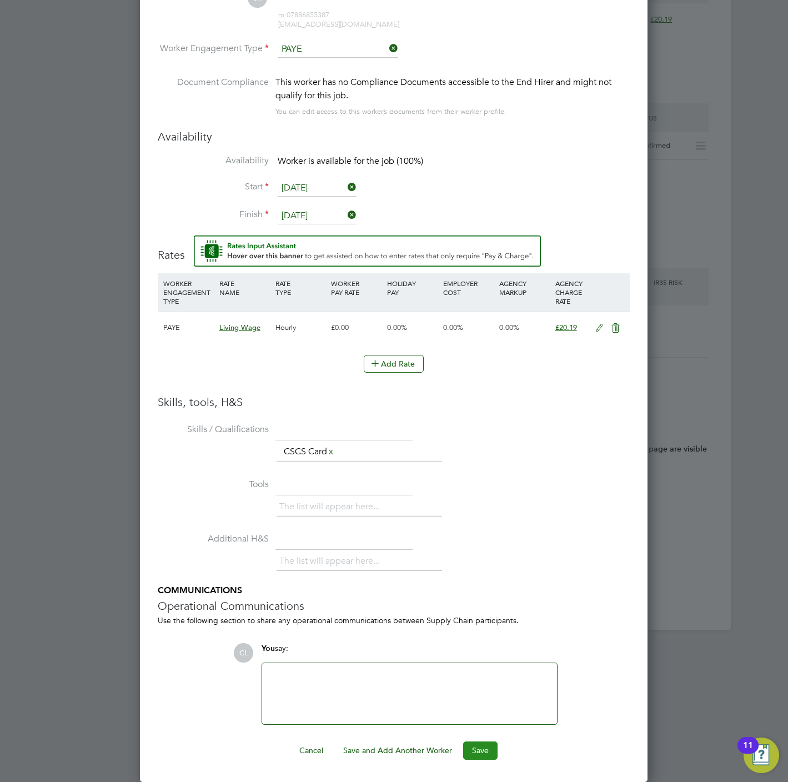
click at [490, 752] on button "Save" at bounding box center [480, 750] width 34 height 18
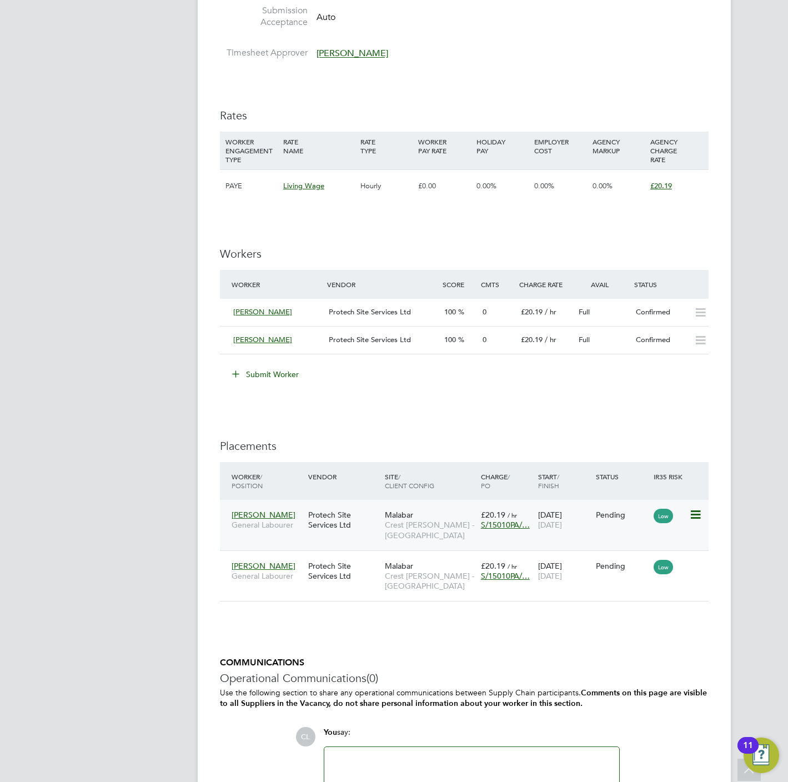
click at [695, 516] on icon at bounding box center [694, 514] width 11 height 13
click at [637, 585] on li "Start" at bounding box center [659, 586] width 79 height 16
type input "Lee Wale"
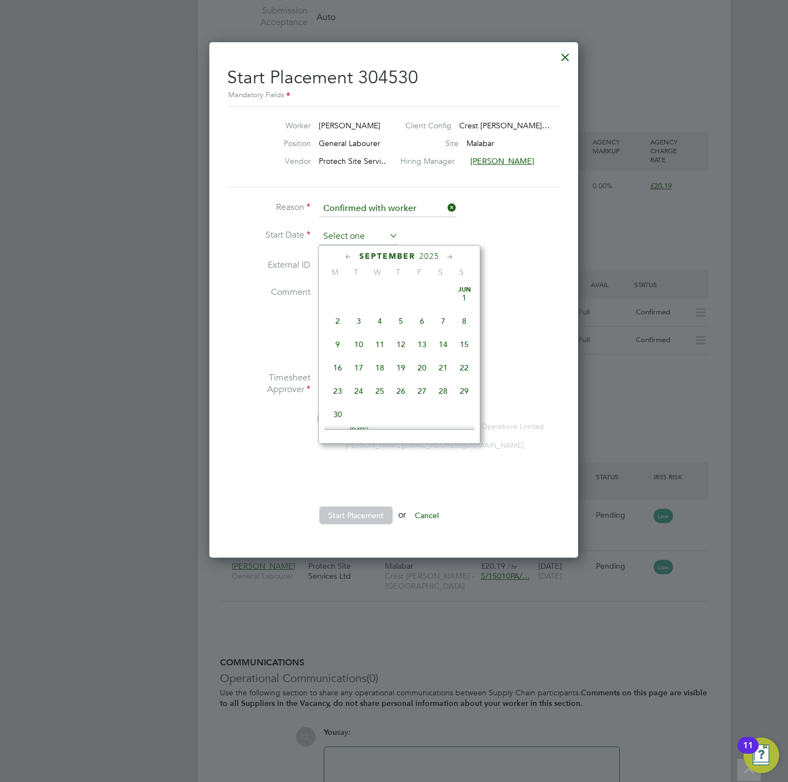
click at [340, 235] on input at bounding box center [358, 236] width 79 height 17
click at [338, 319] on span "15" at bounding box center [337, 315] width 21 height 21
type input "15 Sep 2025"
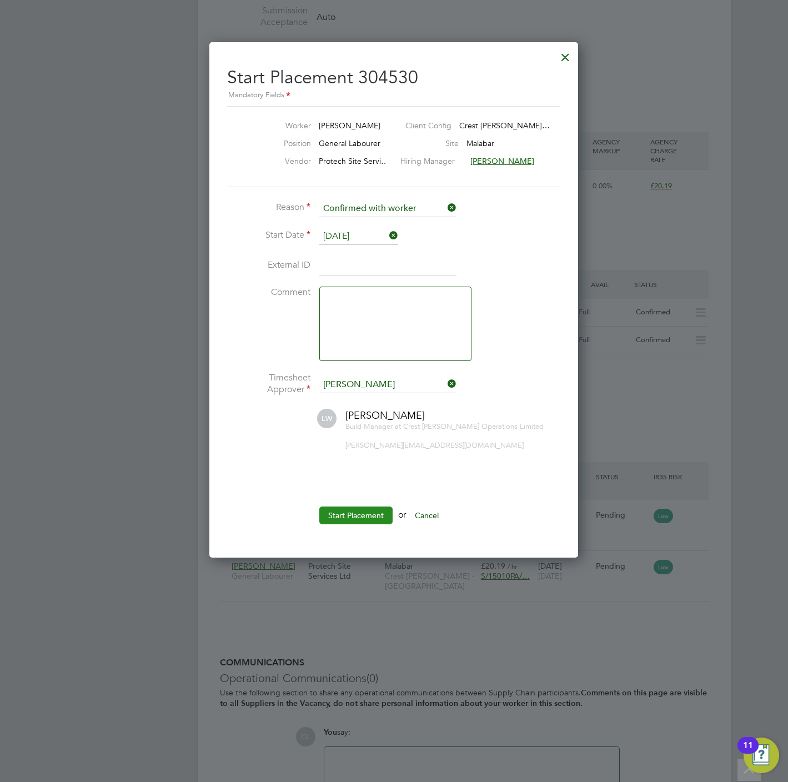
click at [344, 524] on button "Start Placement" at bounding box center [355, 515] width 73 height 18
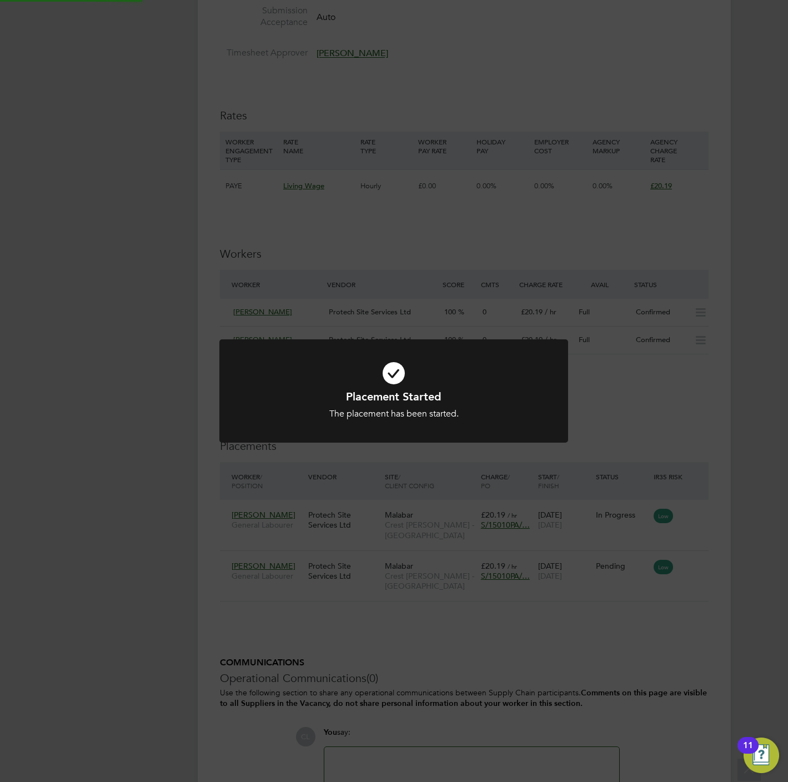
click at [365, 495] on div "Placement Started The placement has been started. Cancel Okay" at bounding box center [394, 391] width 788 height 782
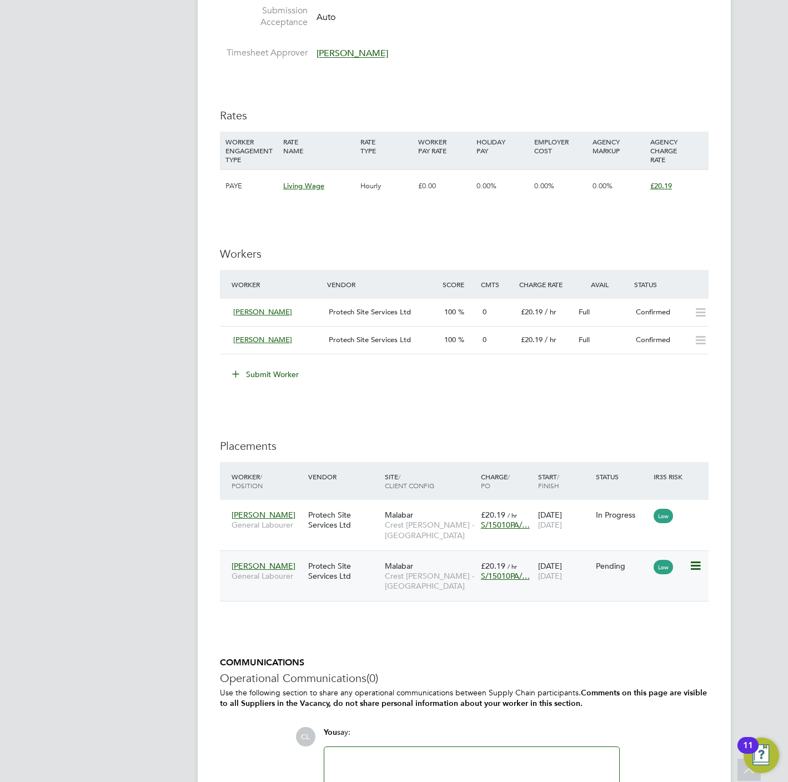
click at [696, 570] on icon at bounding box center [694, 565] width 11 height 13
click at [637, 637] on li "Start" at bounding box center [659, 637] width 79 height 16
type input "Lee Wale"
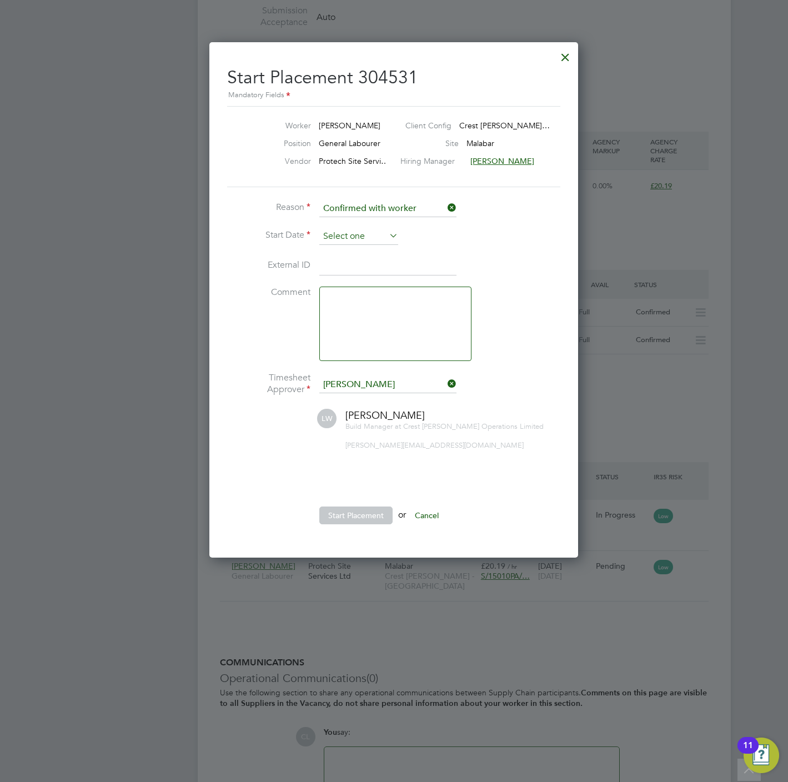
click at [334, 235] on input at bounding box center [358, 236] width 79 height 17
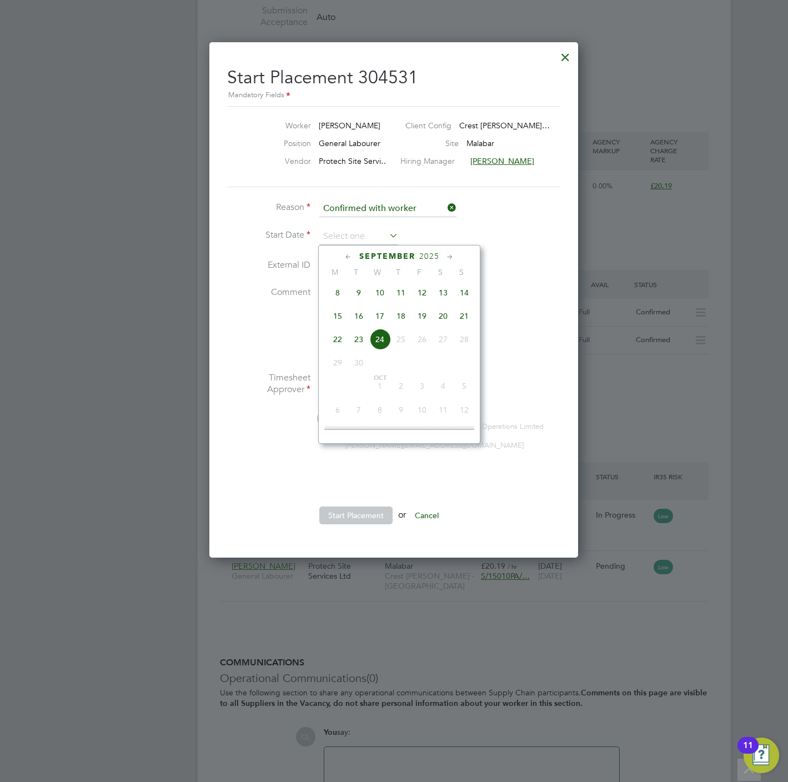
click at [384, 320] on span "17" at bounding box center [379, 315] width 21 height 21
type input "[DATE]"
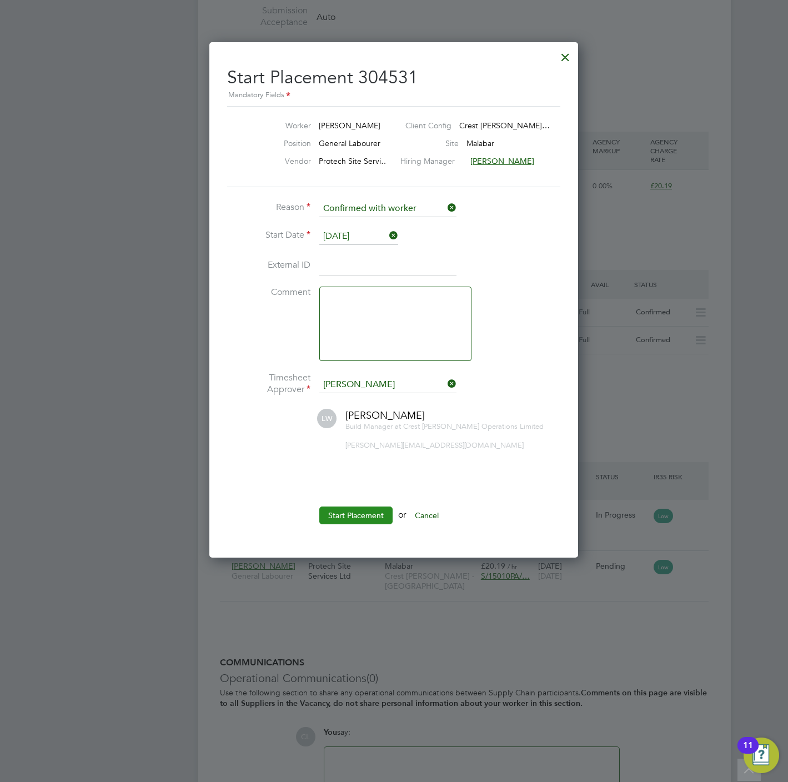
click at [365, 522] on button "Start Placement" at bounding box center [355, 515] width 73 height 18
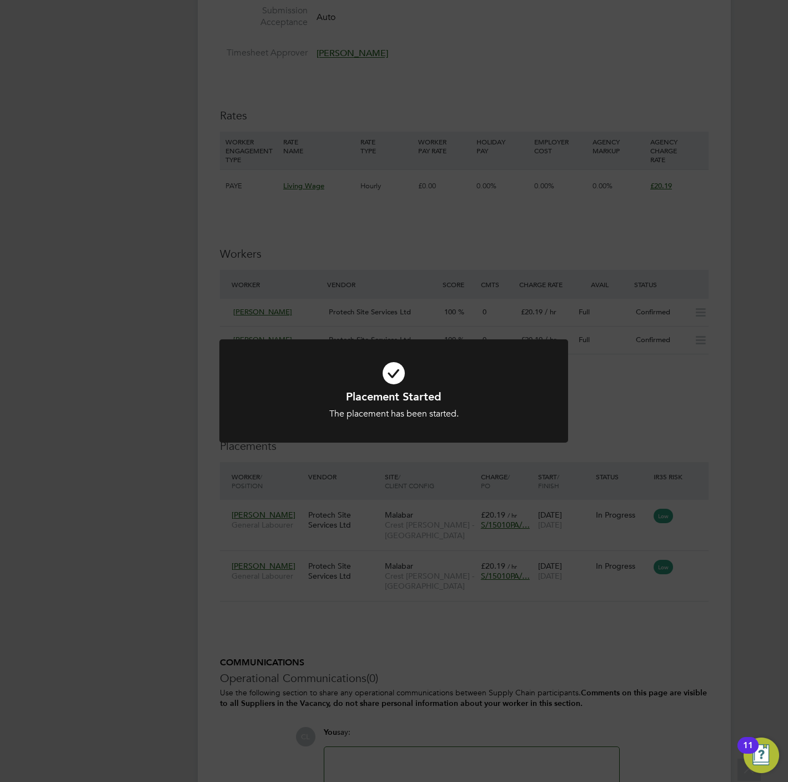
click at [690, 412] on div "Placement Started The placement has been started. Cancel Okay" at bounding box center [394, 391] width 788 height 782
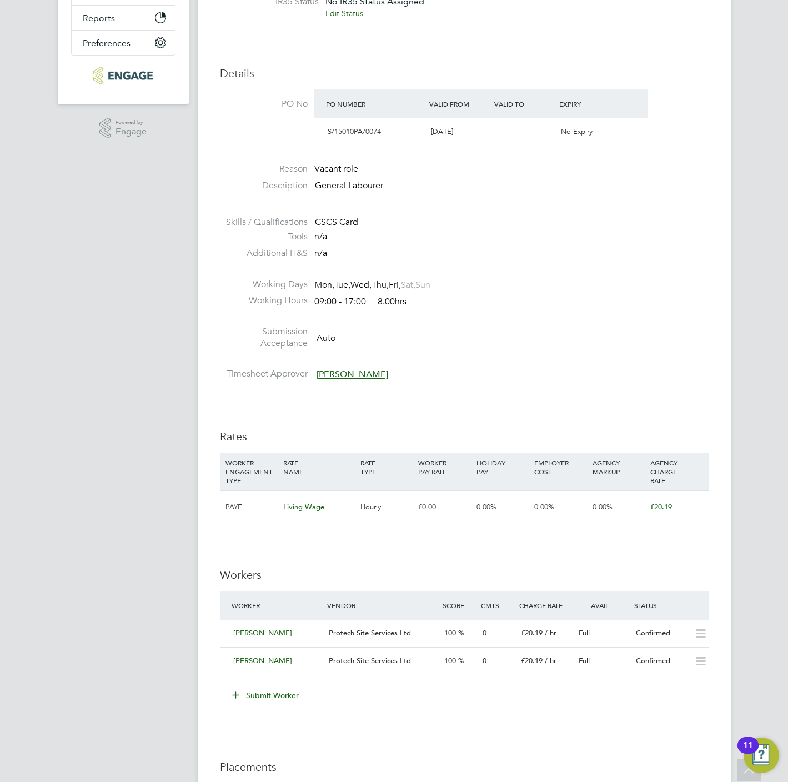
scroll to position [583, 0]
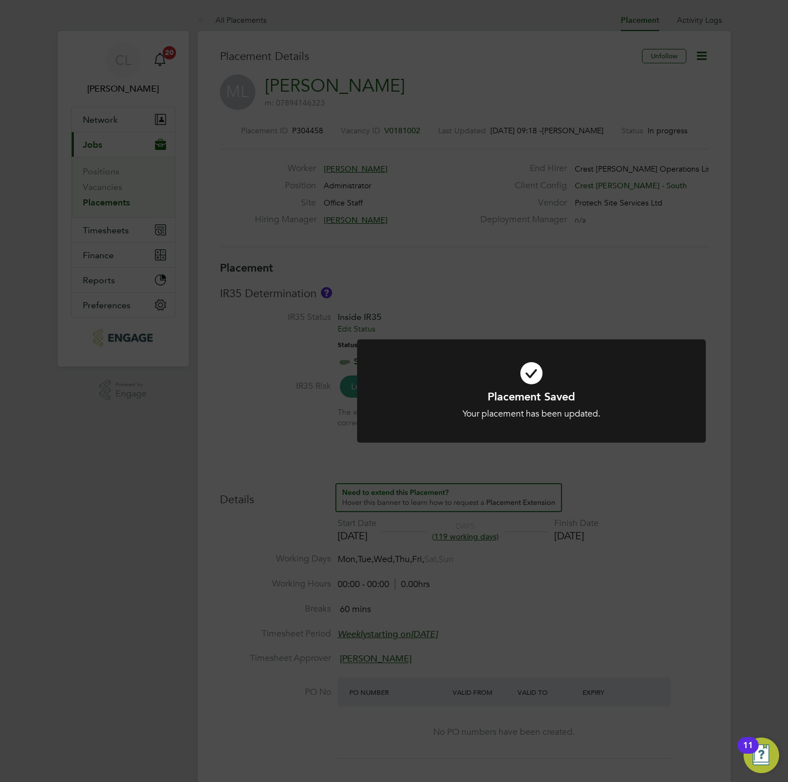
click at [539, 207] on div "Placement Saved Your placement has been updated. Cancel Okay" at bounding box center [394, 391] width 788 height 782
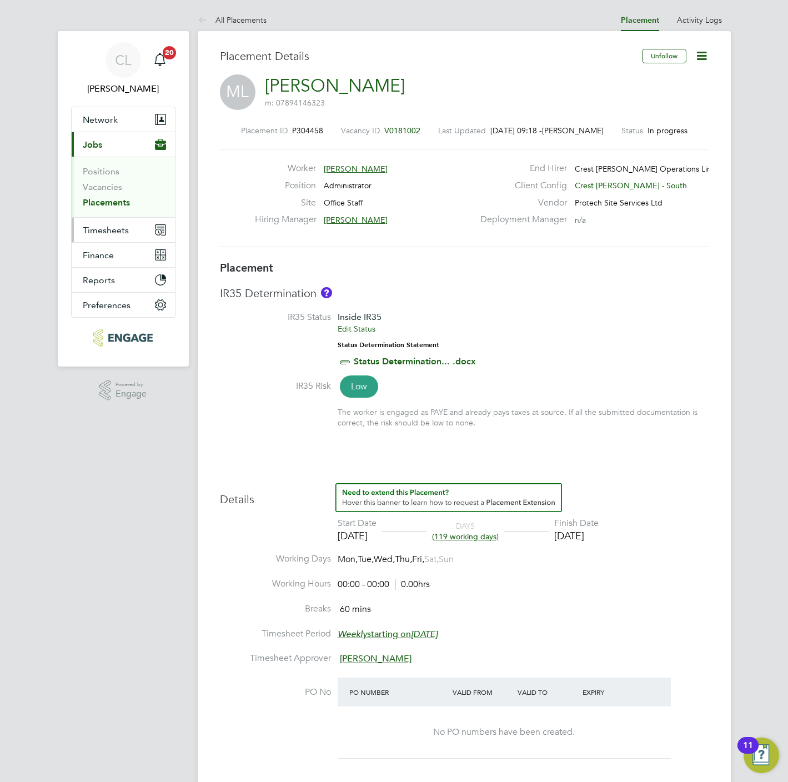
click at [122, 225] on span "Timesheets" at bounding box center [106, 230] width 46 height 11
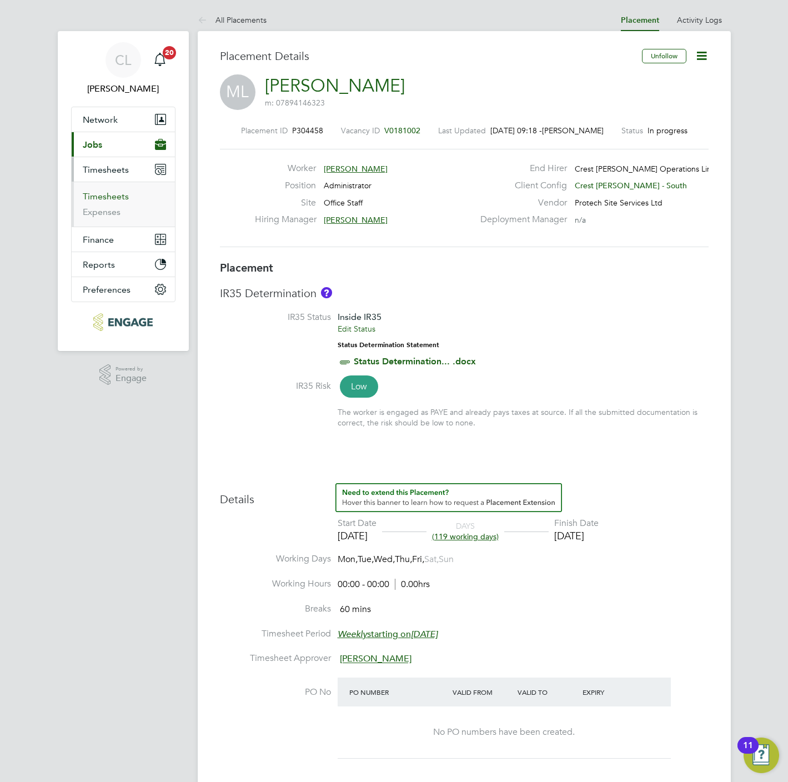
click at [102, 195] on link "Timesheets" at bounding box center [106, 196] width 46 height 11
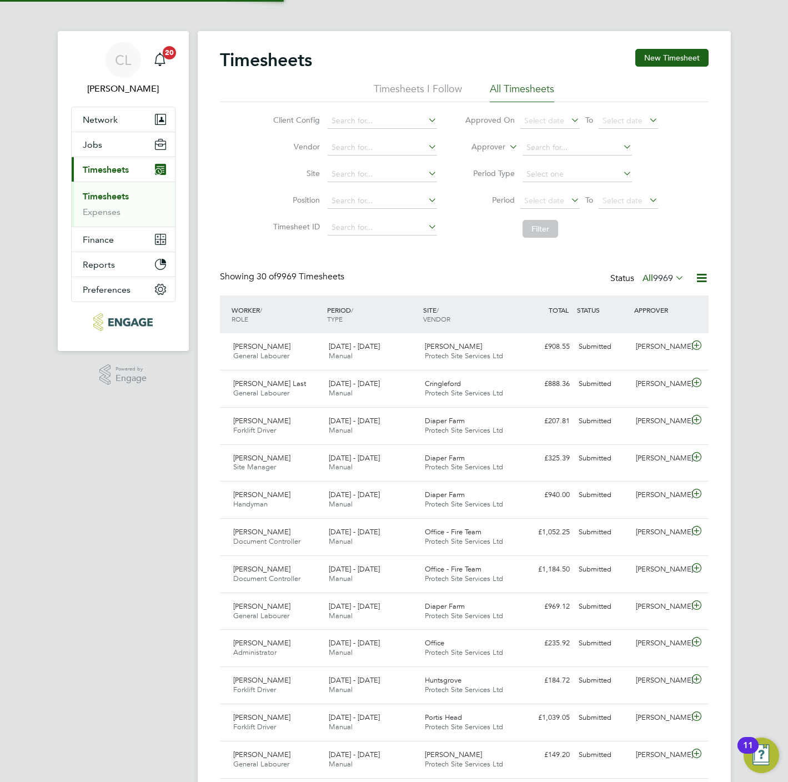
scroll to position [28, 97]
click at [670, 61] on button "New Timesheet" at bounding box center [671, 58] width 73 height 18
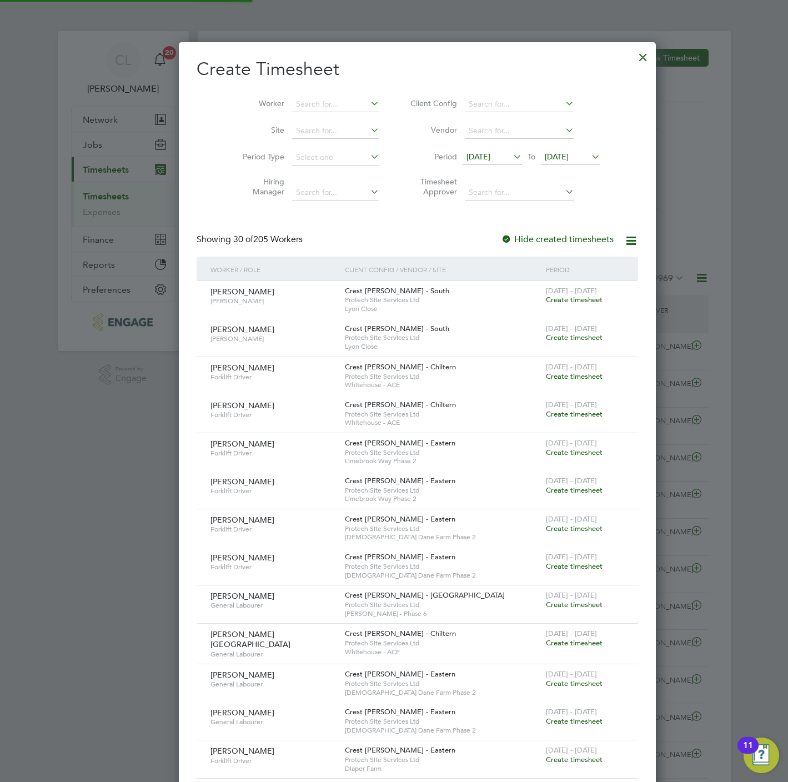
click at [368, 100] on icon at bounding box center [368, 103] width 0 height 16
click at [290, 133] on li "[PERSON_NAME] in [GEOGRAPHIC_DATA]" at bounding box center [349, 134] width 162 height 15
type input "[PERSON_NAME]"
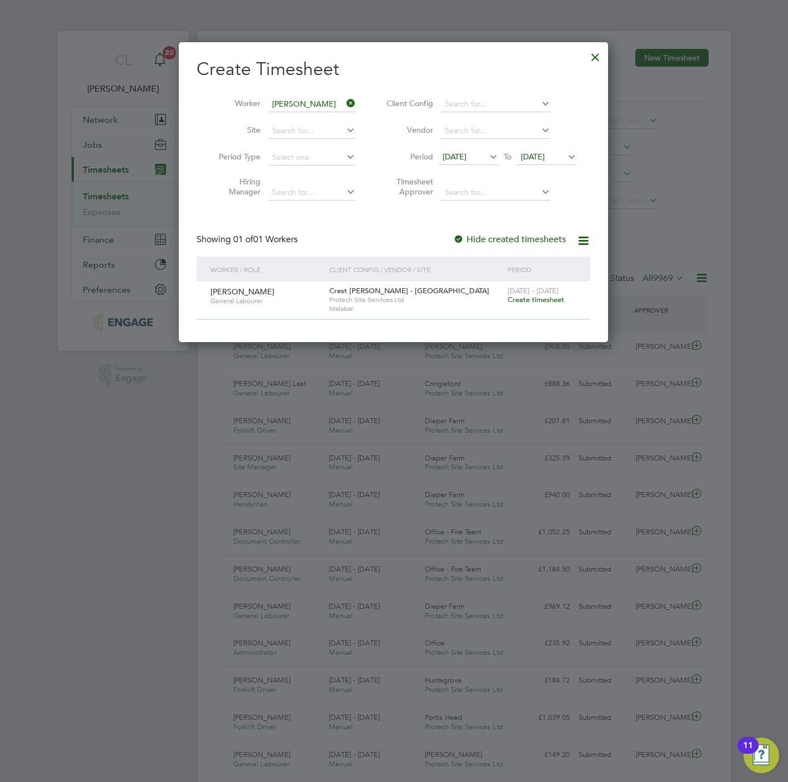
click at [540, 295] on span "Create timesheet" at bounding box center [535, 299] width 57 height 9
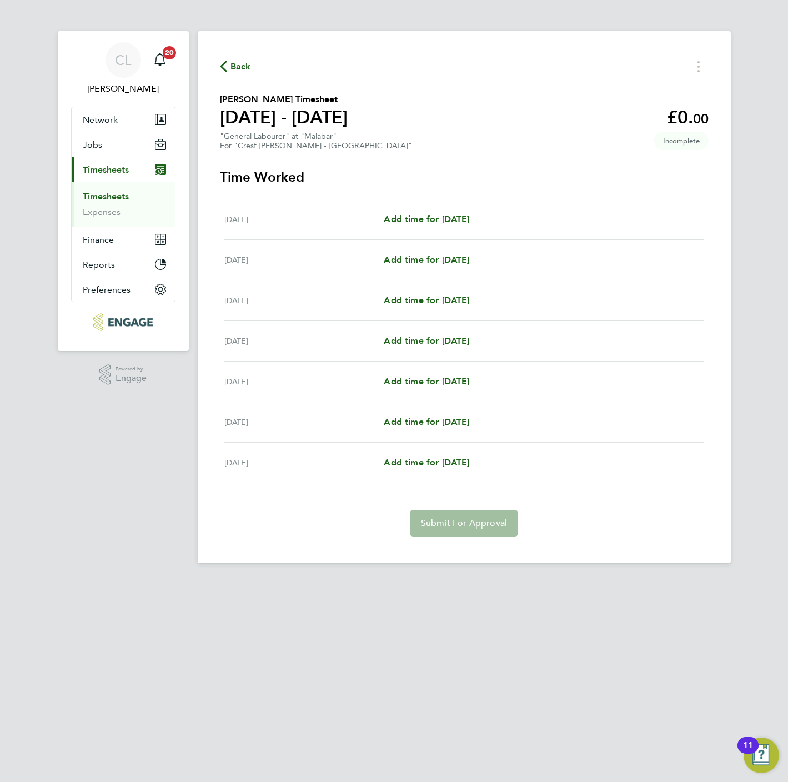
click at [430, 227] on div "[DATE] Add time for [DATE] Add time for [DATE]" at bounding box center [464, 219] width 480 height 41
click at [432, 220] on span "Add time for [DATE]" at bounding box center [427, 219] width 86 height 11
select select "60"
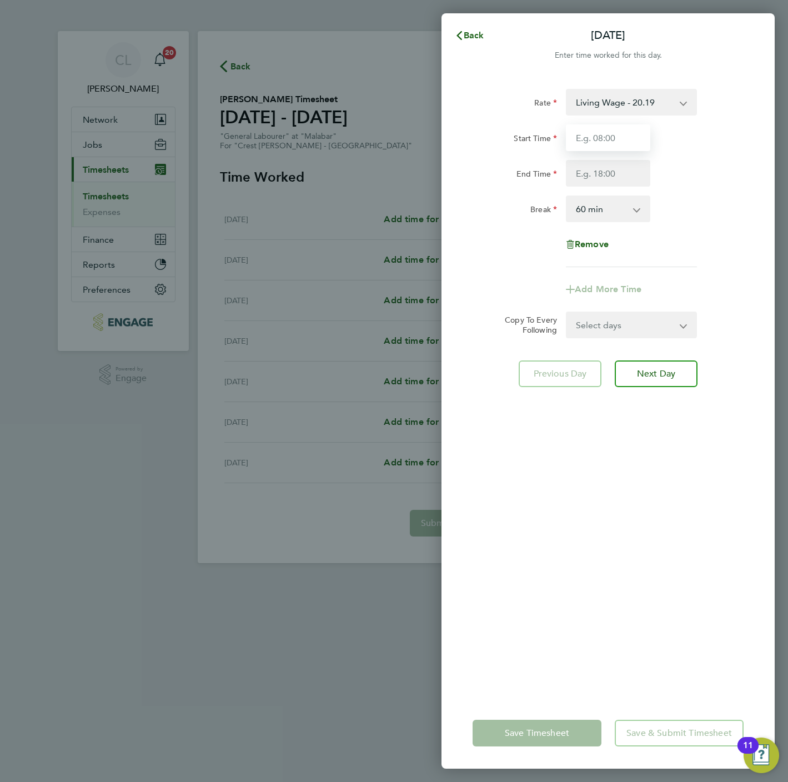
drag, startPoint x: 604, startPoint y: 135, endPoint x: 604, endPoint y: 143, distance: 7.8
click at [604, 135] on input "Start Time" at bounding box center [608, 137] width 84 height 27
type input "07:30"
click at [589, 169] on input "End Time" at bounding box center [608, 173] width 84 height 27
type input "16:30"
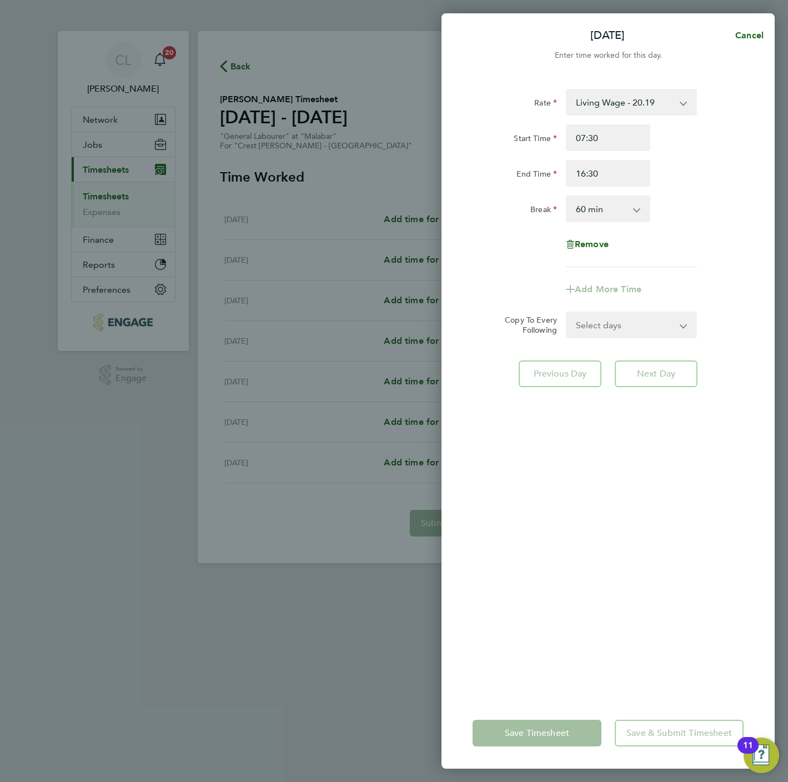
click at [580, 317] on form "Rate Living Wage - 20.19 Start Time 07:30 End Time 16:30 Break 0 min 15 min 30 …" at bounding box center [607, 213] width 271 height 249
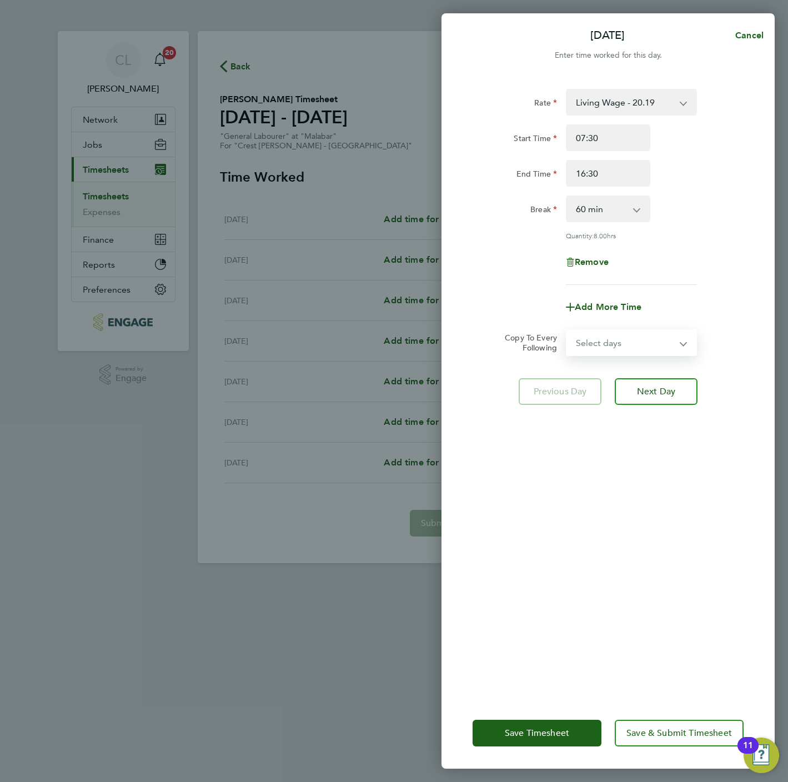
select select "WEEKDAY"
click at [567, 330] on select "Select days Day Weekday (Mon-Fri) Weekend (Sat-Sun) [DATE] [DATE] [DATE] [DATE]…" at bounding box center [625, 342] width 117 height 24
select select "[DATE]"
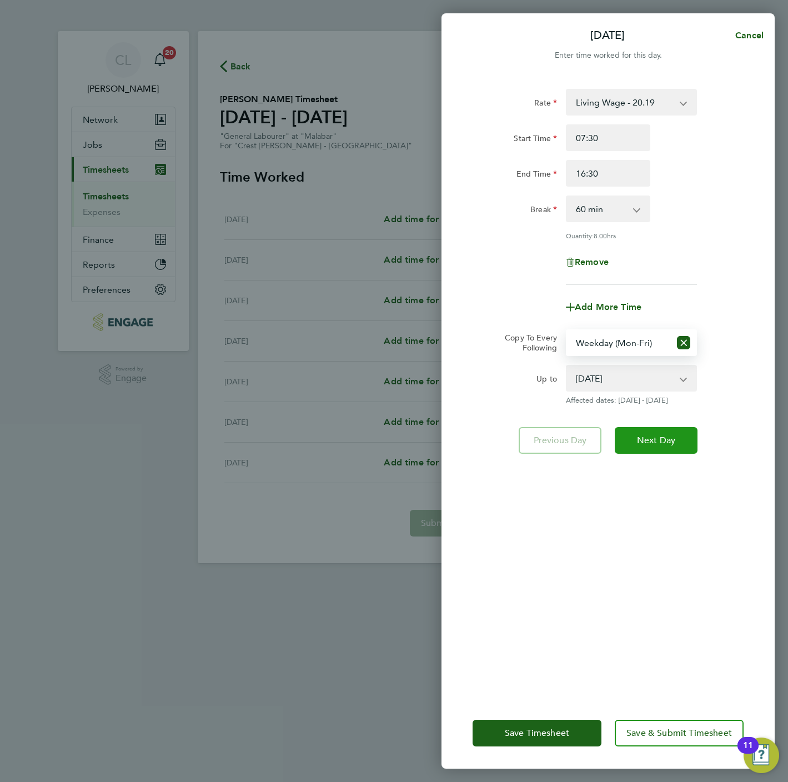
click at [649, 442] on span "Next Day" at bounding box center [656, 440] width 38 height 11
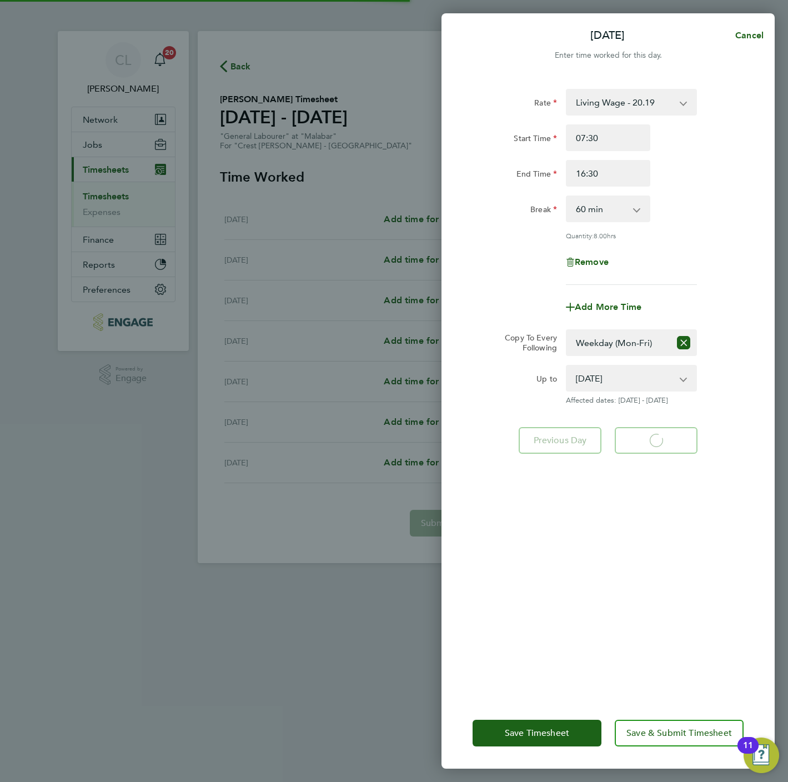
select select "60"
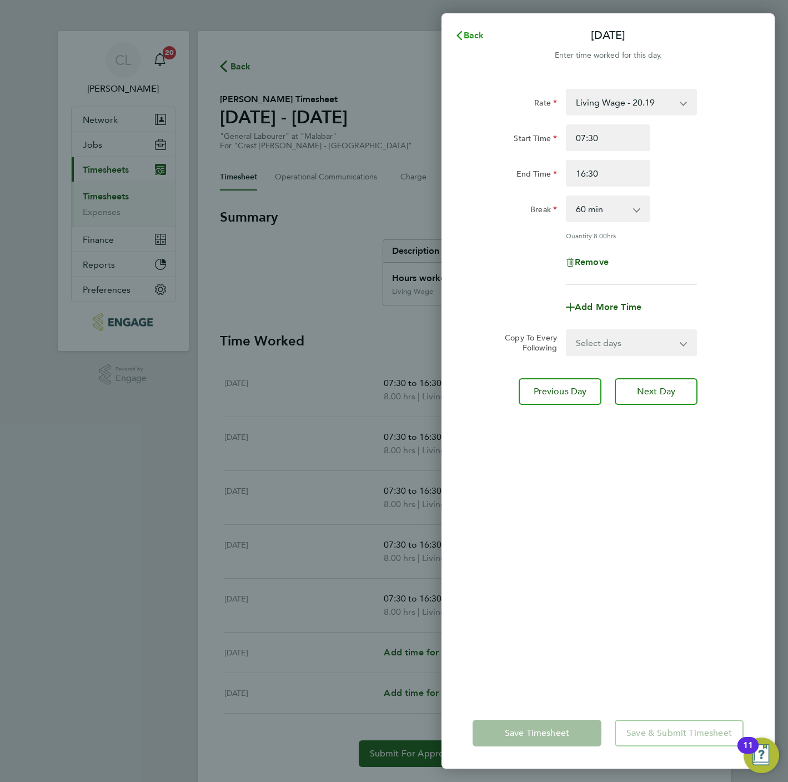
click at [470, 31] on span "Back" at bounding box center [474, 35] width 21 height 11
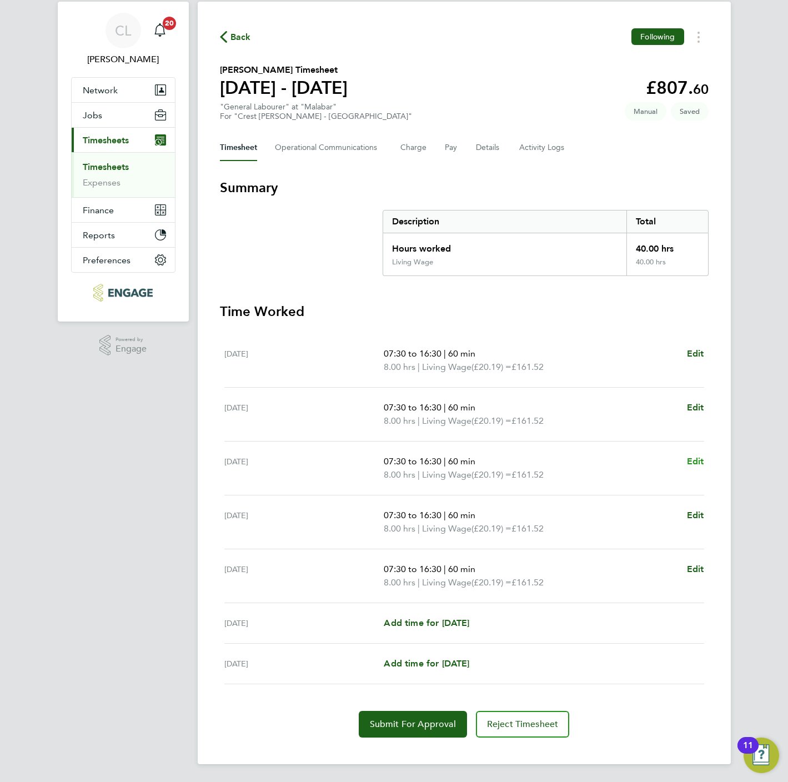
click at [696, 456] on span "Edit" at bounding box center [695, 461] width 17 height 11
select select "60"
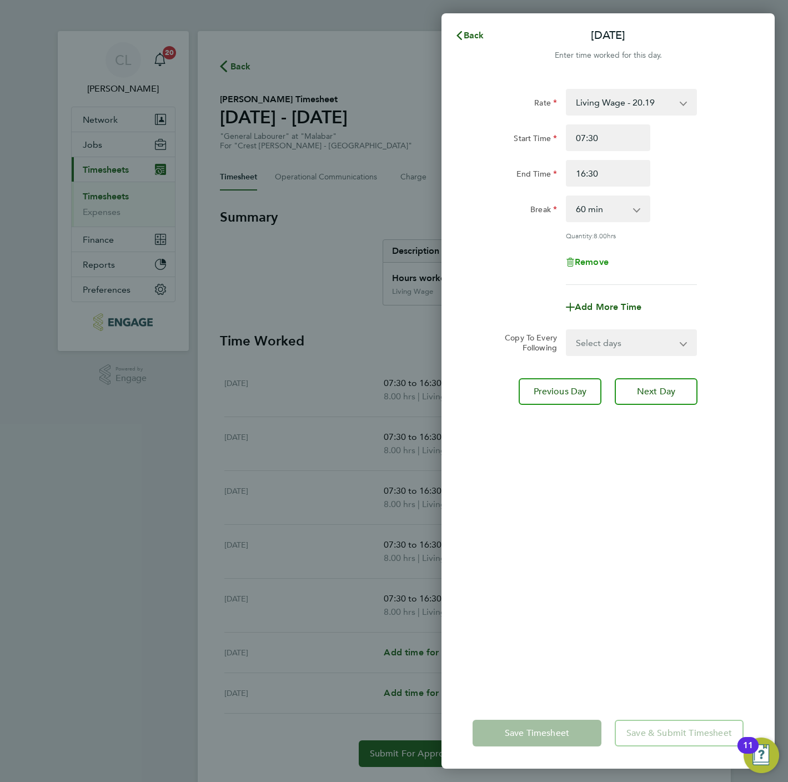
click at [605, 265] on span "Remove" at bounding box center [592, 262] width 34 height 11
select select "null"
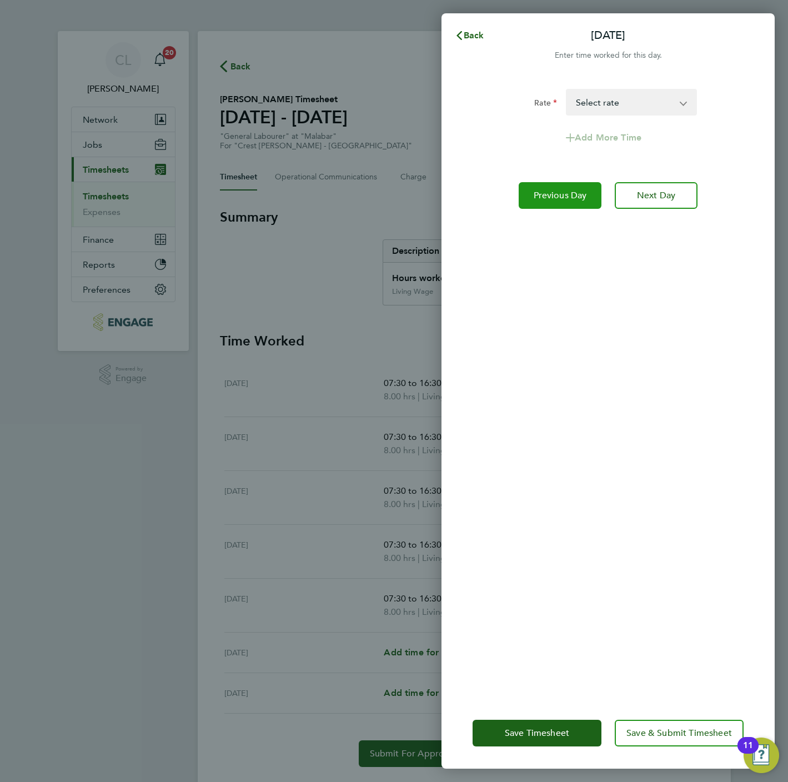
click at [574, 182] on button "Previous Day" at bounding box center [560, 195] width 83 height 27
select select "60"
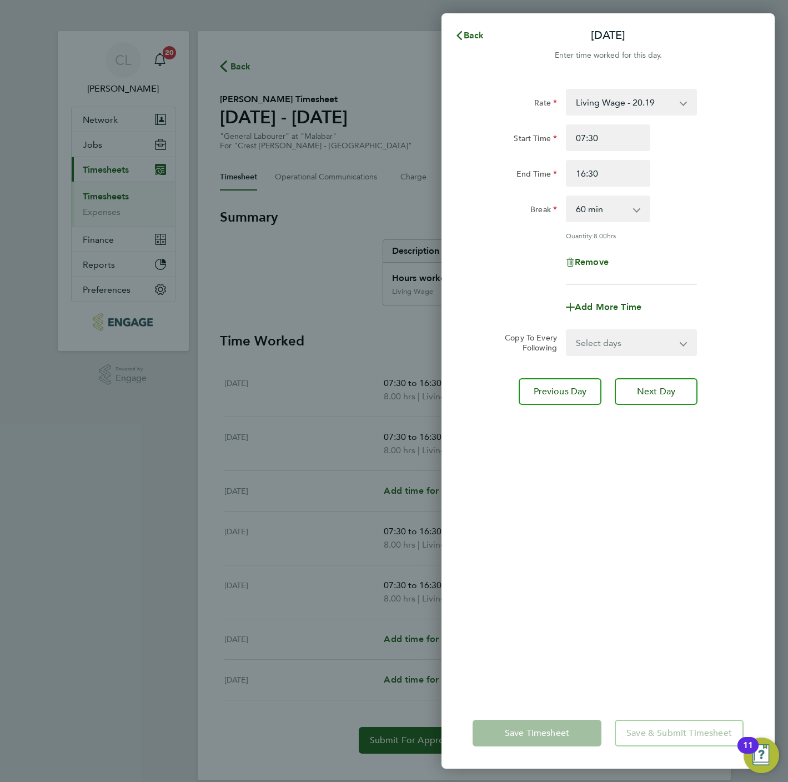
click at [635, 190] on div "Rate Living Wage - 20.19 Start Time 07:30 End Time 16:30 Break 0 min 15 min 30 …" at bounding box center [607, 187] width 271 height 196
click at [625, 179] on input "16:30" at bounding box center [608, 173] width 84 height 27
click at [625, 178] on input "16:30" at bounding box center [608, 173] width 84 height 27
type input "1"
type input "12:30"
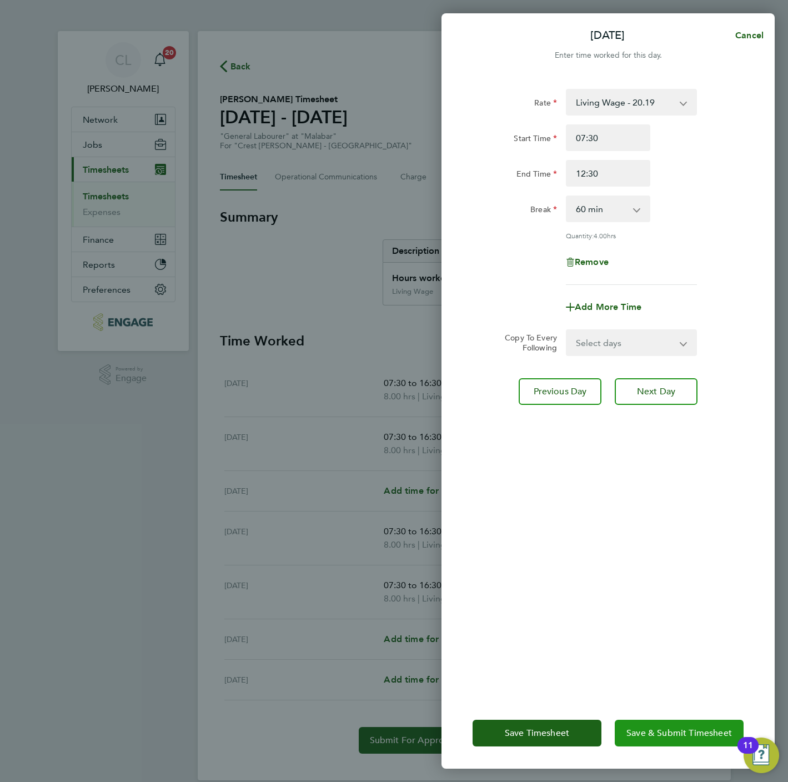
click at [670, 735] on span "Save & Submit Timesheet" at bounding box center [678, 732] width 105 height 11
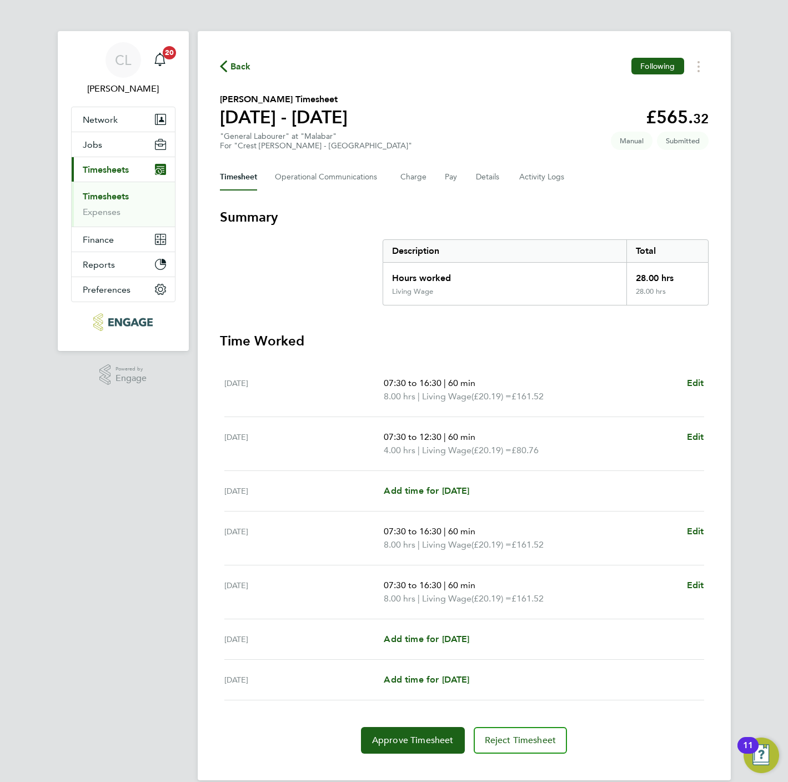
click at [235, 75] on div "Back Following" at bounding box center [464, 66] width 489 height 17
click at [235, 70] on span "Back" at bounding box center [240, 66] width 21 height 13
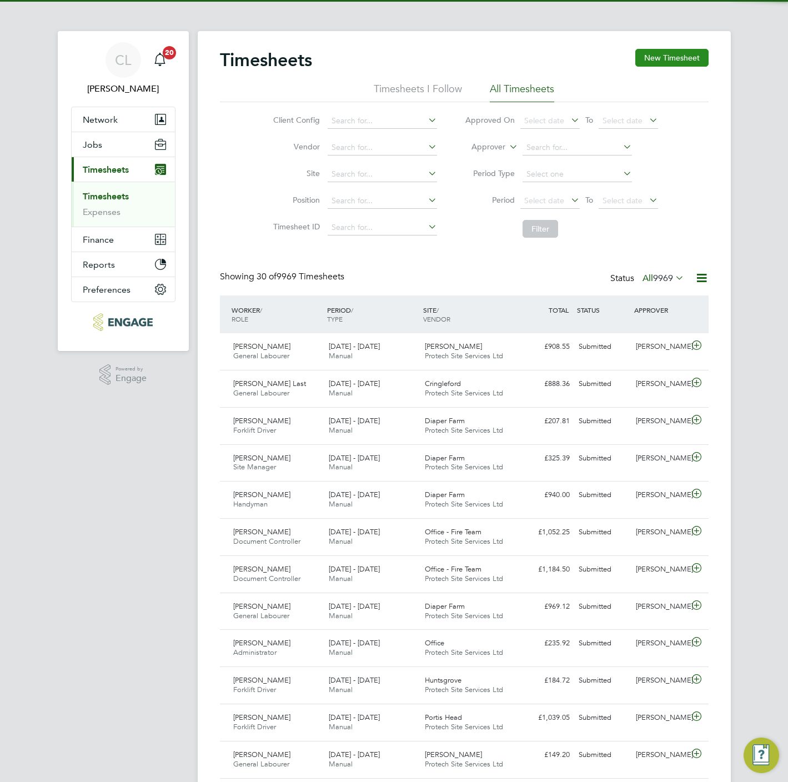
click at [670, 49] on button "New Timesheet" at bounding box center [671, 58] width 73 height 18
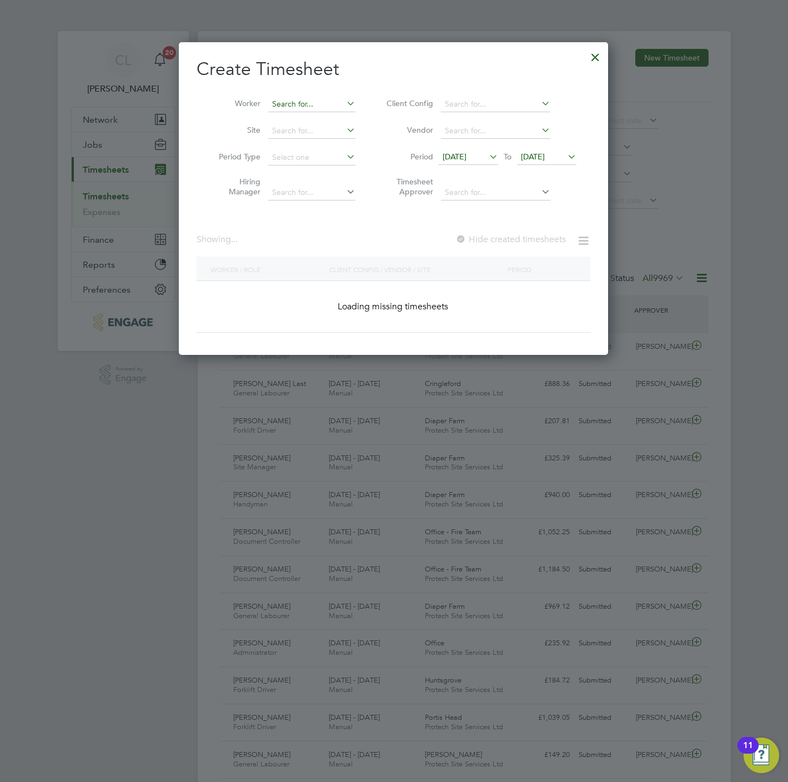
click at [310, 97] on input at bounding box center [311, 105] width 87 height 16
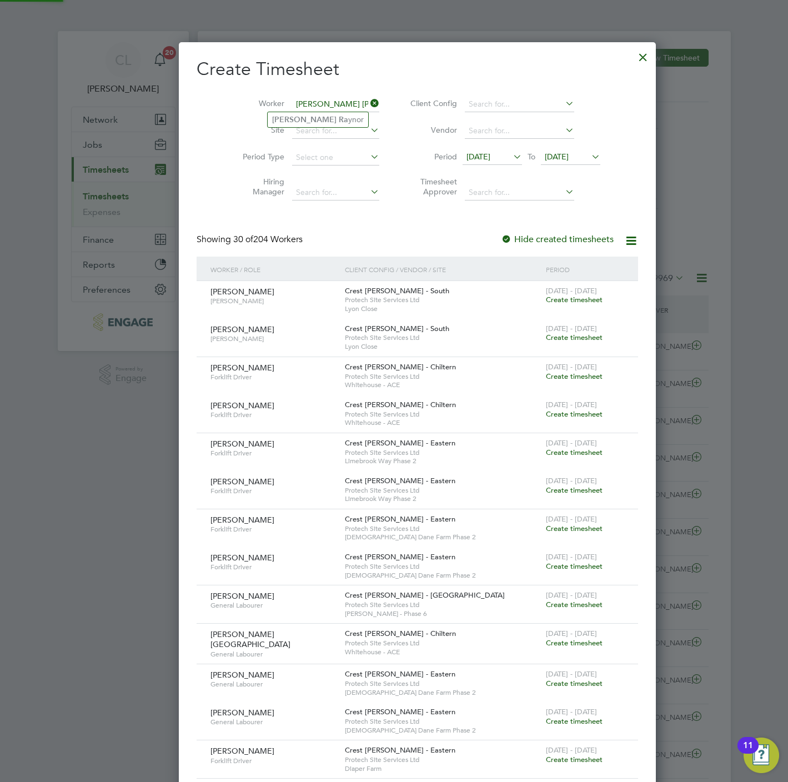
click at [301, 125] on li "[PERSON_NAME] [PERSON_NAME] ynor" at bounding box center [318, 119] width 100 height 15
type input "[PERSON_NAME]"
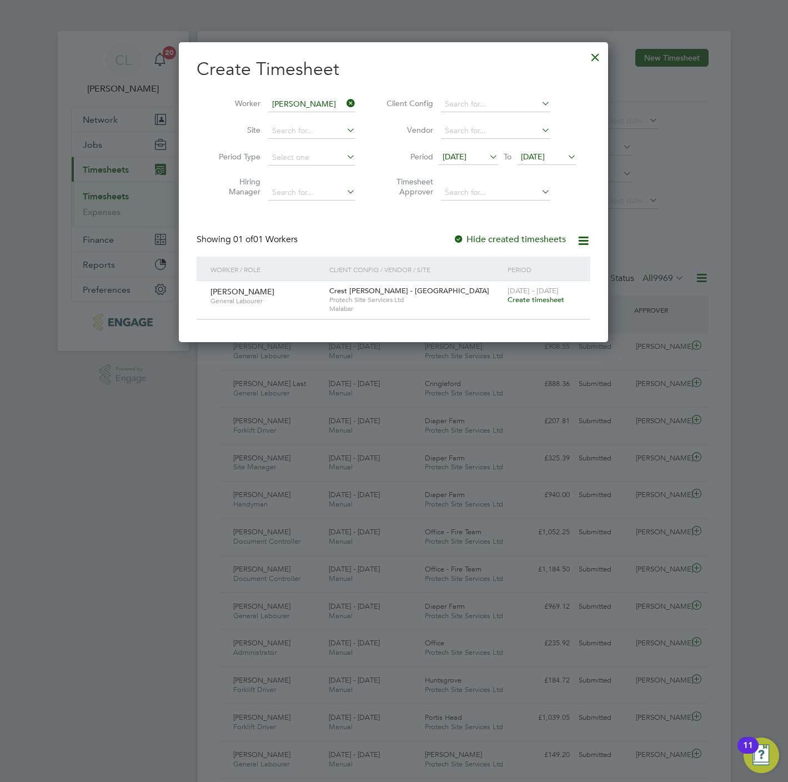
click at [549, 301] on span "Create timesheet" at bounding box center [535, 299] width 57 height 9
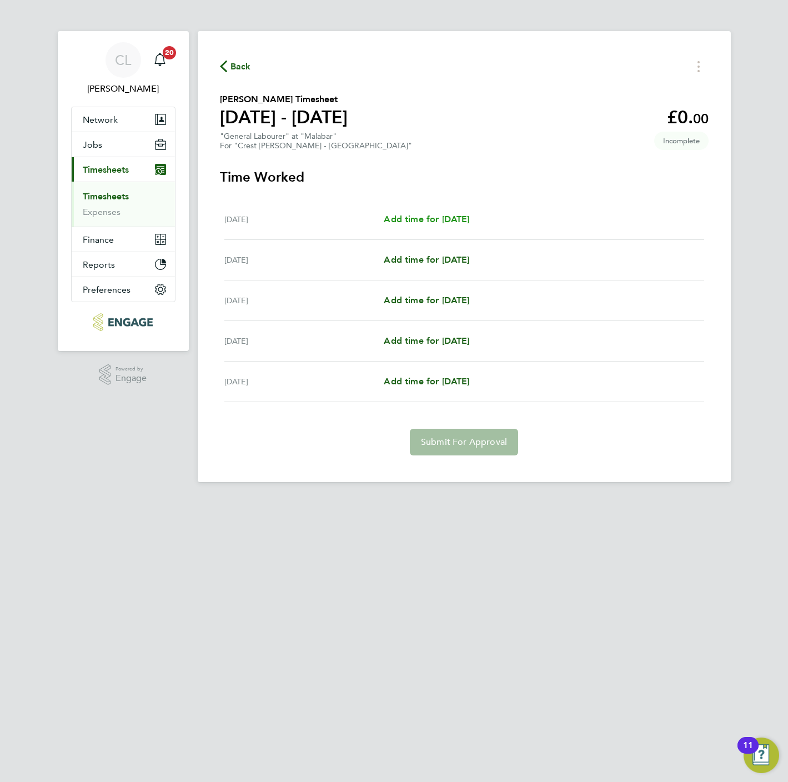
click at [441, 218] on span "Add time for [DATE]" at bounding box center [427, 219] width 86 height 11
select select "60"
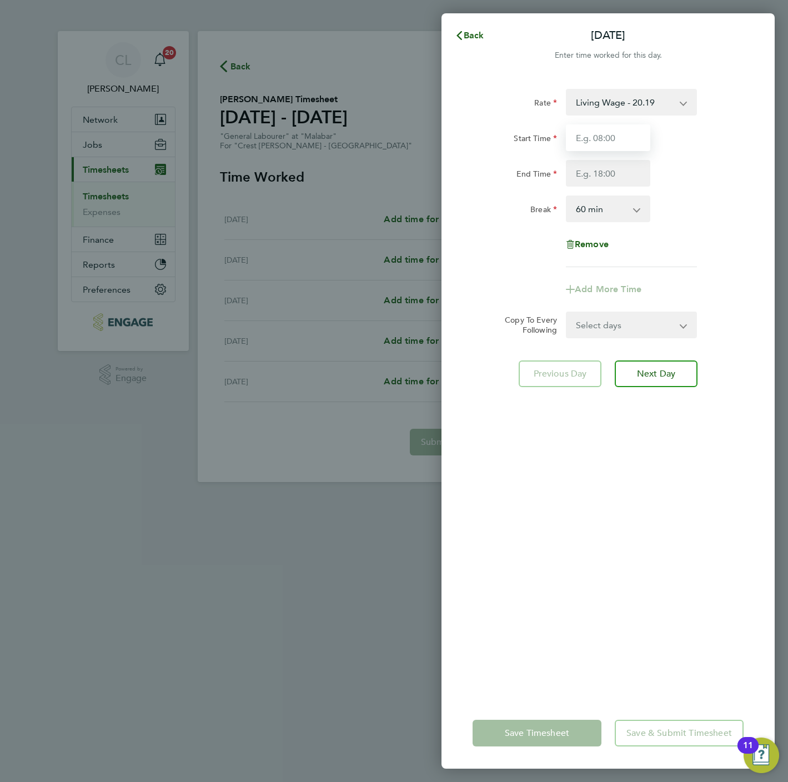
drag, startPoint x: 629, startPoint y: 130, endPoint x: 622, endPoint y: 140, distance: 11.6
click at [629, 130] on input "Start Time" at bounding box center [608, 137] width 84 height 27
type input "07:30"
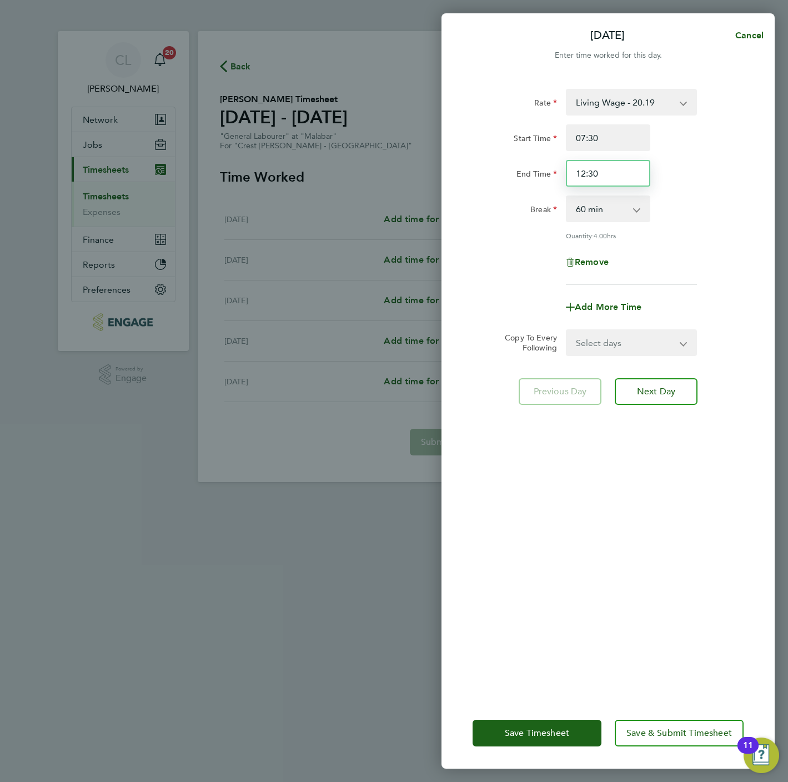
click at [606, 175] on input "12:30" at bounding box center [608, 173] width 84 height 27
type input "16:30"
click at [665, 735] on span "Save & Submit Timesheet" at bounding box center [678, 732] width 105 height 11
